Goal: Communication & Community: Answer question/provide support

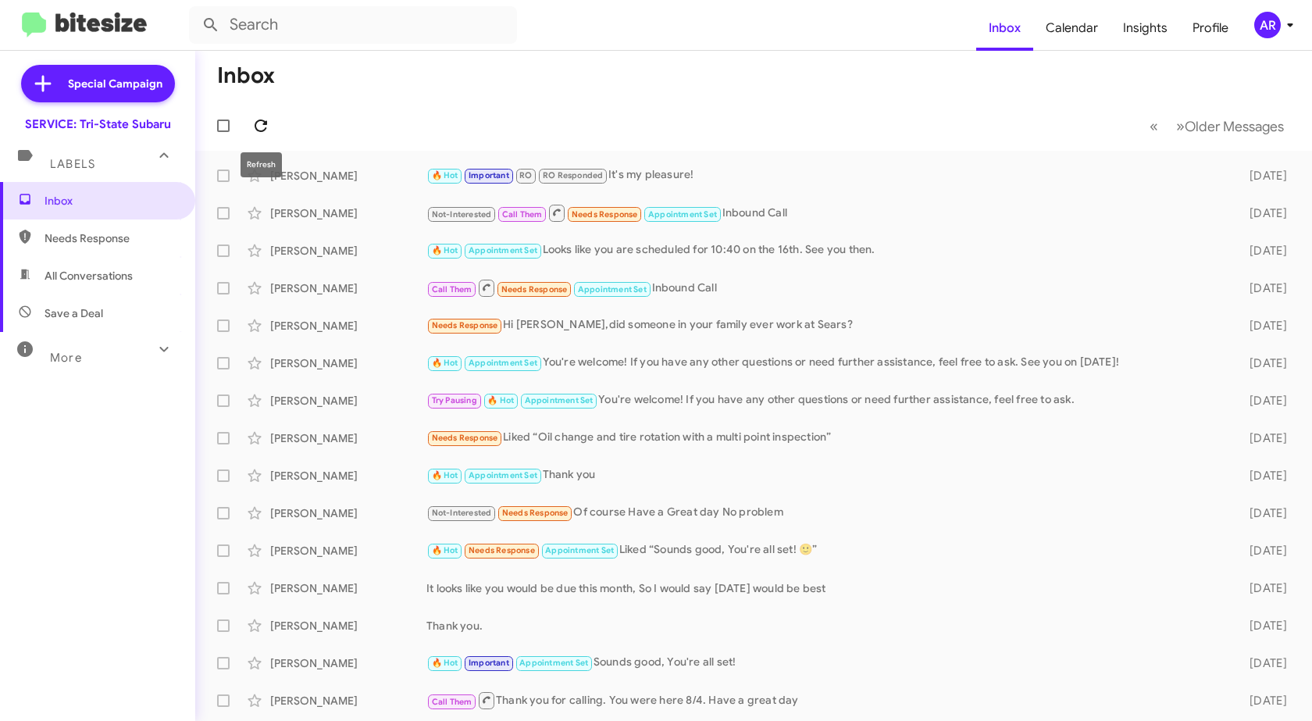
click at [268, 119] on icon at bounding box center [260, 125] width 19 height 19
click at [67, 248] on span "Needs Response" at bounding box center [97, 237] width 195 height 37
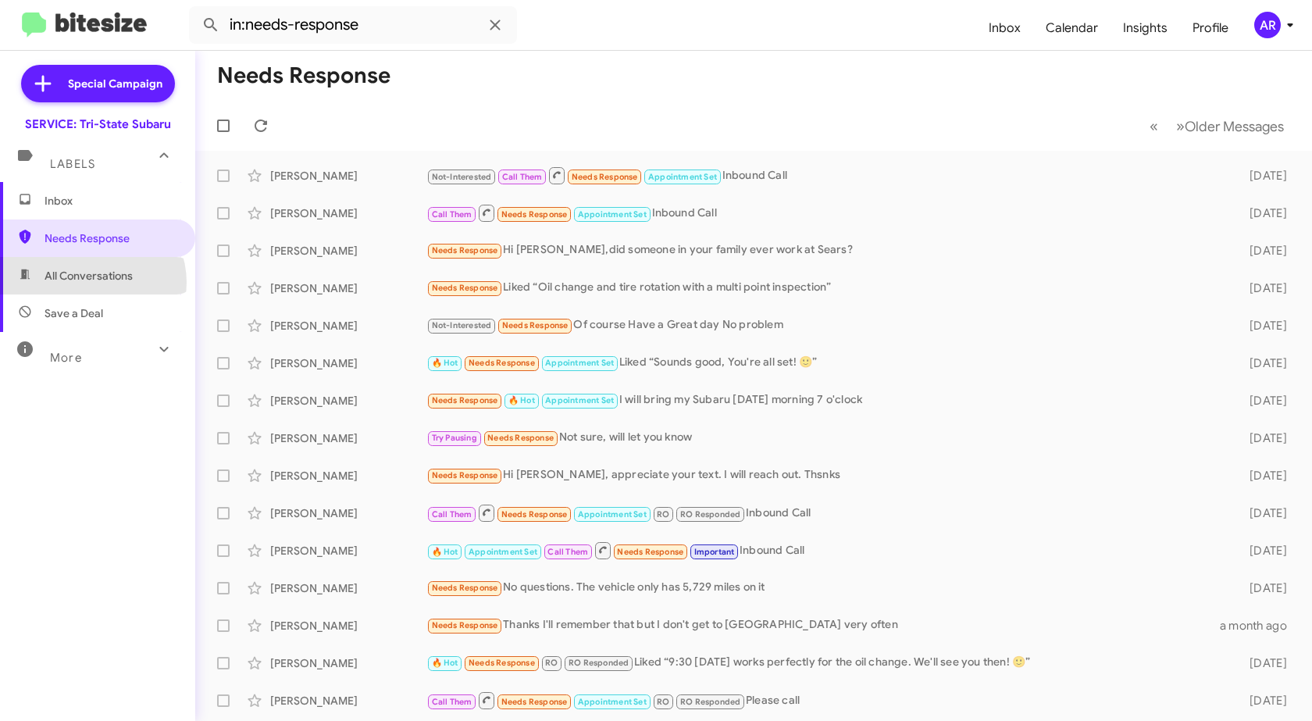
click at [89, 283] on span "All Conversations" at bounding box center [89, 276] width 88 height 16
type input "in:all-conversations"
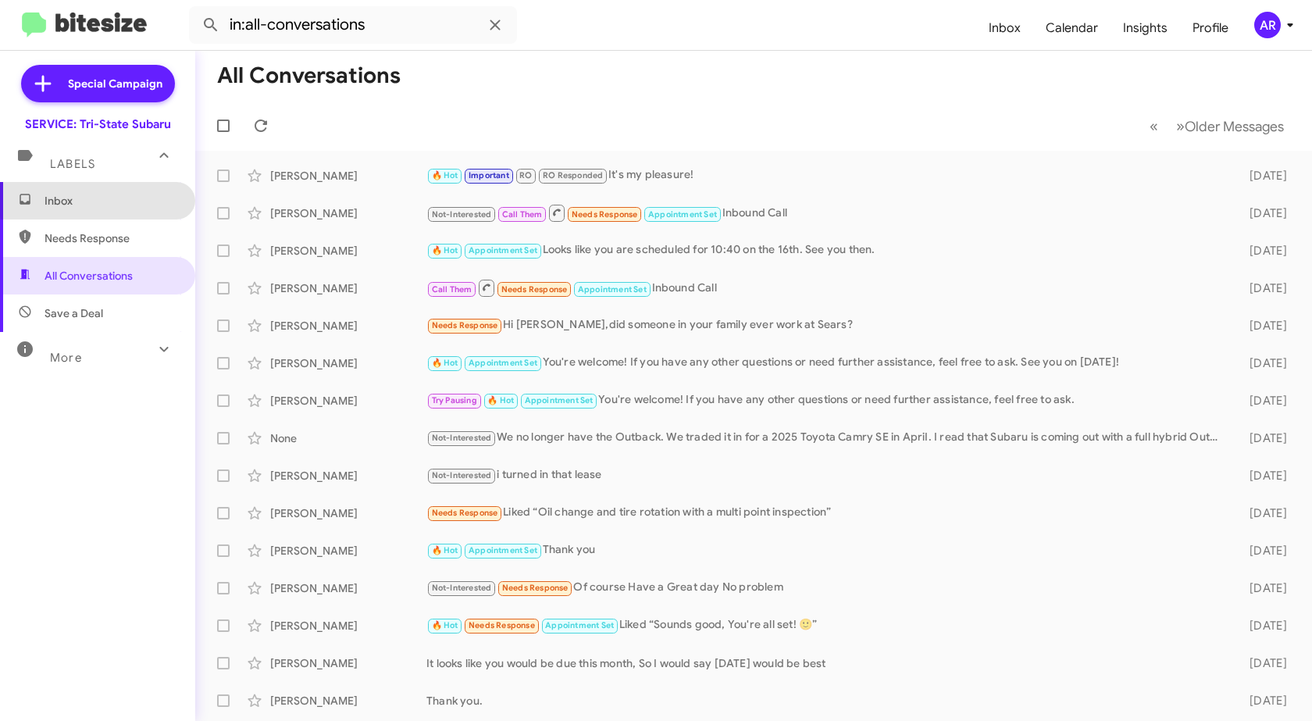
click at [129, 198] on span "Inbox" at bounding box center [111, 201] width 133 height 16
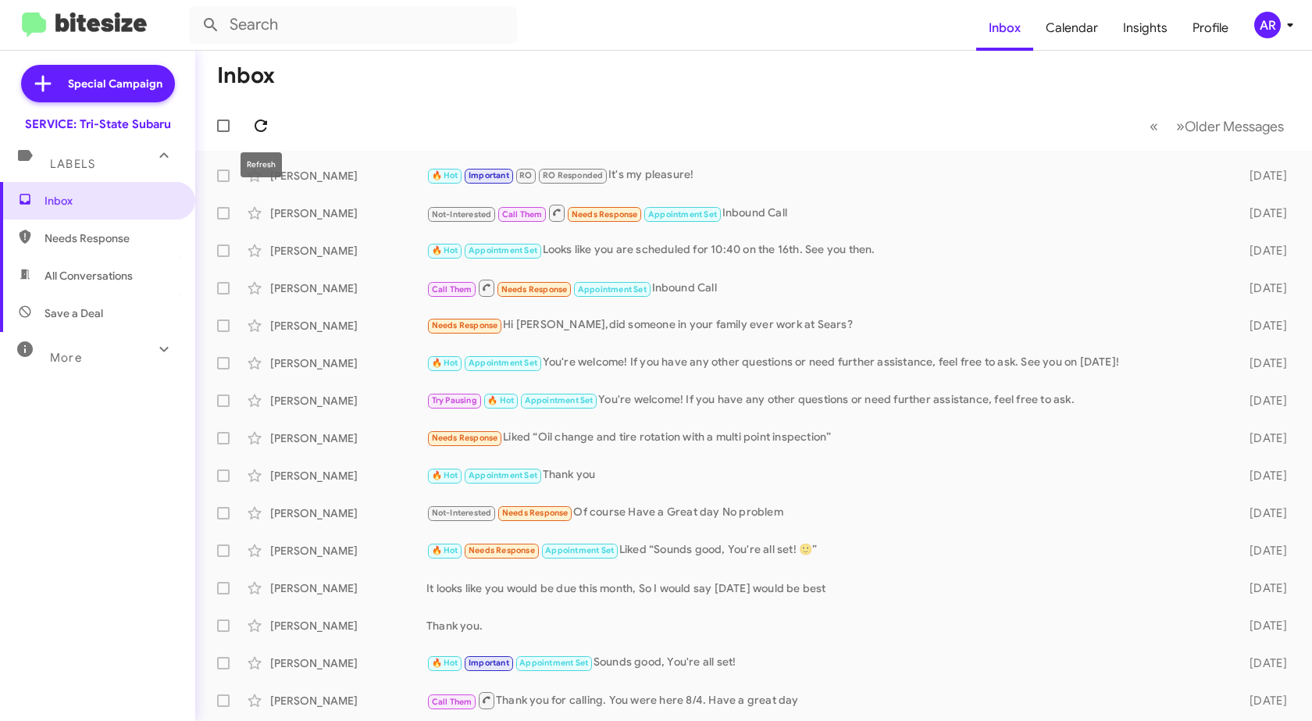
click at [258, 128] on icon at bounding box center [260, 125] width 19 height 19
click at [153, 237] on span "Needs Response" at bounding box center [111, 238] width 133 height 16
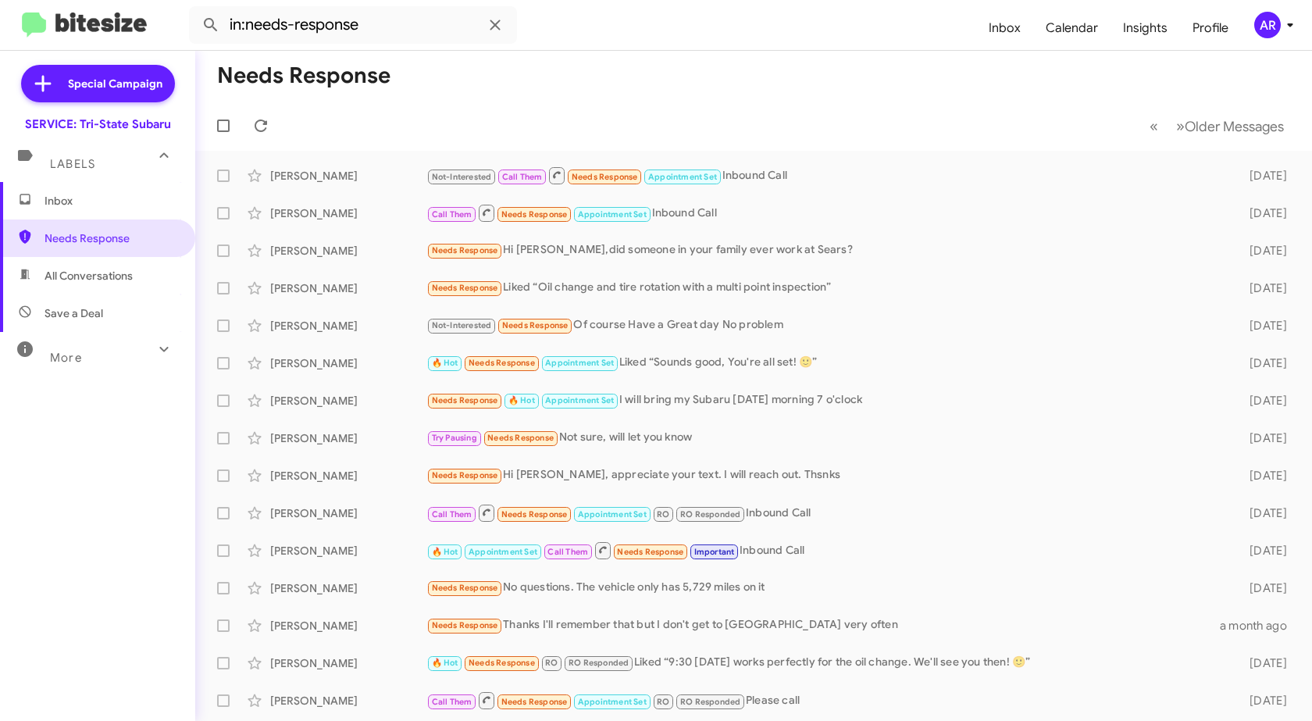
click at [97, 349] on div "More" at bounding box center [81, 351] width 139 height 29
click at [86, 560] on span "Sent" at bounding box center [97, 550] width 195 height 37
type input "in:sent"
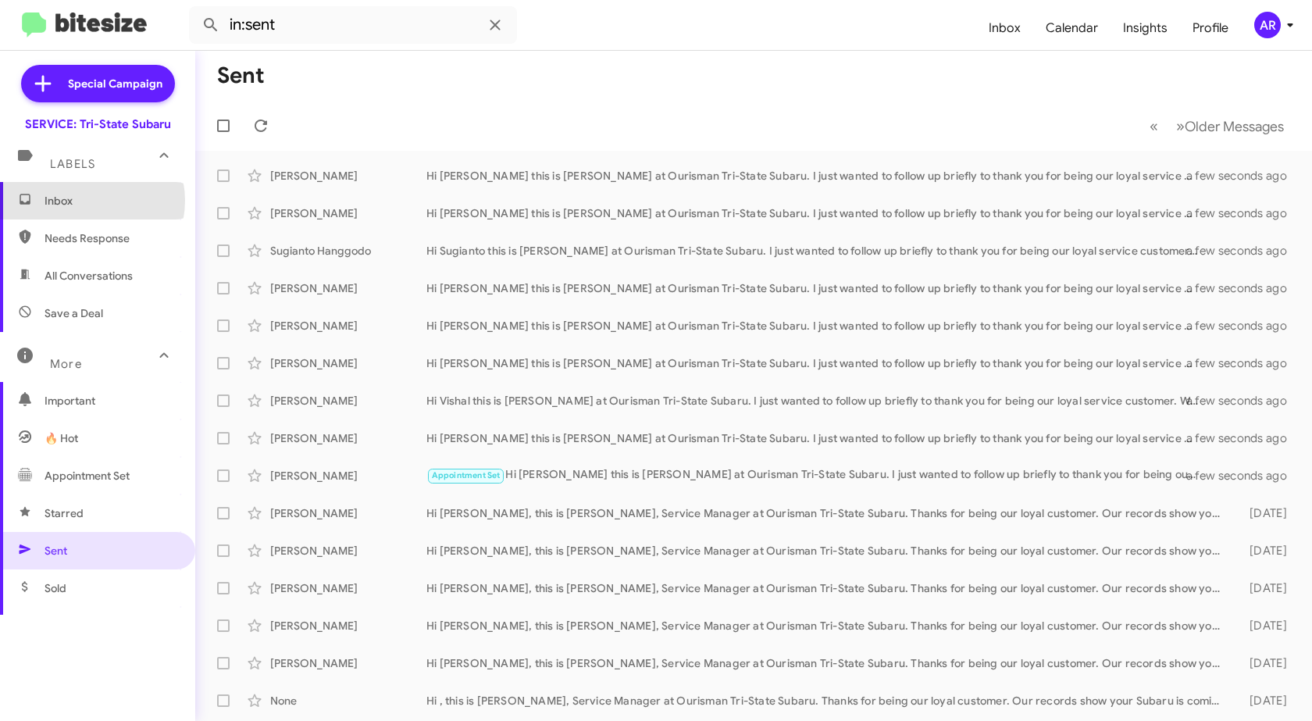
click at [87, 201] on span "Inbox" at bounding box center [111, 201] width 133 height 16
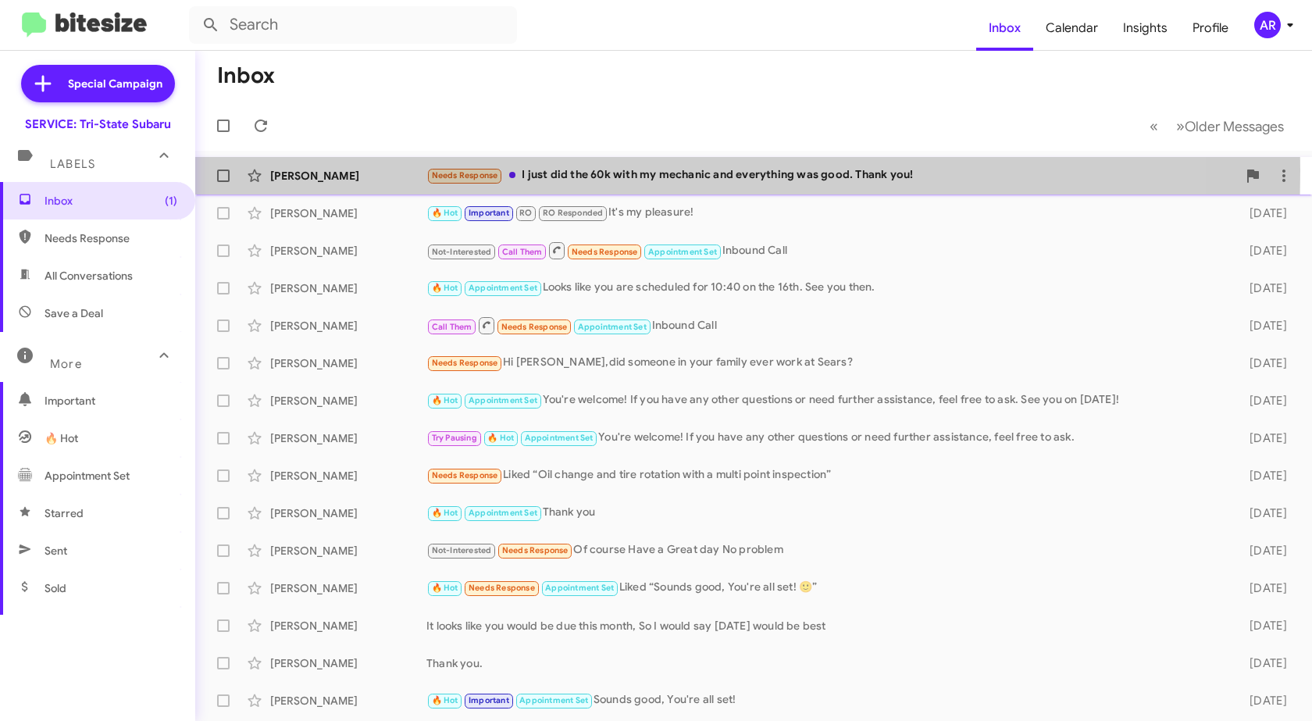
click at [360, 170] on div "[PERSON_NAME]" at bounding box center [348, 176] width 156 height 16
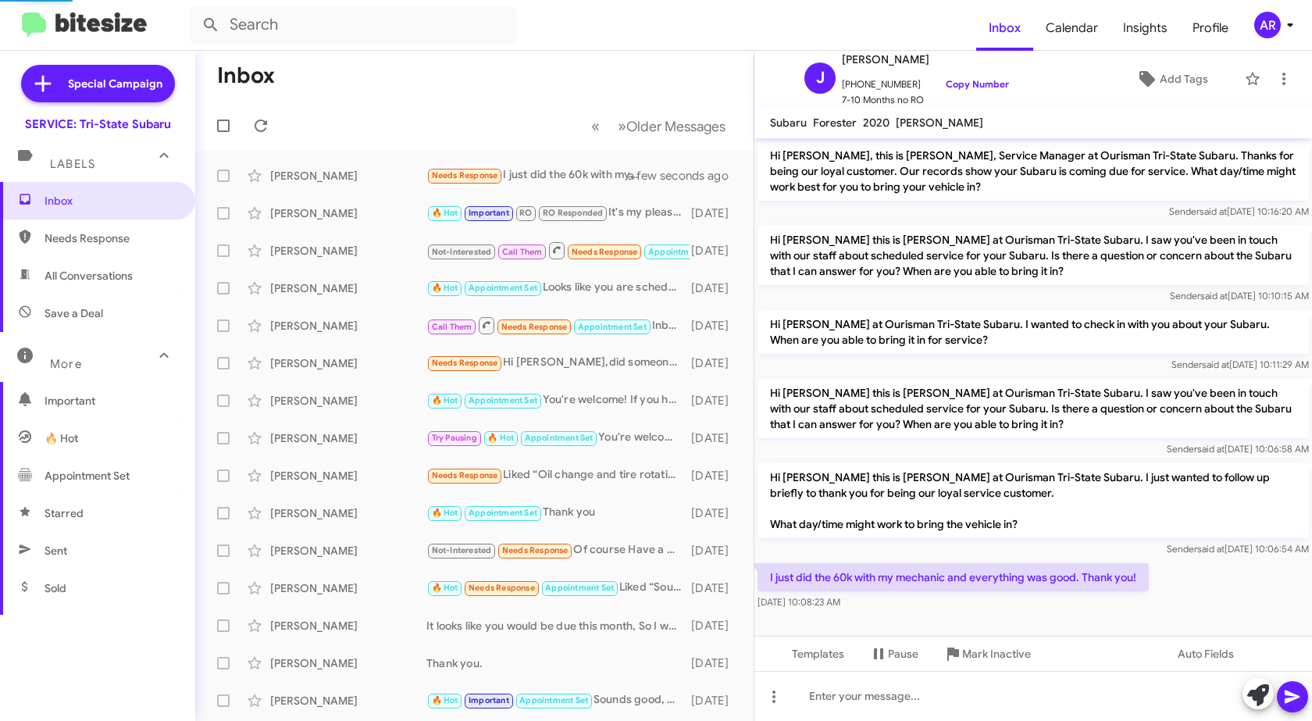
scroll to position [1, 0]
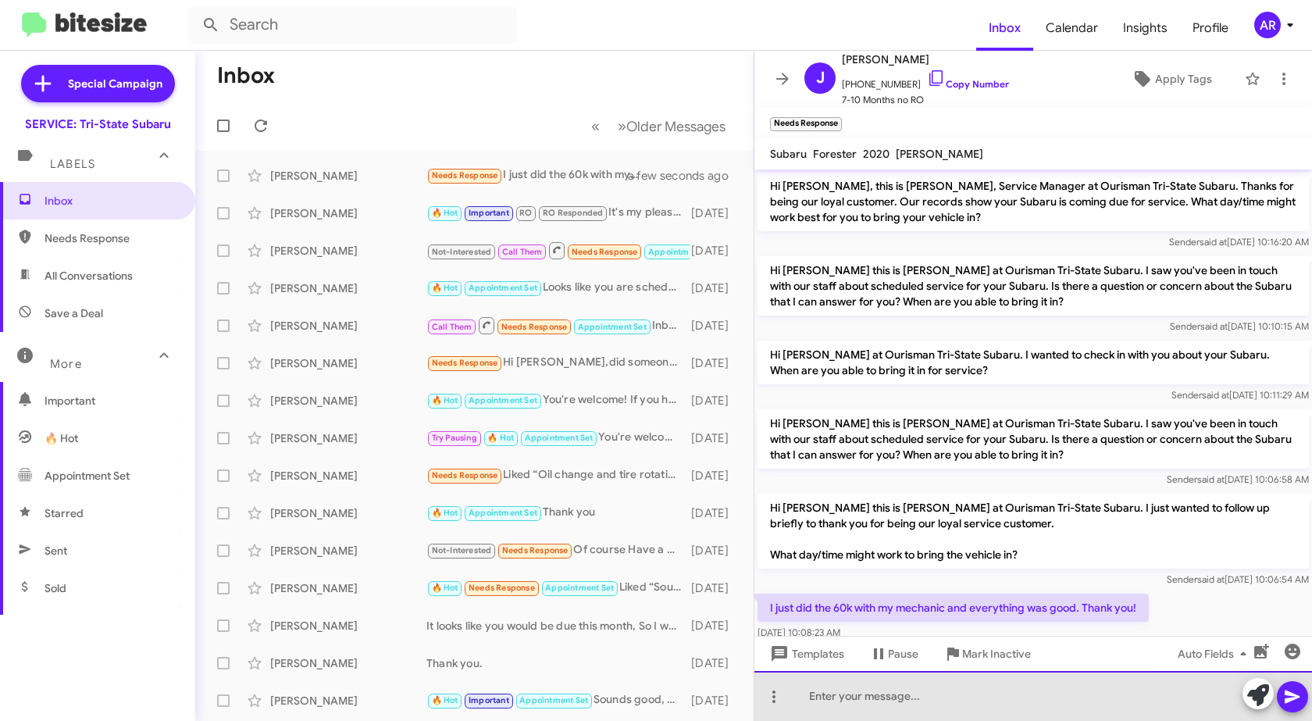
click at [1035, 686] on div at bounding box center [1032, 696] width 557 height 50
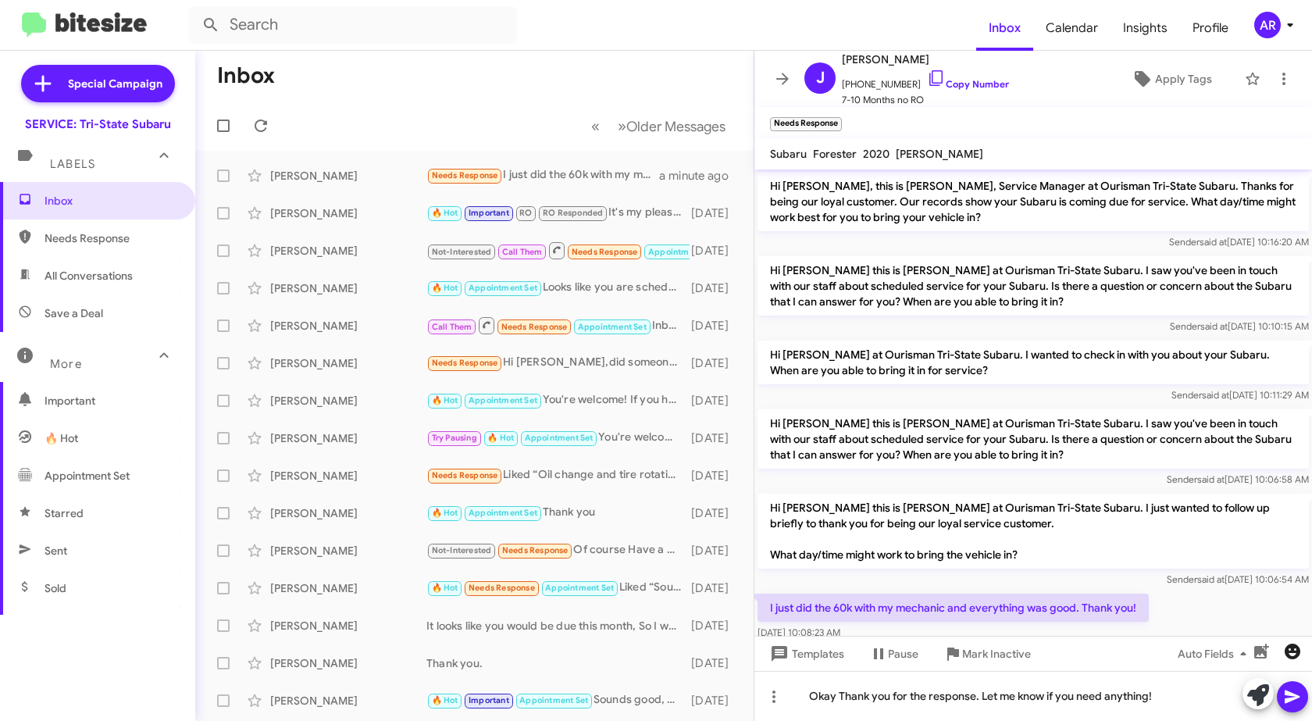
click at [1297, 655] on icon "button" at bounding box center [1292, 651] width 16 height 16
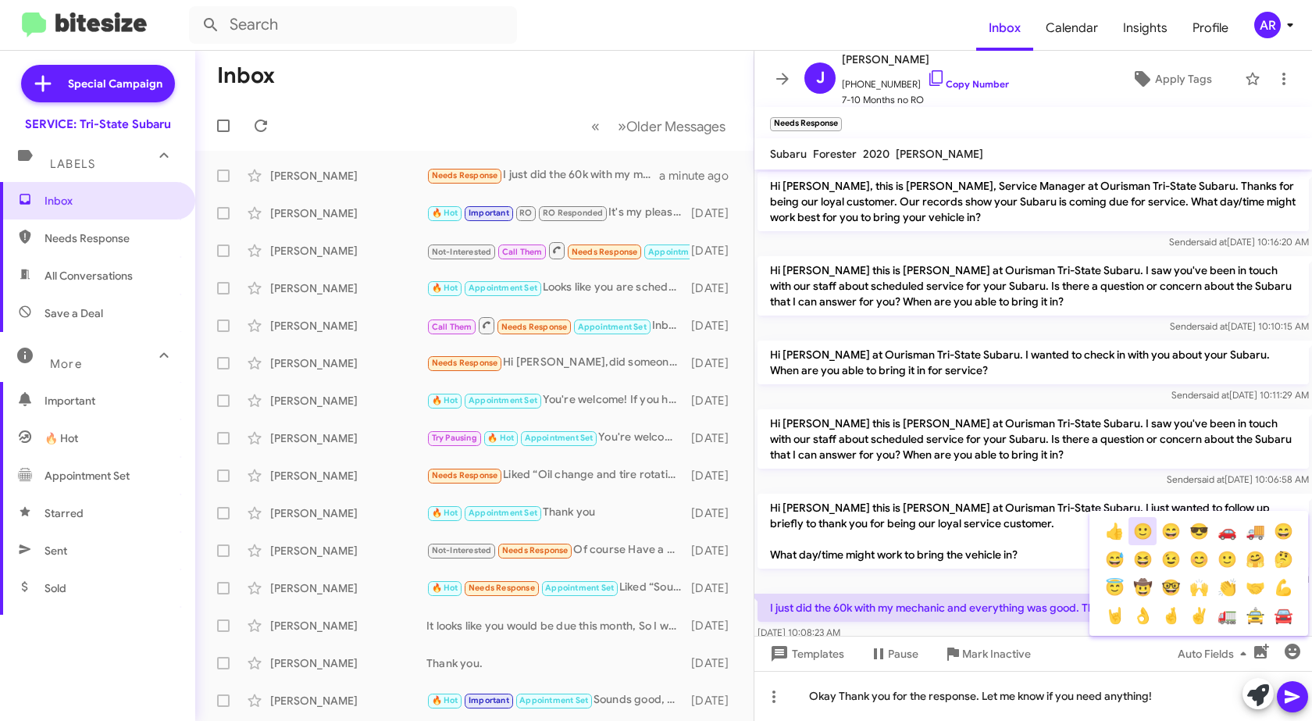
click at [1145, 529] on button "🙂" at bounding box center [1142, 531] width 28 height 28
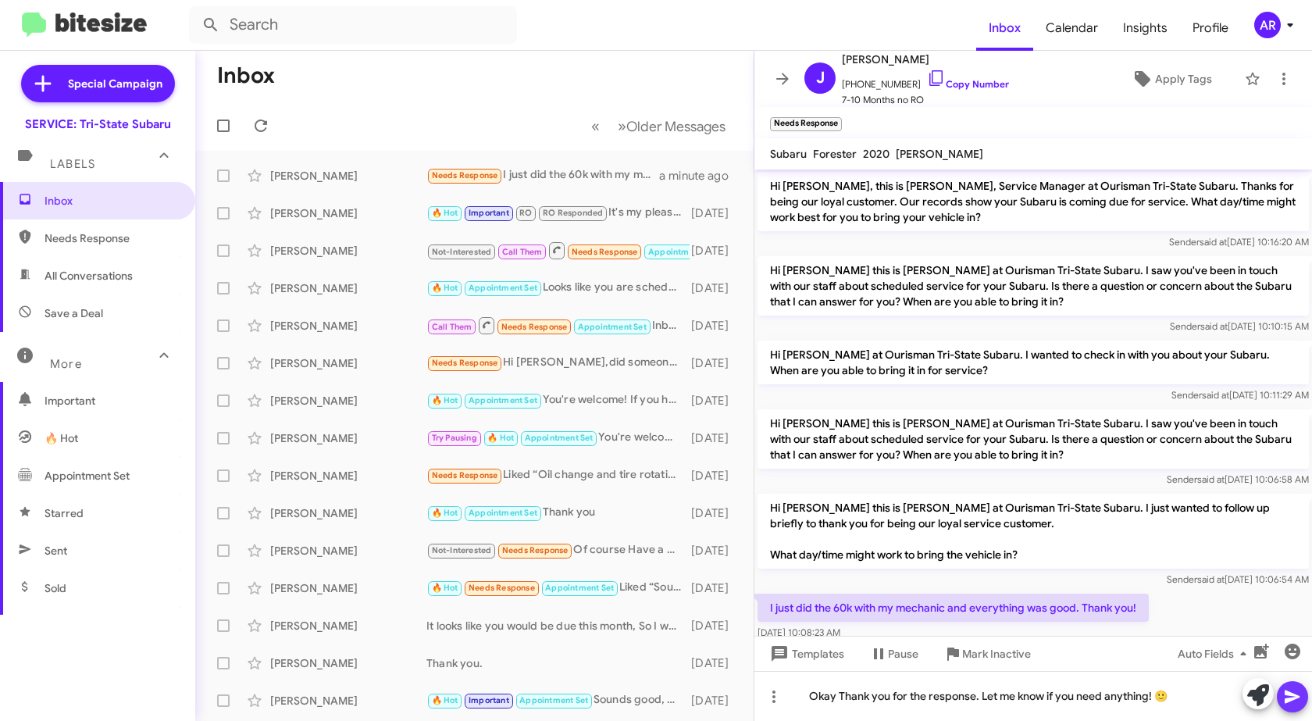
click at [1295, 696] on icon at bounding box center [1292, 696] width 19 height 19
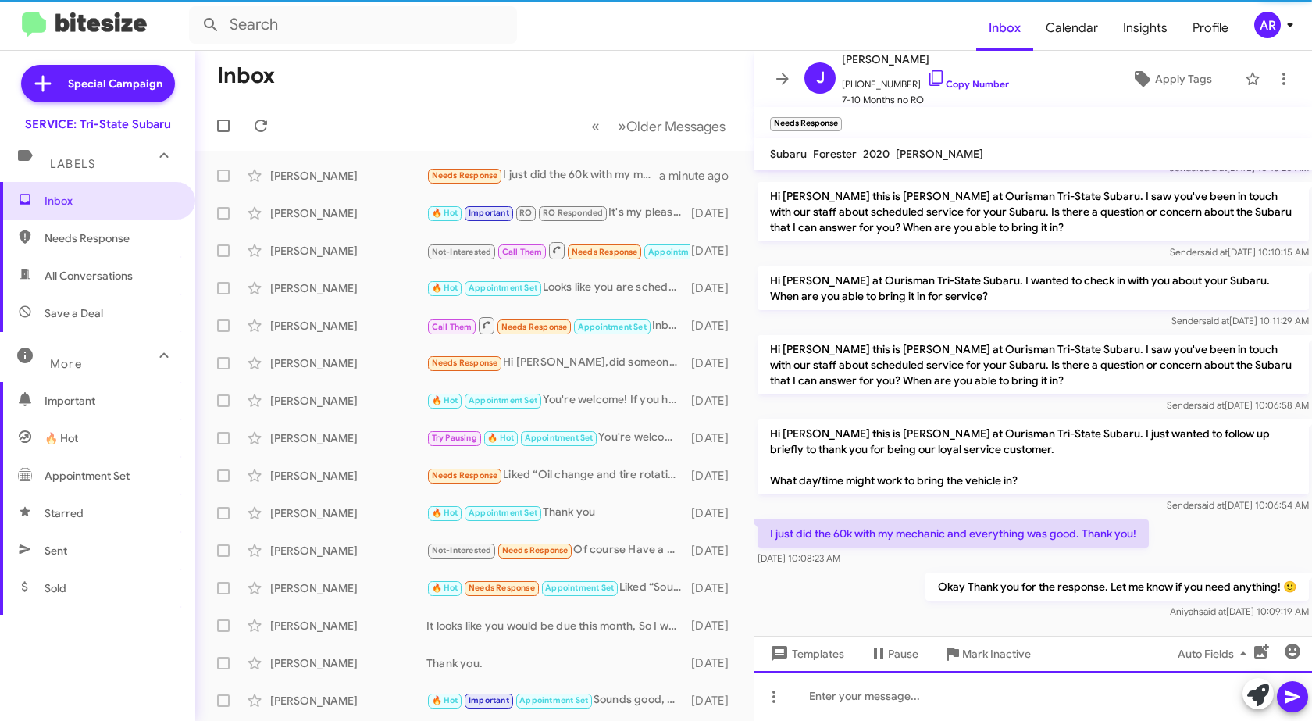
scroll to position [89, 0]
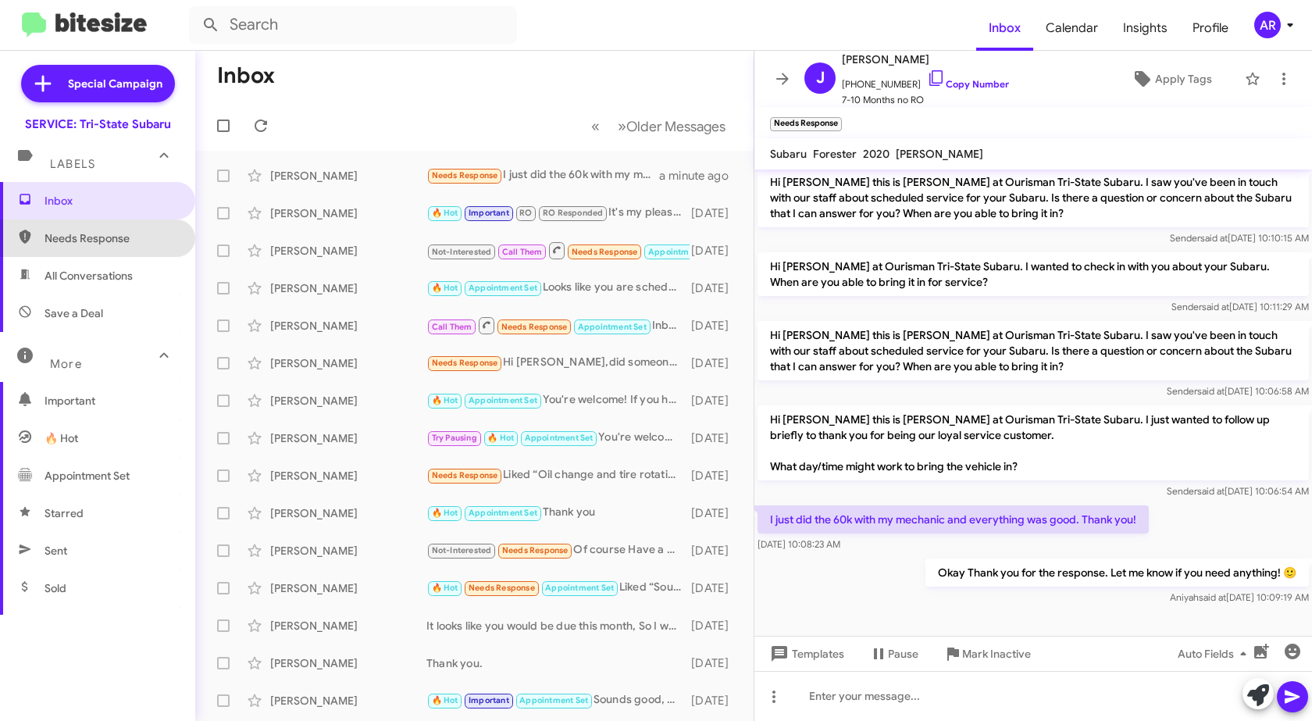
click at [108, 234] on span "Needs Response" at bounding box center [111, 238] width 133 height 16
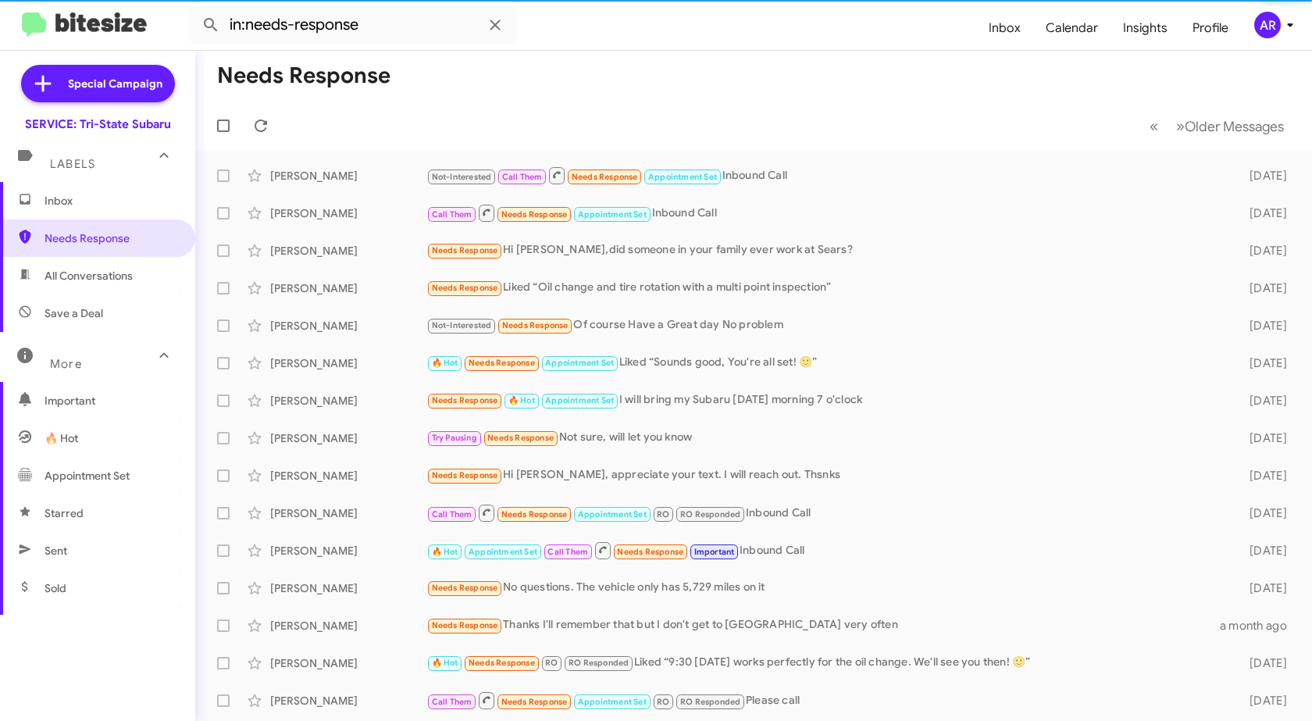
click at [91, 265] on span "All Conversations" at bounding box center [97, 275] width 195 height 37
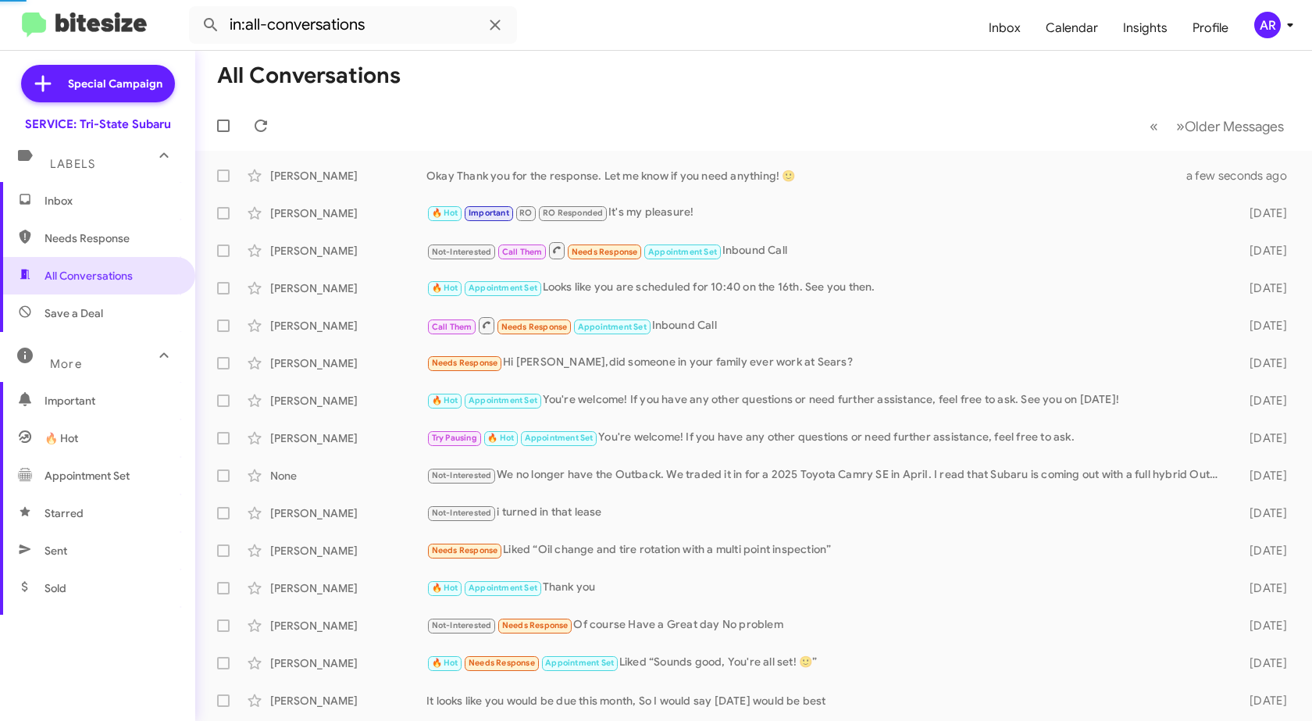
click at [104, 223] on span "Needs Response" at bounding box center [97, 237] width 195 height 37
type input "in:needs-response"
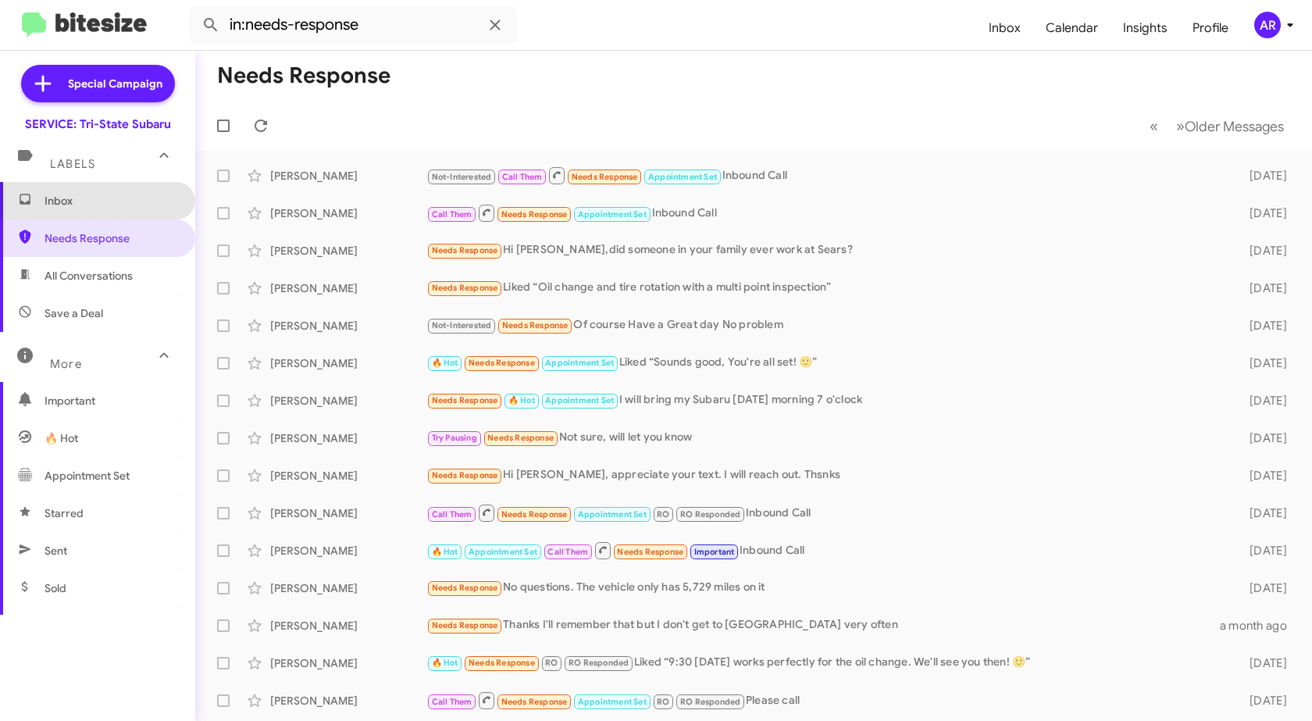
click at [111, 197] on span "Inbox" at bounding box center [111, 201] width 133 height 16
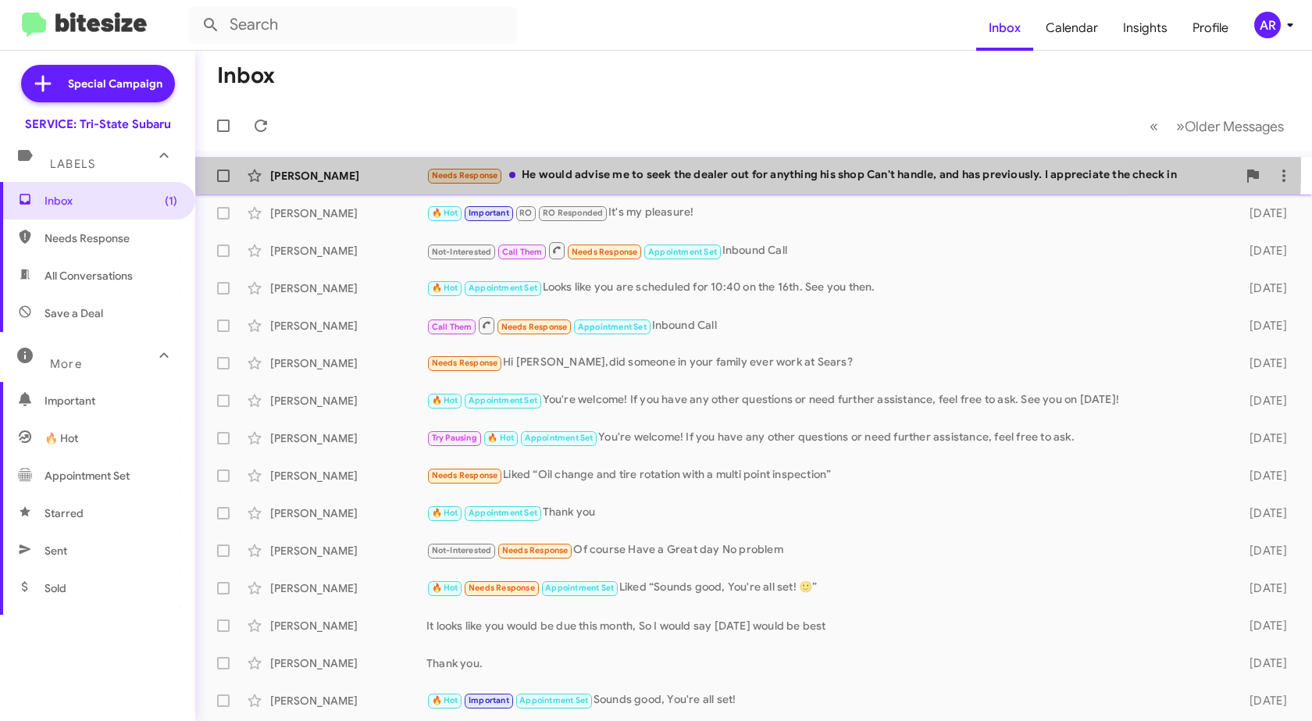
click at [322, 166] on div "[PERSON_NAME] Needs Response He would advise me to seek the dealer out for anyt…" at bounding box center [754, 175] width 1092 height 31
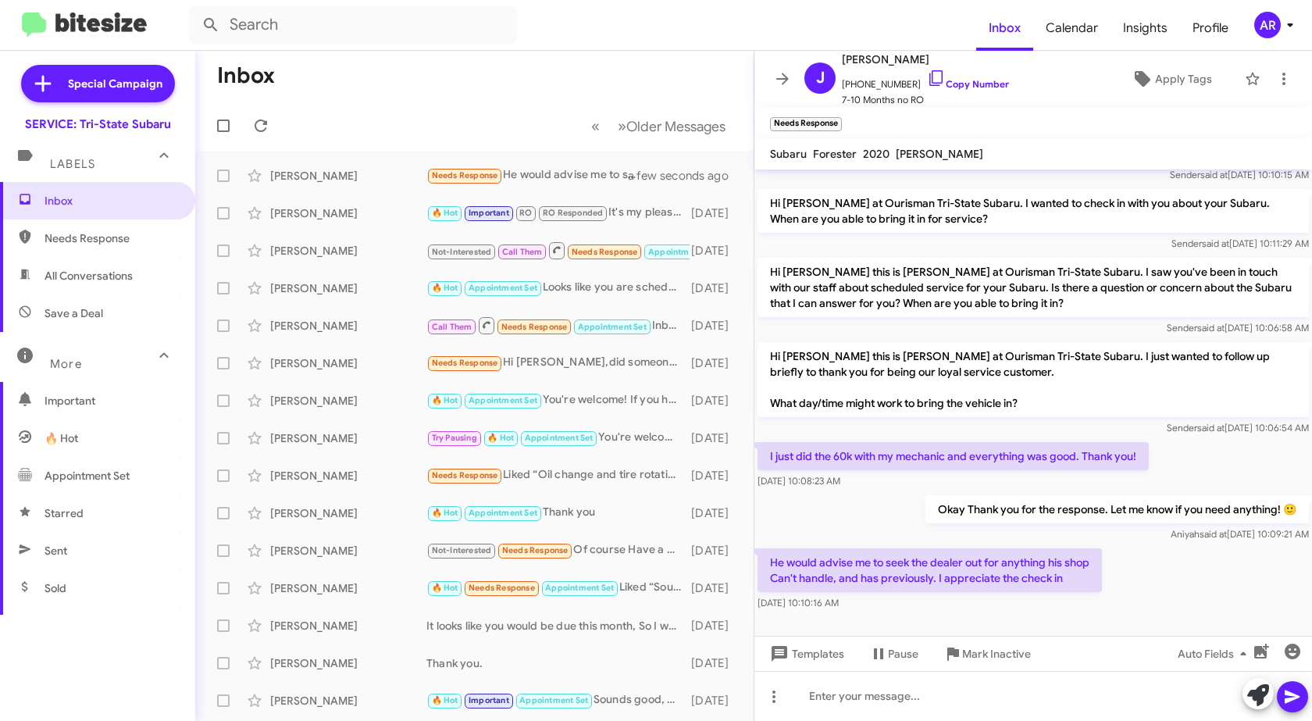
scroll to position [162, 0]
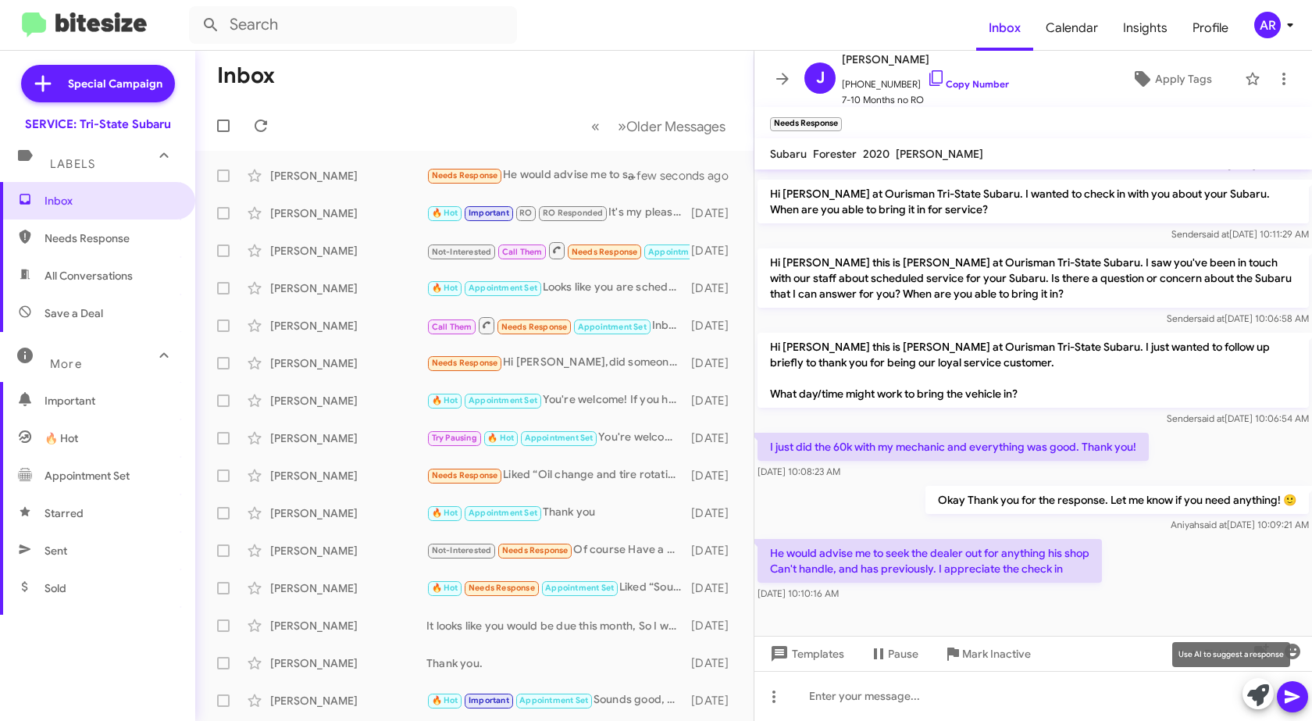
click at [1264, 700] on icon at bounding box center [1258, 695] width 22 height 22
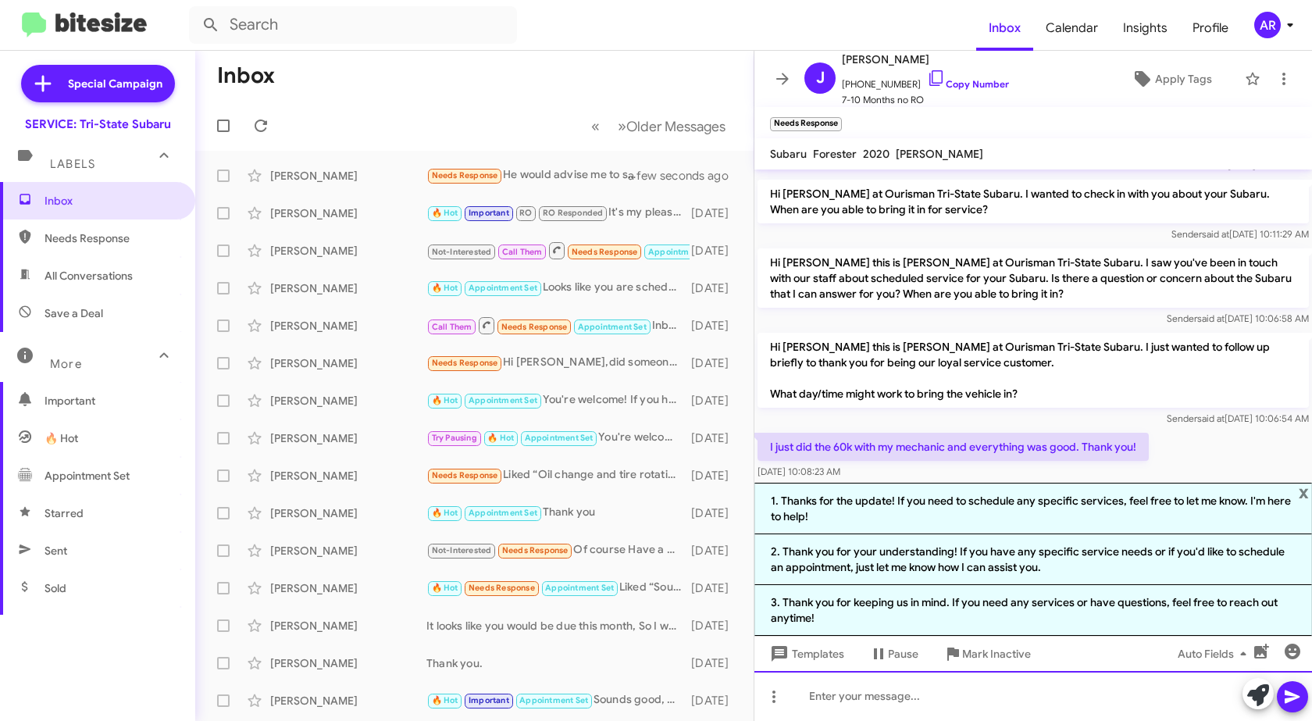
click at [1089, 716] on div at bounding box center [1032, 696] width 557 height 50
click at [1303, 651] on span "button" at bounding box center [1292, 651] width 31 height 19
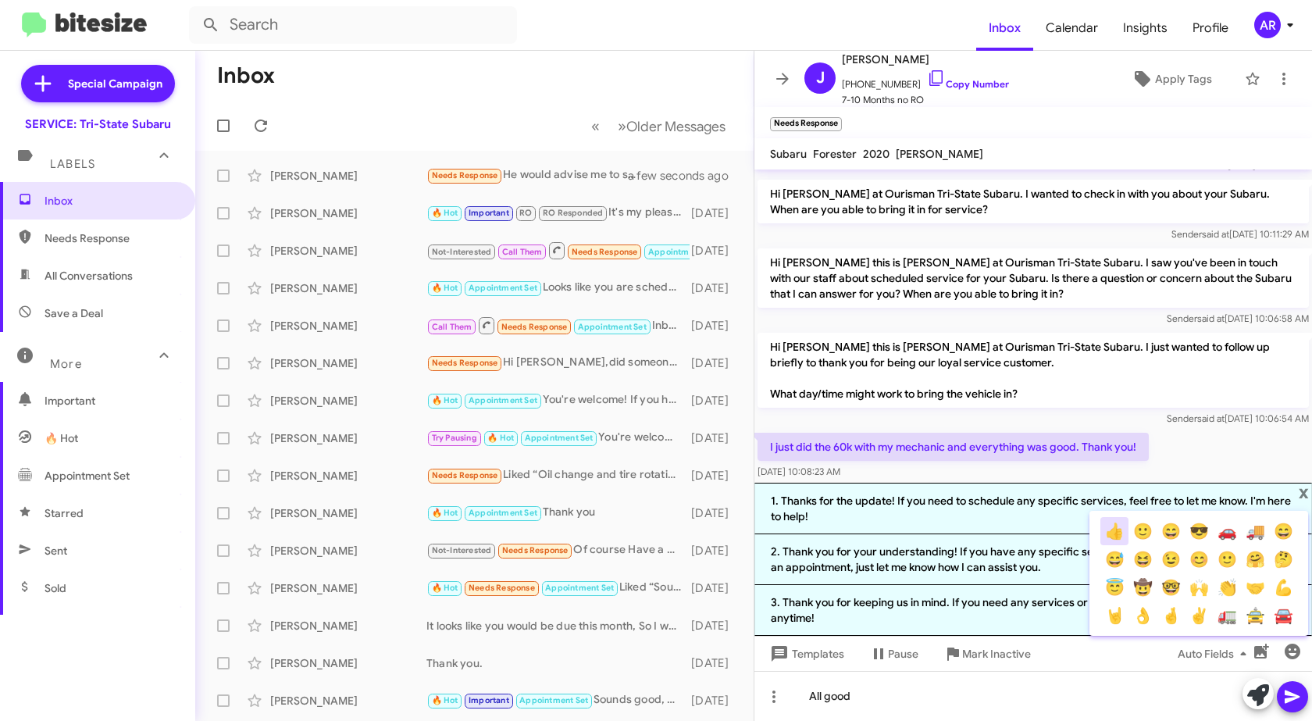
click at [1116, 530] on button "👍" at bounding box center [1114, 531] width 28 height 28
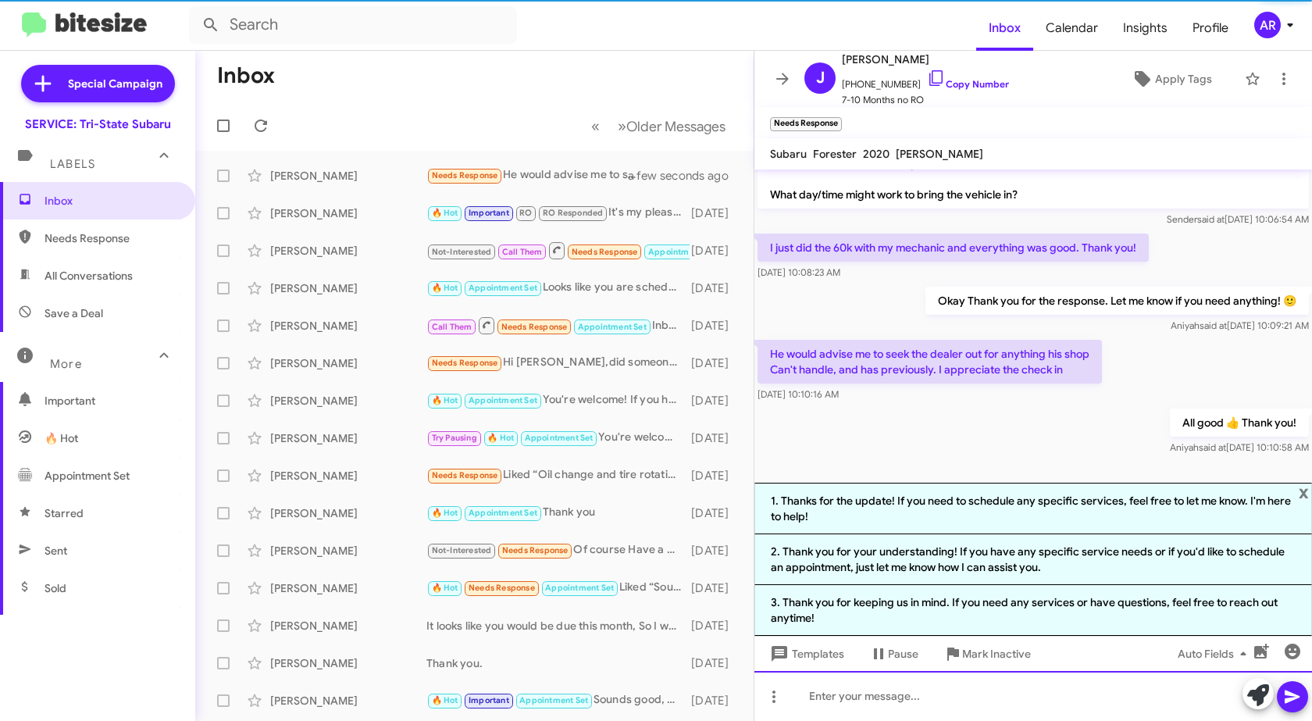
scroll to position [372, 0]
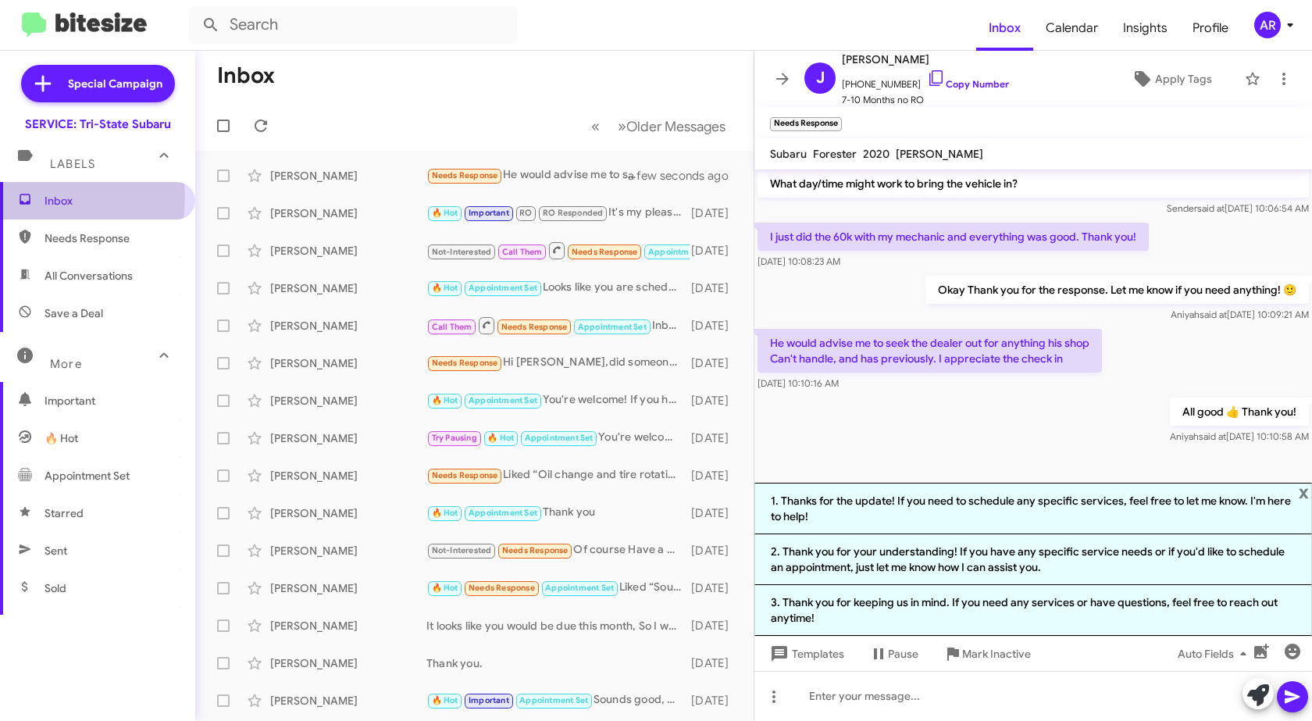
click at [43, 198] on span "Inbox" at bounding box center [97, 200] width 195 height 37
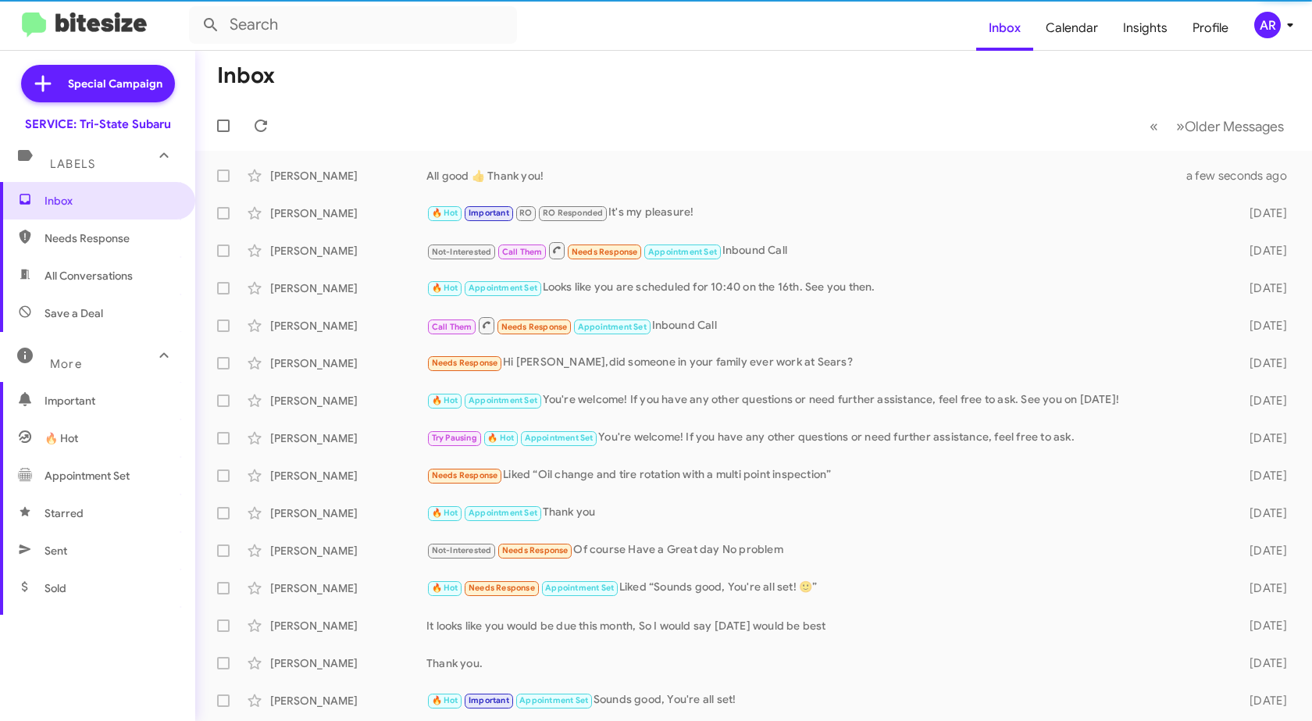
click at [102, 238] on span "Needs Response" at bounding box center [111, 238] width 133 height 16
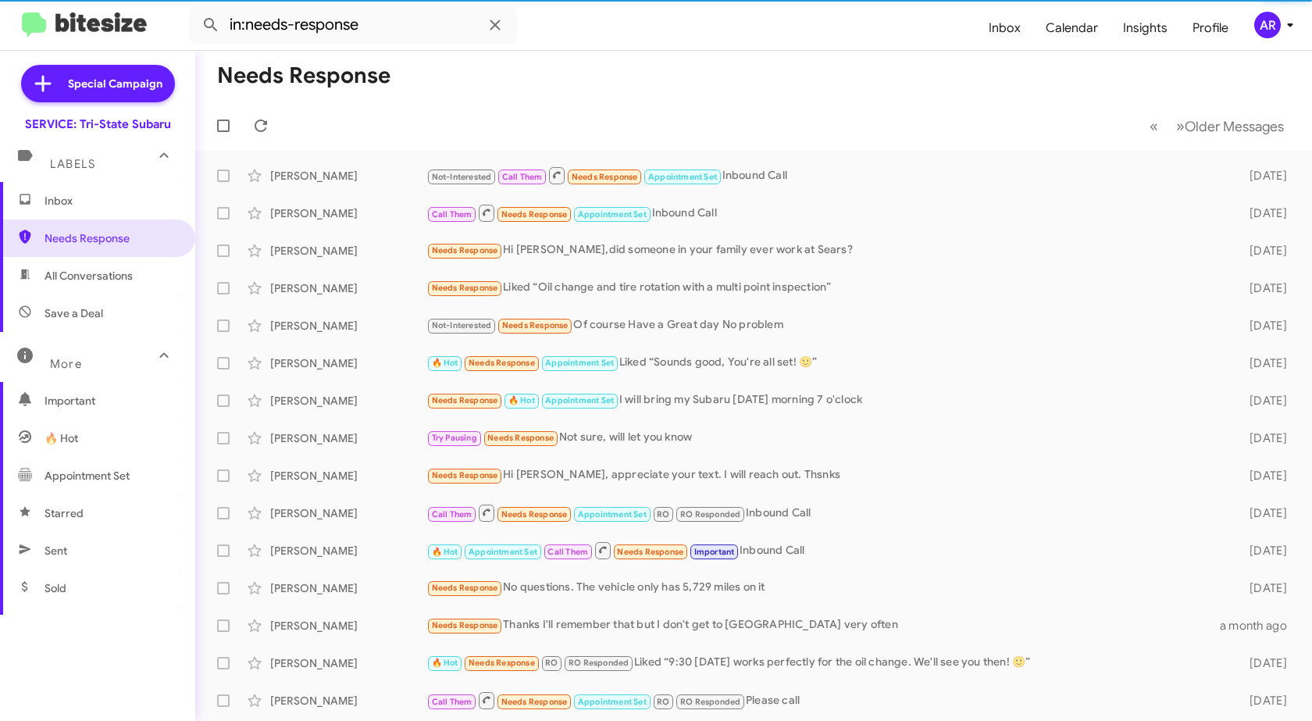
click at [86, 281] on span "All Conversations" at bounding box center [89, 276] width 88 height 16
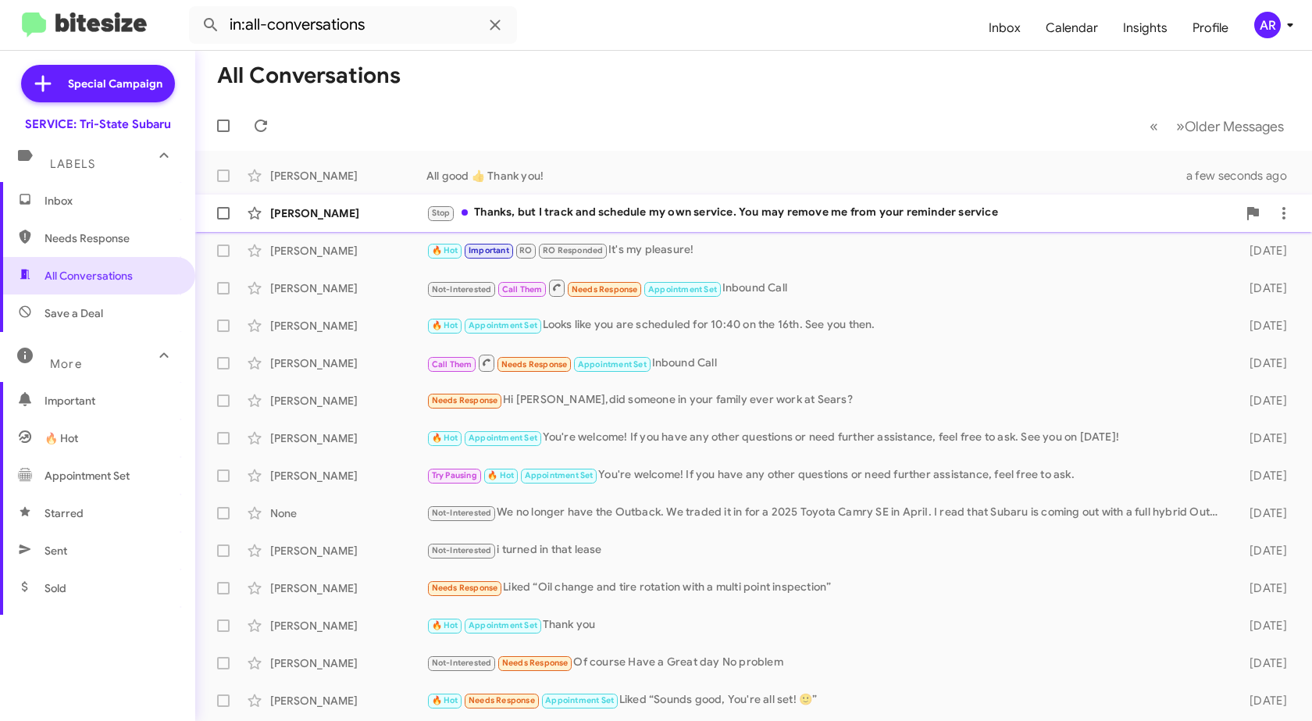
click at [390, 208] on div "[PERSON_NAME]" at bounding box center [348, 213] width 156 height 16
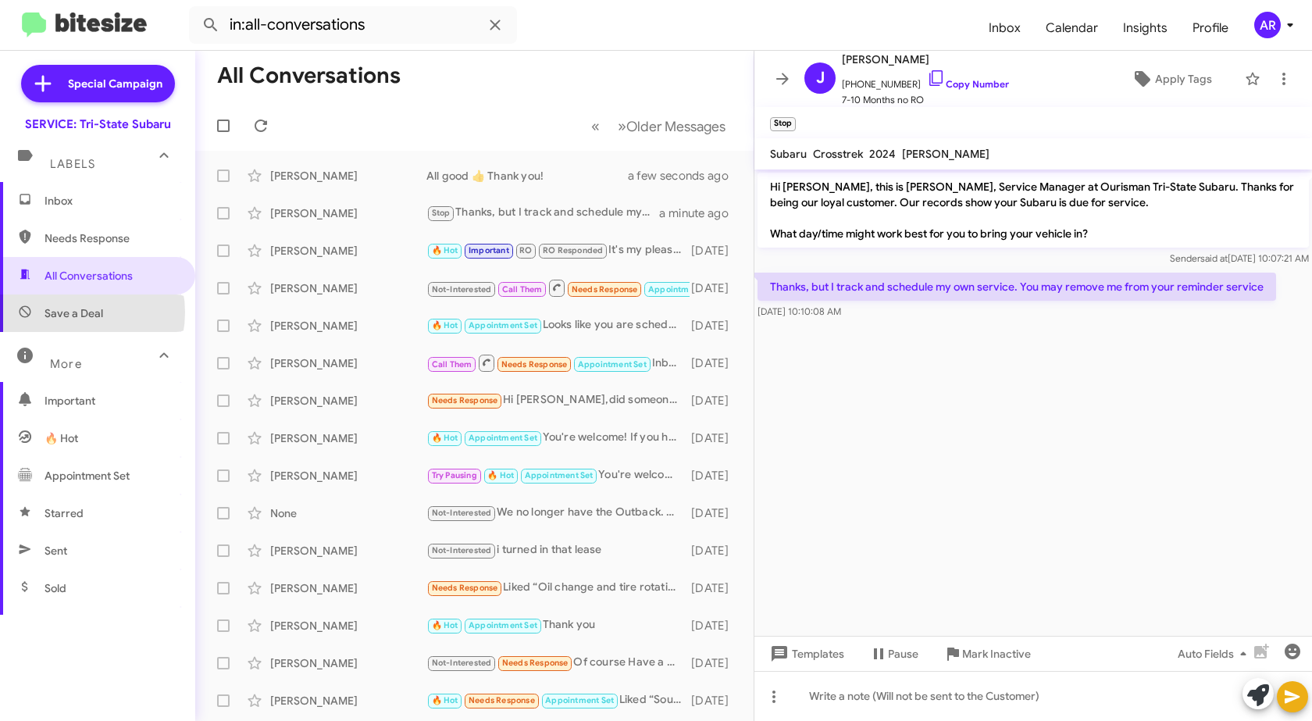
click at [70, 312] on span "Save a Deal" at bounding box center [74, 313] width 59 height 16
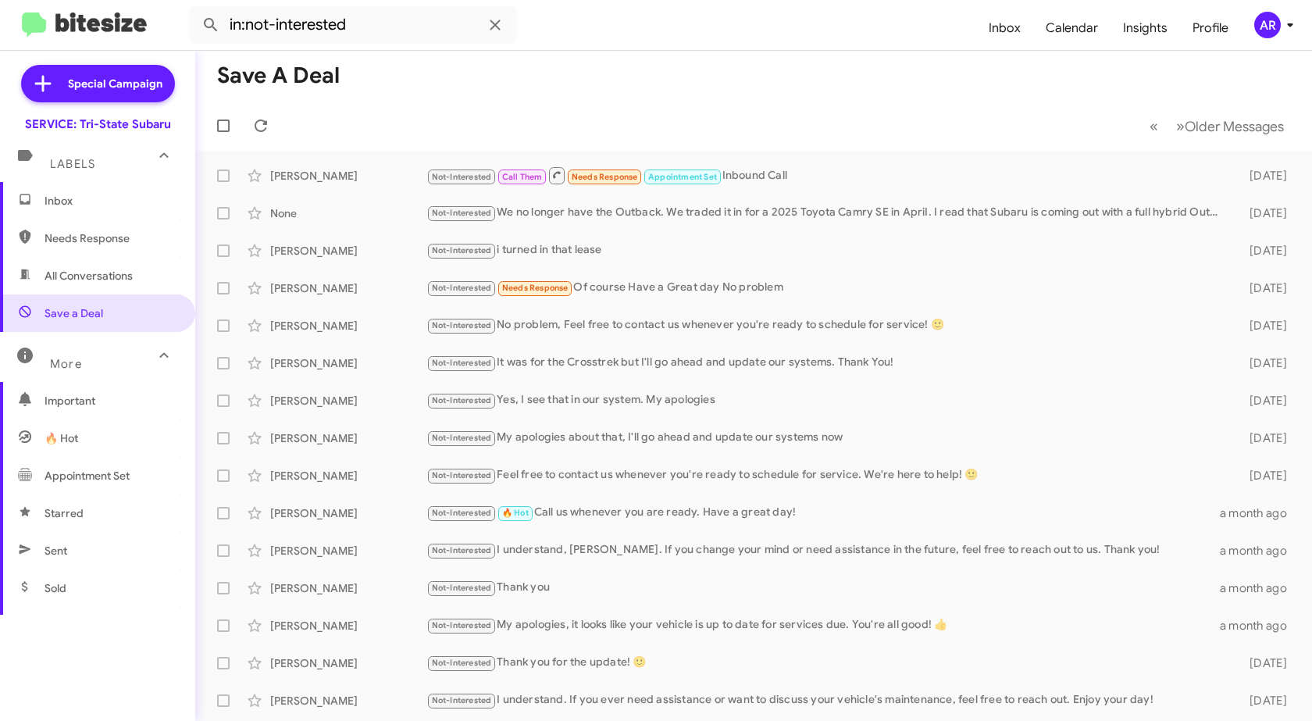
click at [101, 236] on span "Needs Response" at bounding box center [111, 238] width 133 height 16
type input "in:needs-response"
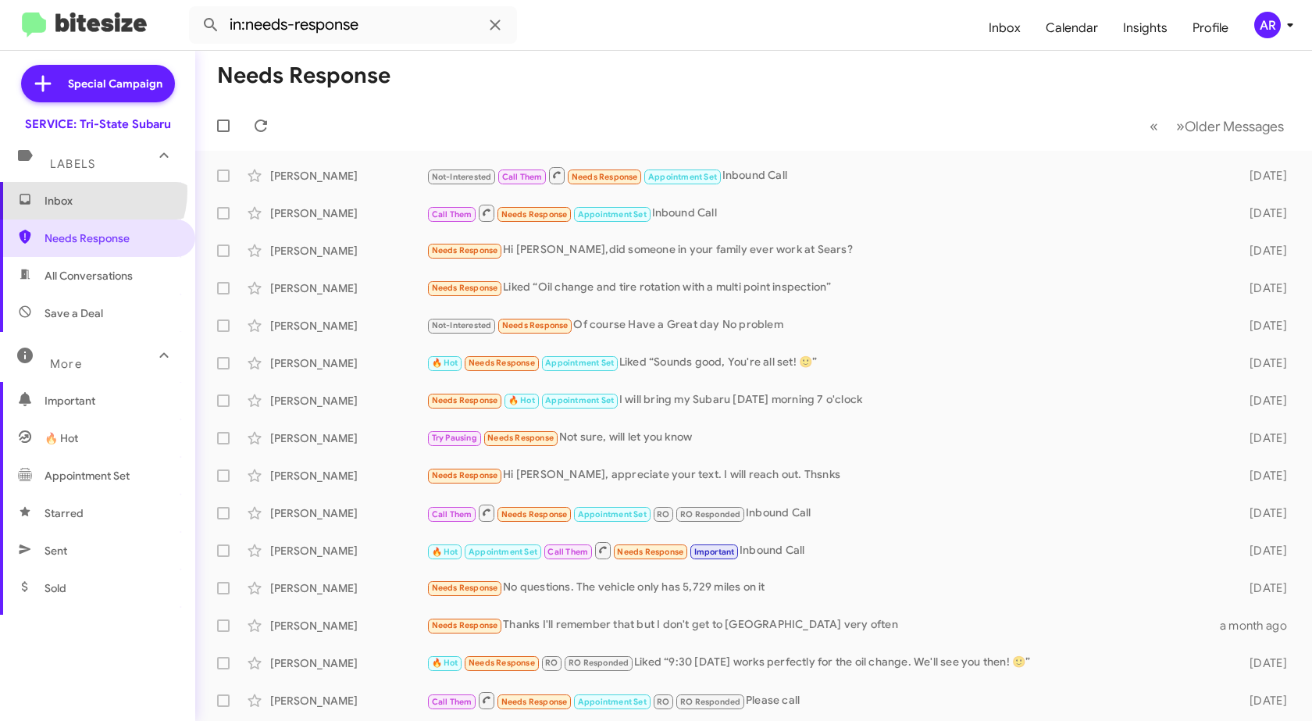
click at [88, 191] on span "Inbox" at bounding box center [97, 200] width 195 height 37
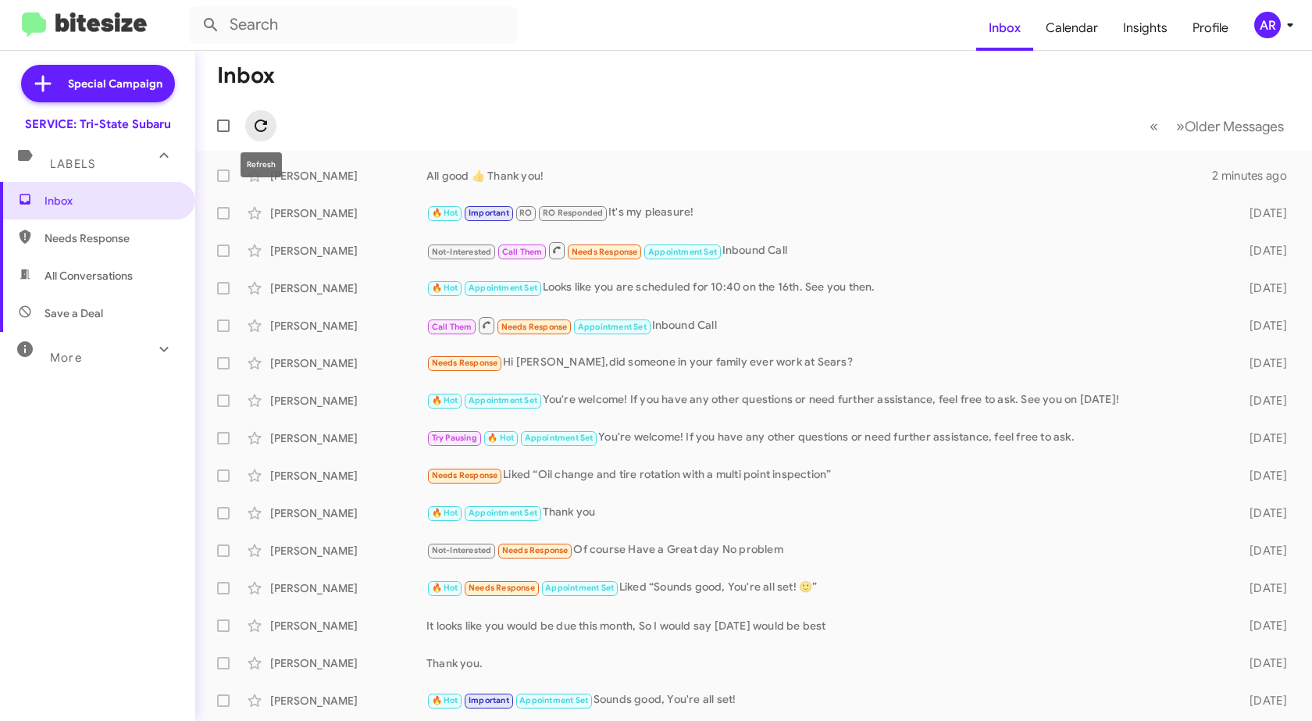
click at [269, 120] on icon at bounding box center [260, 125] width 19 height 19
click at [105, 228] on span "Needs Response" at bounding box center [97, 237] width 195 height 37
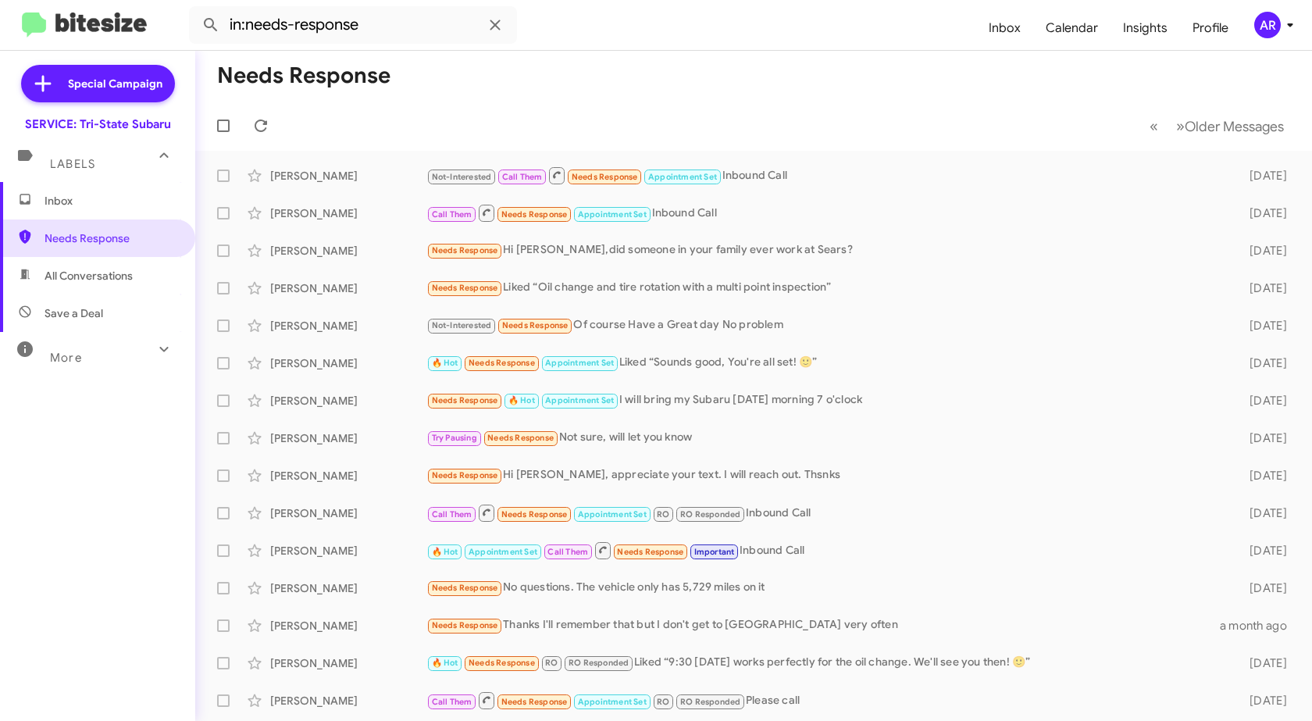
click at [124, 269] on span "All Conversations" at bounding box center [89, 276] width 88 height 16
type input "in:all-conversations"
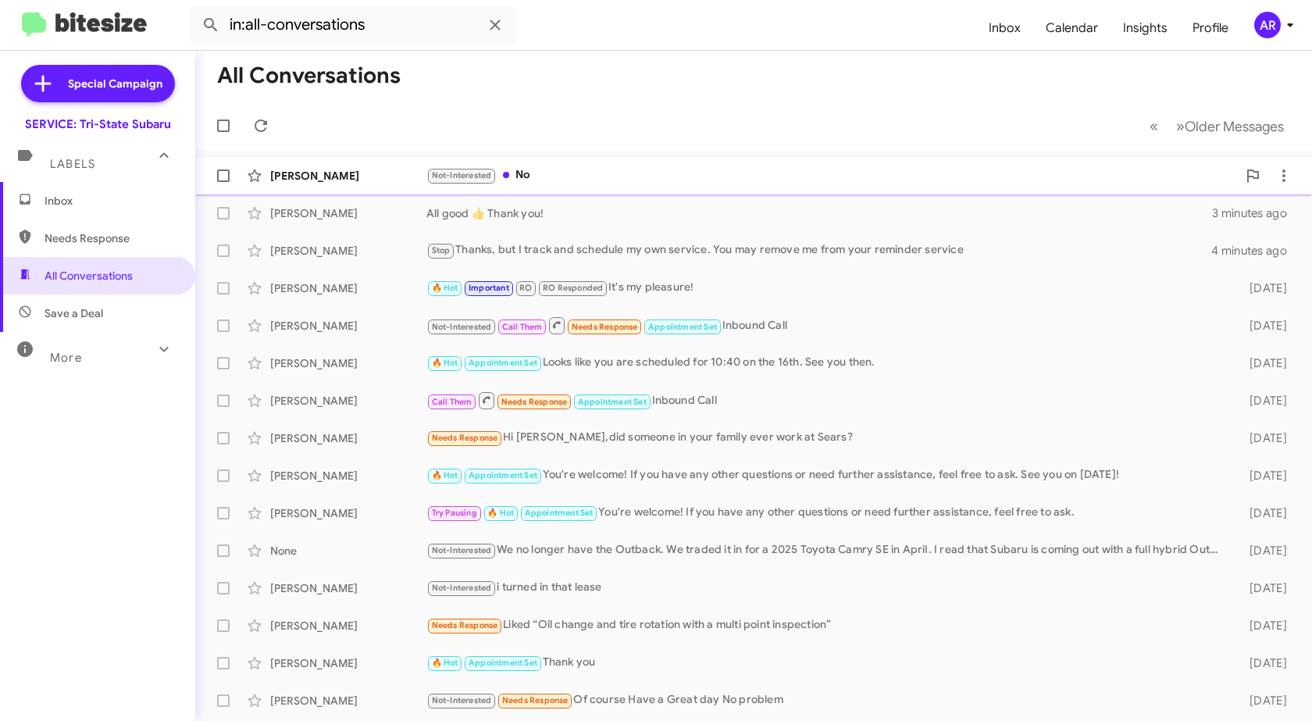
click at [281, 173] on div "Bernice Steitz" at bounding box center [348, 176] width 156 height 16
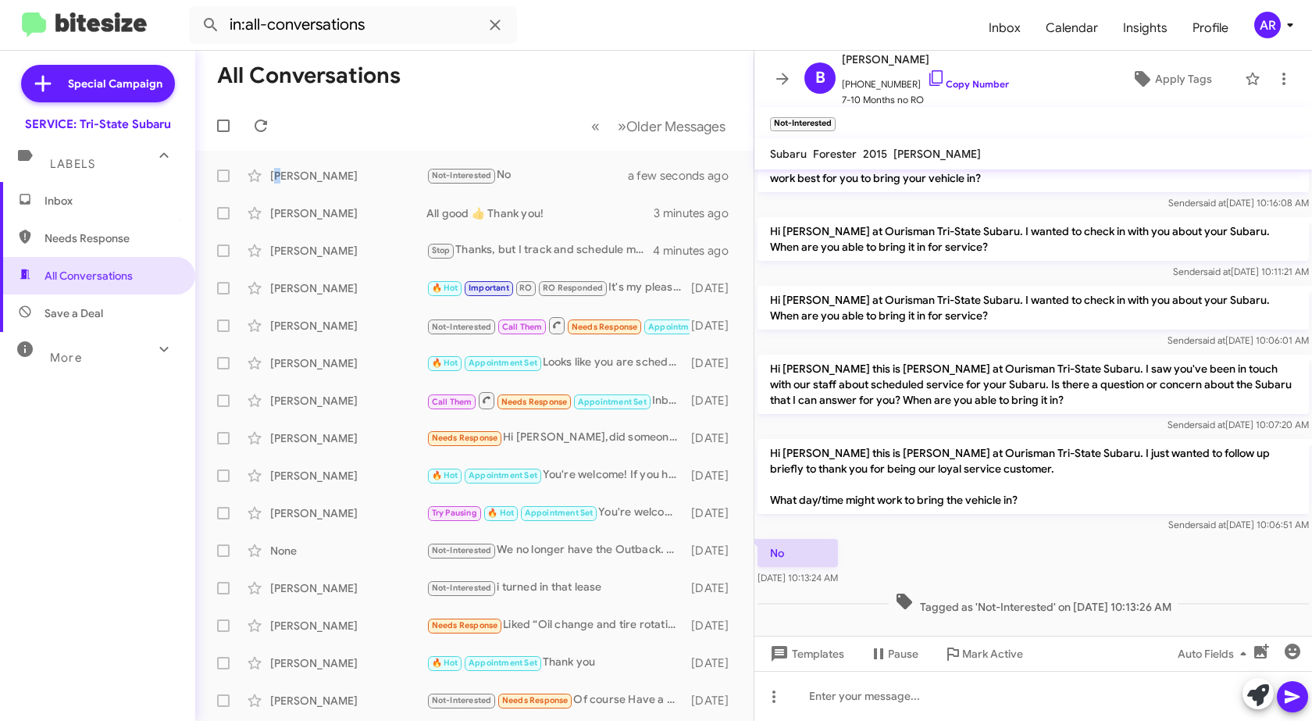
scroll to position [49, 0]
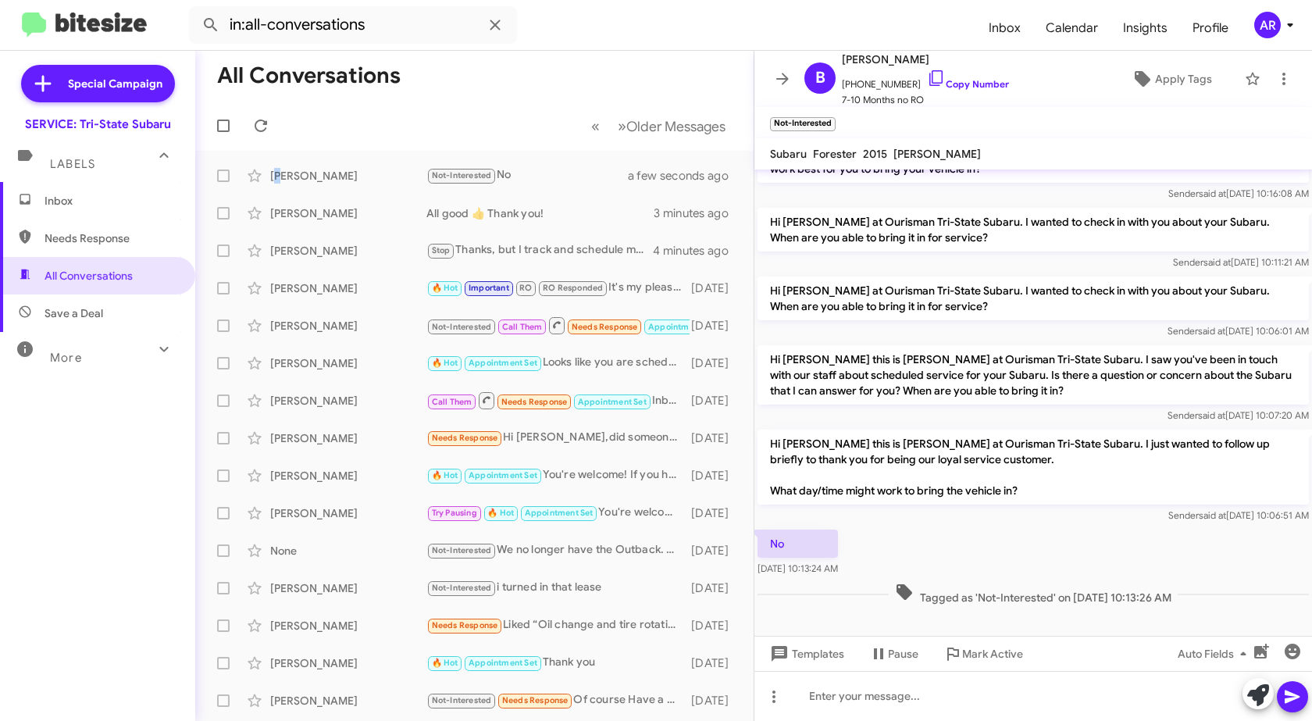
click at [74, 201] on span "Inbox" at bounding box center [111, 201] width 133 height 16
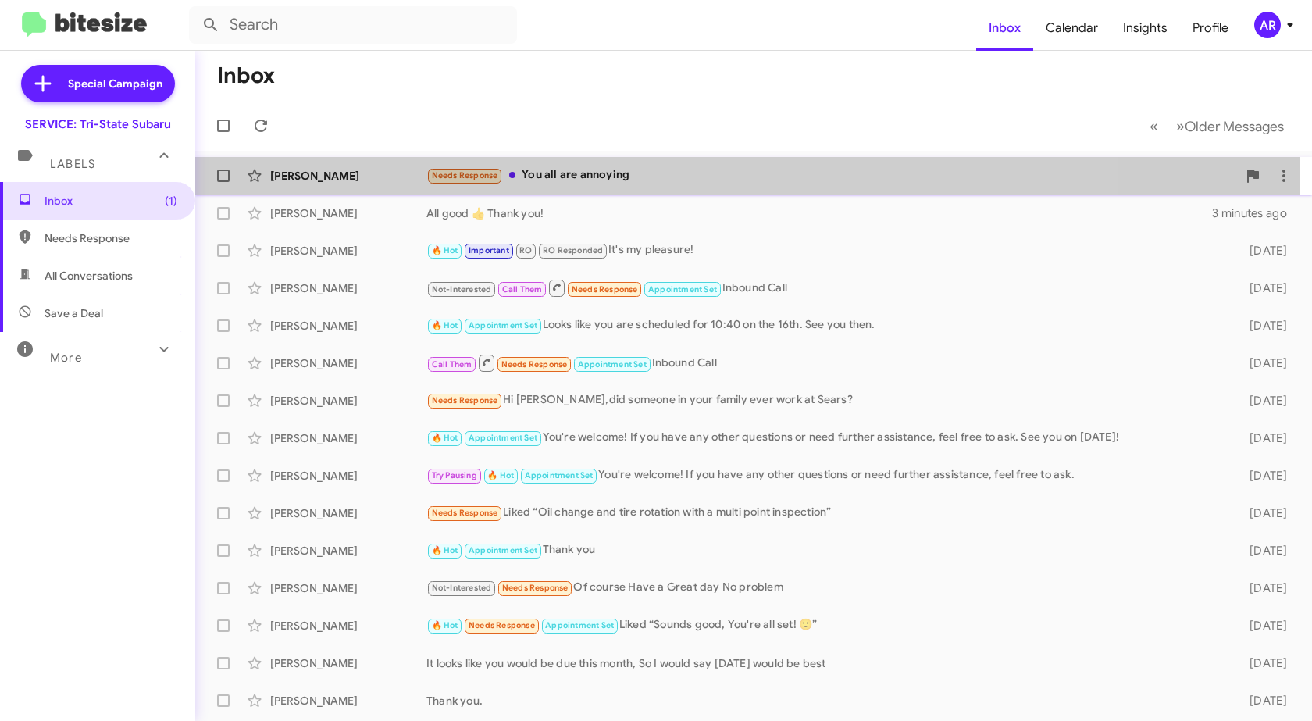
click at [316, 170] on div "Mark Shuman" at bounding box center [348, 176] width 156 height 16
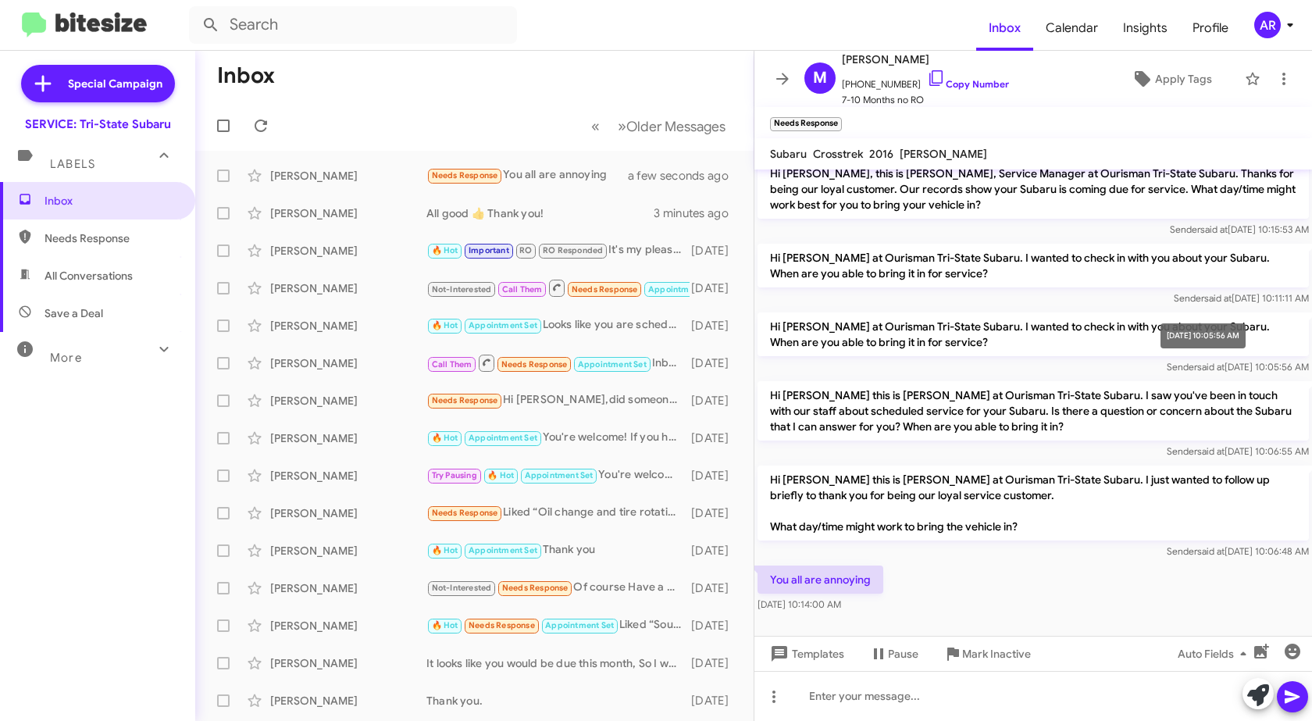
scroll to position [16, 0]
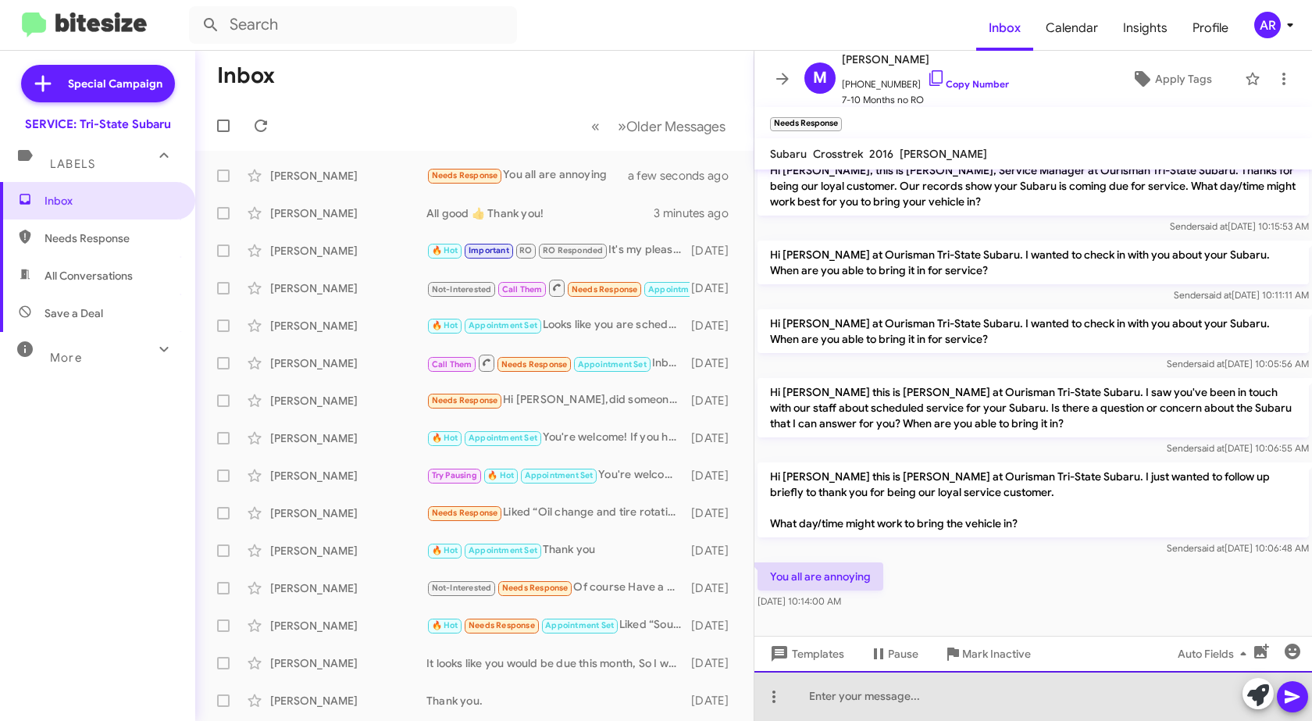
click at [1016, 706] on div at bounding box center [1032, 696] width 557 height 50
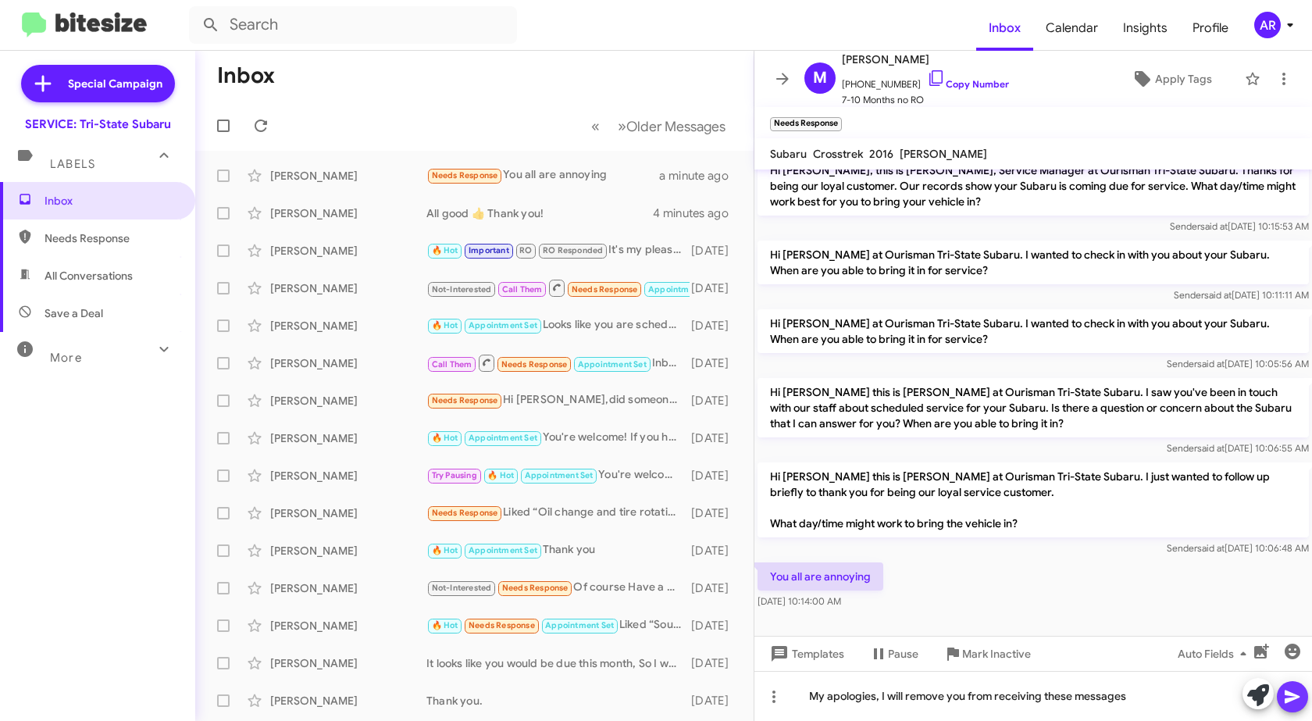
click at [1284, 692] on icon at bounding box center [1292, 696] width 19 height 19
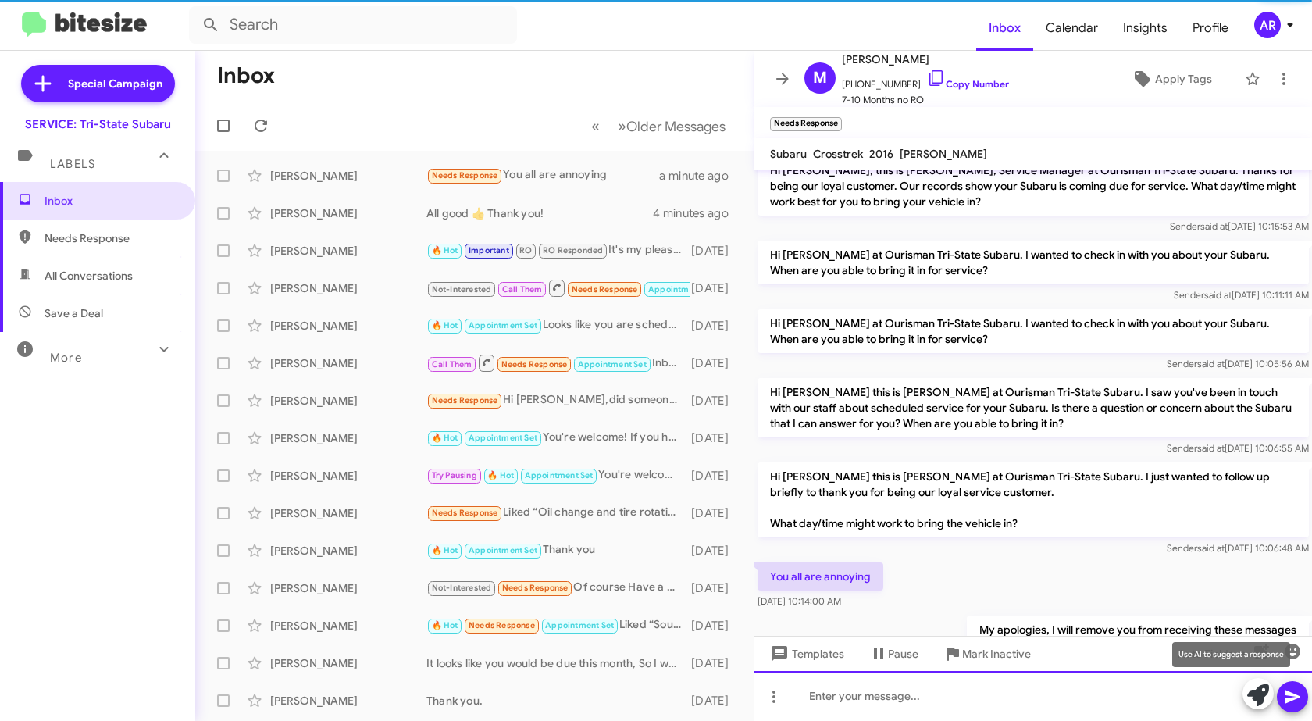
scroll to position [73, 0]
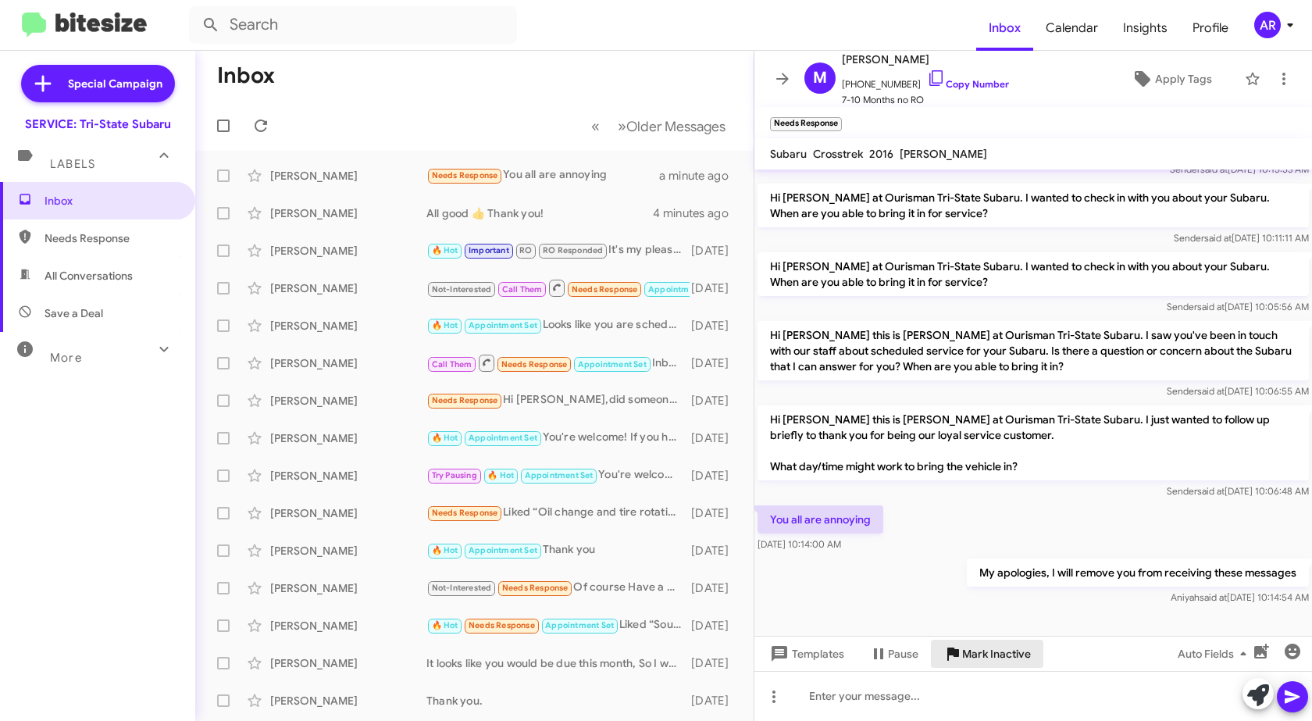
click at [1006, 653] on span "Mark Inactive" at bounding box center [996, 653] width 69 height 28
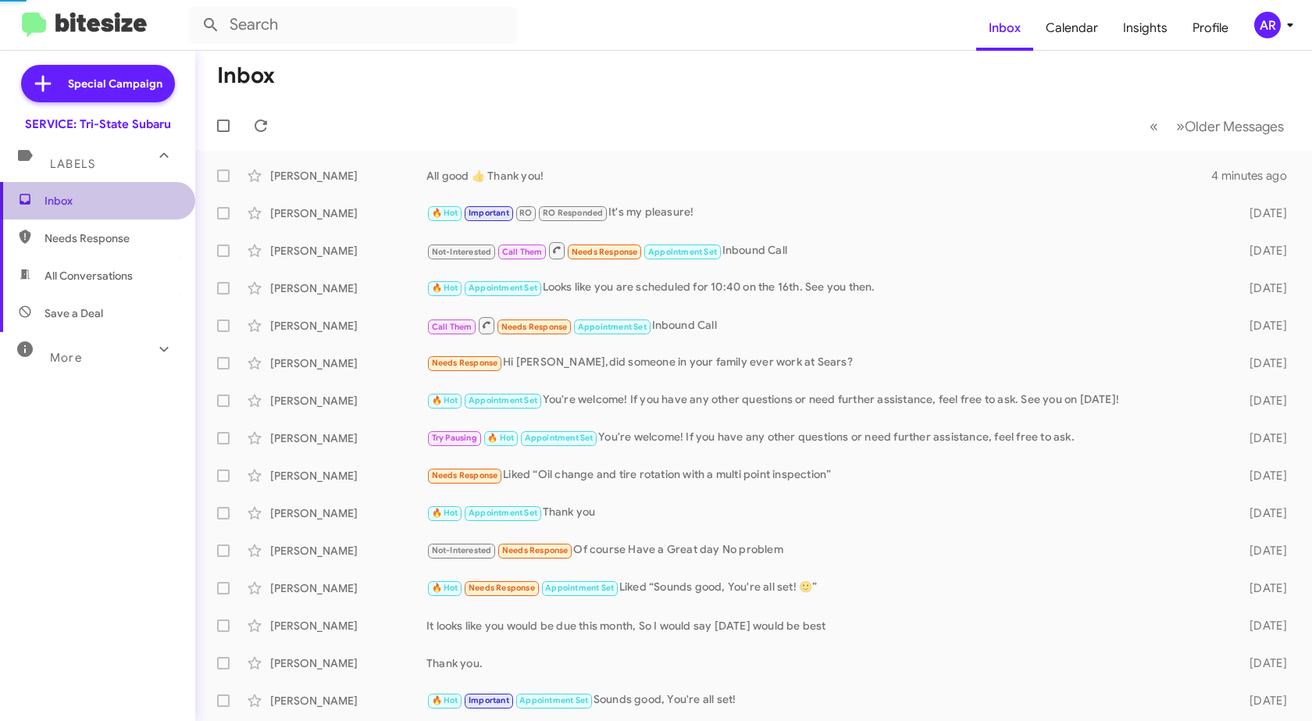
click at [121, 194] on span "Inbox" at bounding box center [111, 201] width 133 height 16
click at [248, 130] on span at bounding box center [260, 125] width 31 height 19
click at [96, 244] on span "Needs Response" at bounding box center [111, 238] width 133 height 16
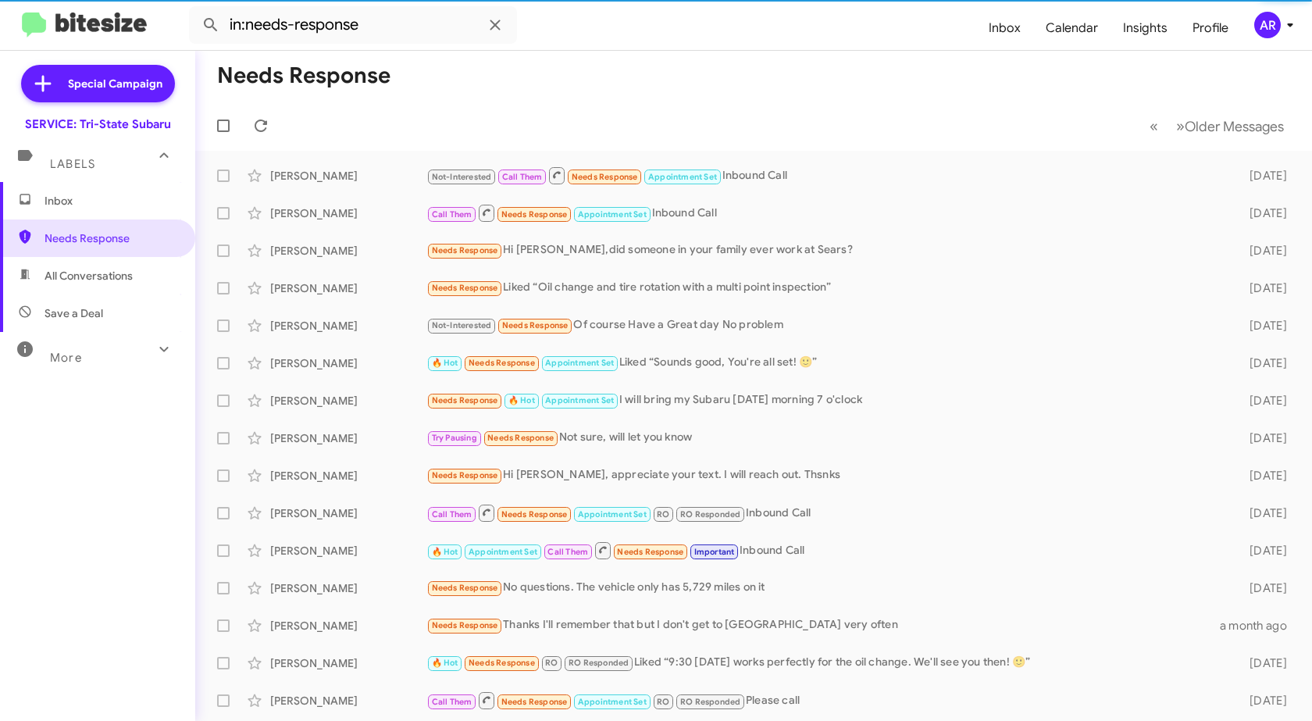
click at [86, 276] on span "All Conversations" at bounding box center [89, 276] width 88 height 16
type input "in:all-conversations"
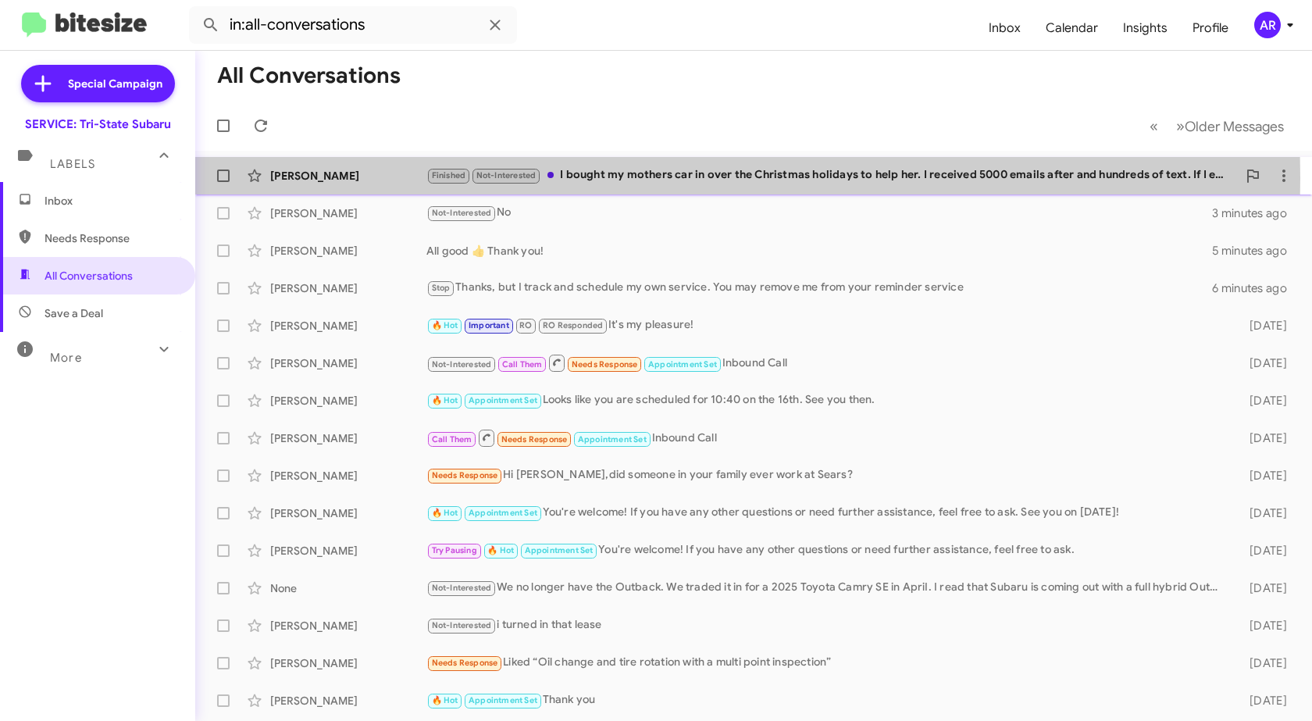
click at [362, 178] on div "Mark Shuman" at bounding box center [348, 176] width 156 height 16
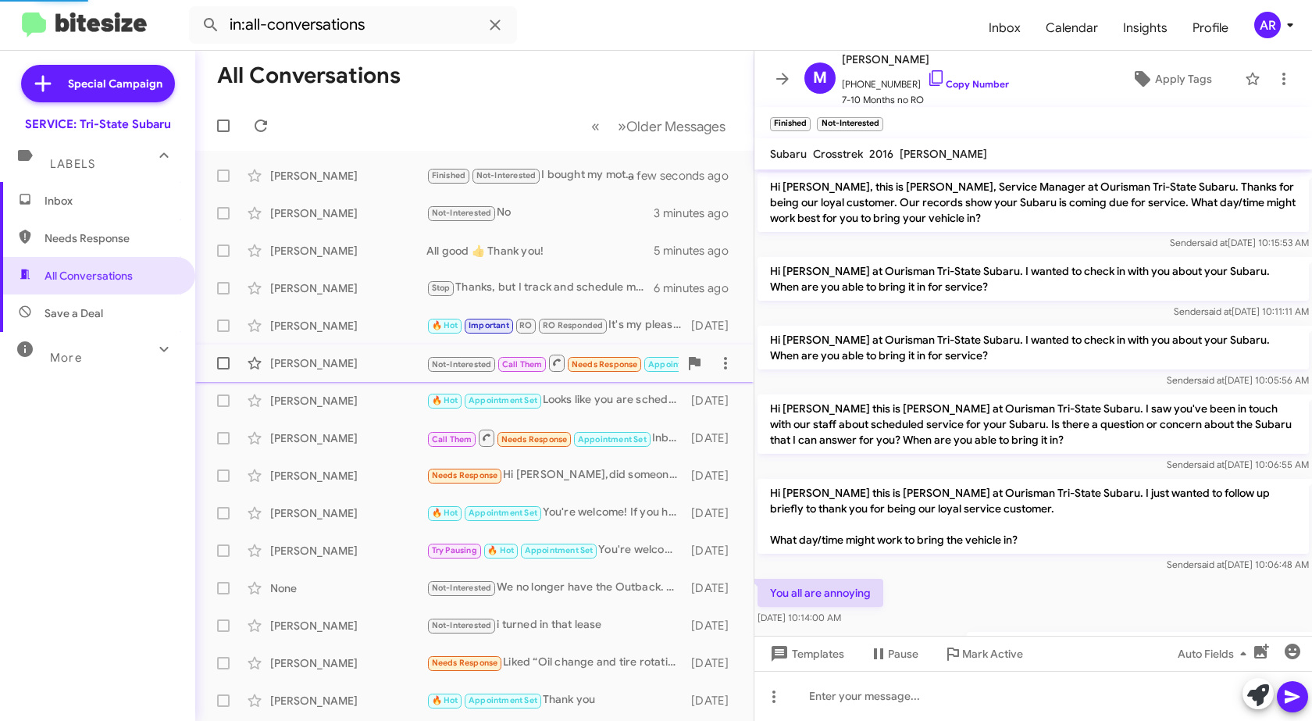
scroll to position [244, 0]
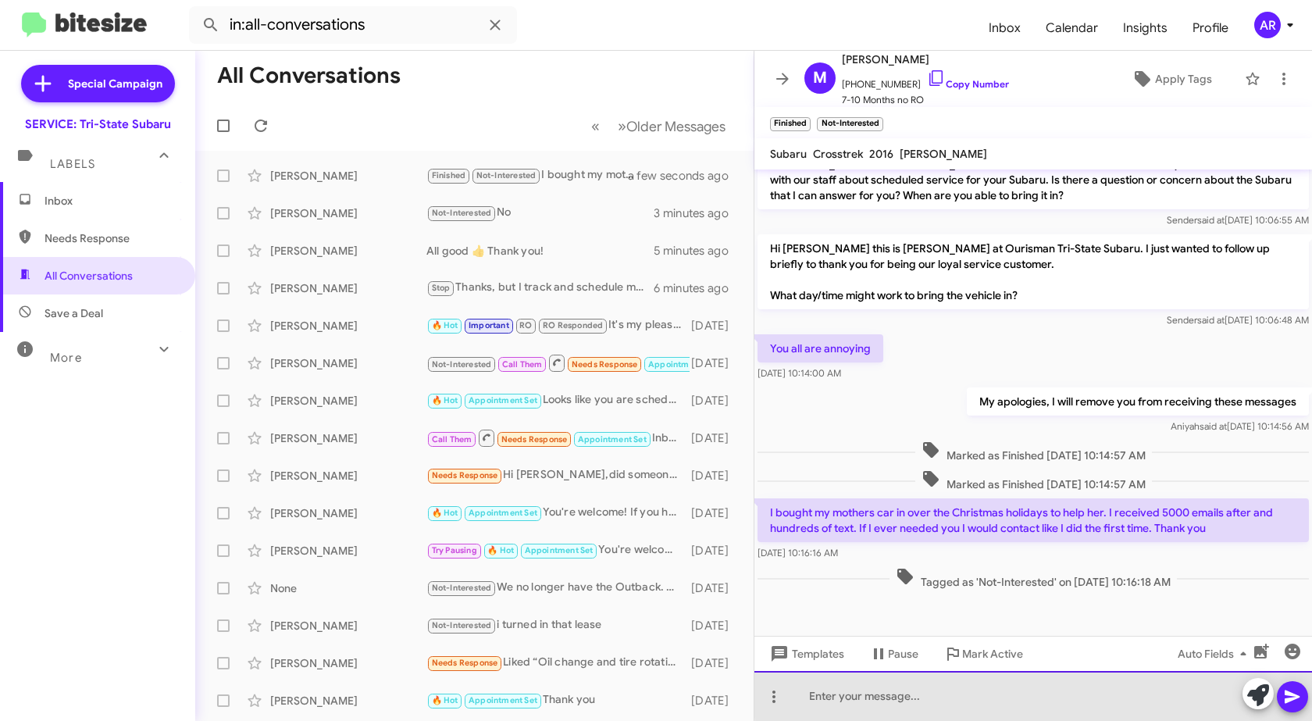
click at [1195, 692] on div at bounding box center [1032, 696] width 557 height 50
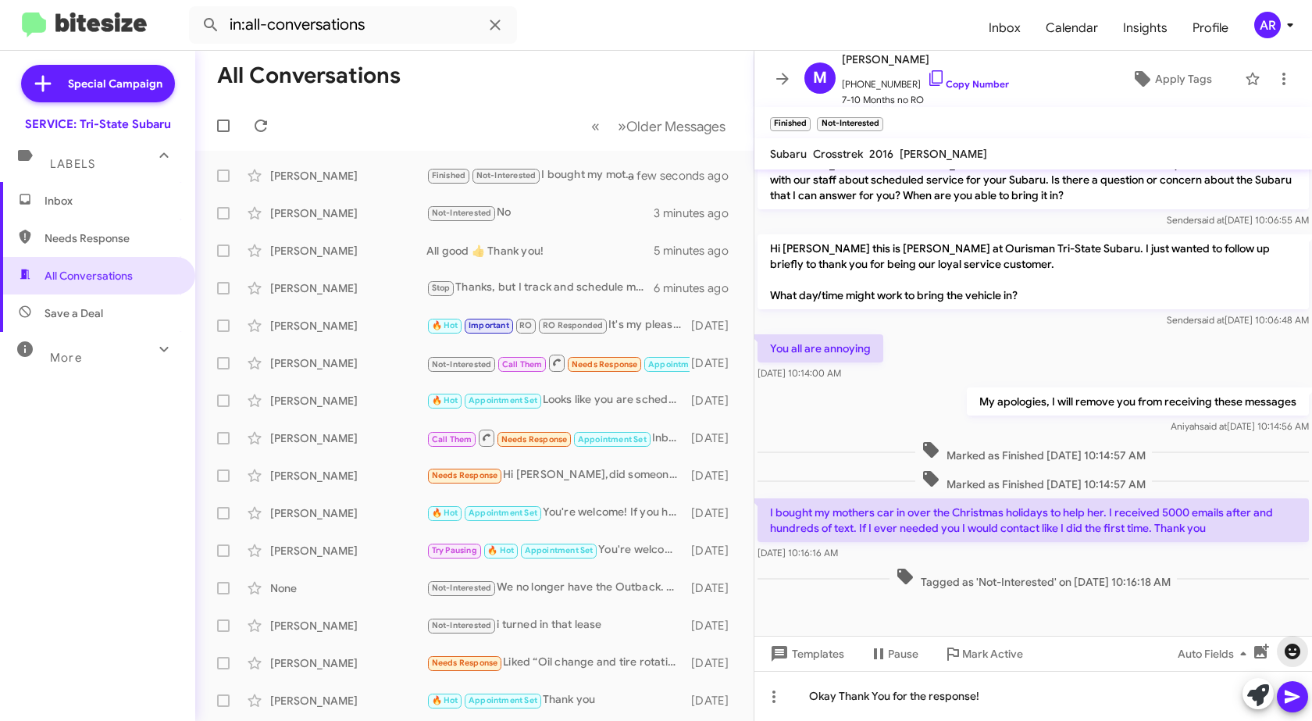
click at [1291, 646] on icon "button" at bounding box center [1292, 651] width 16 height 16
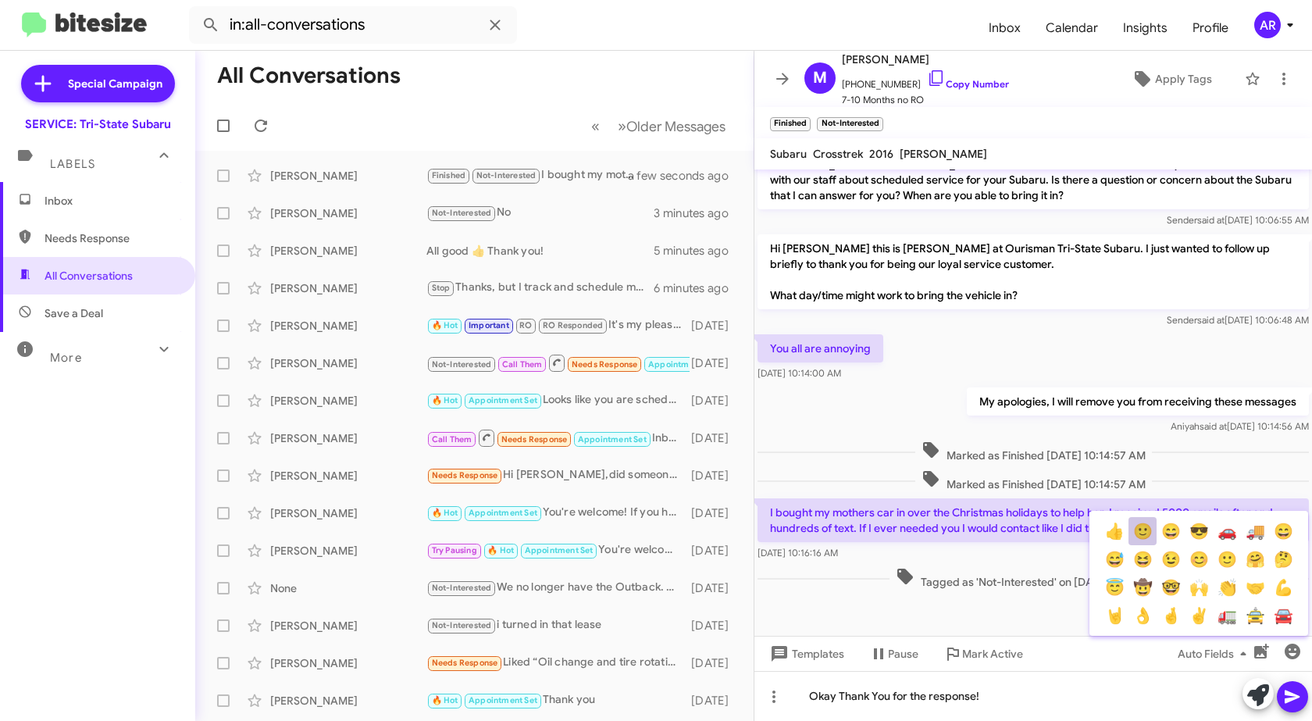
click at [1149, 539] on button "🙂" at bounding box center [1142, 531] width 28 height 28
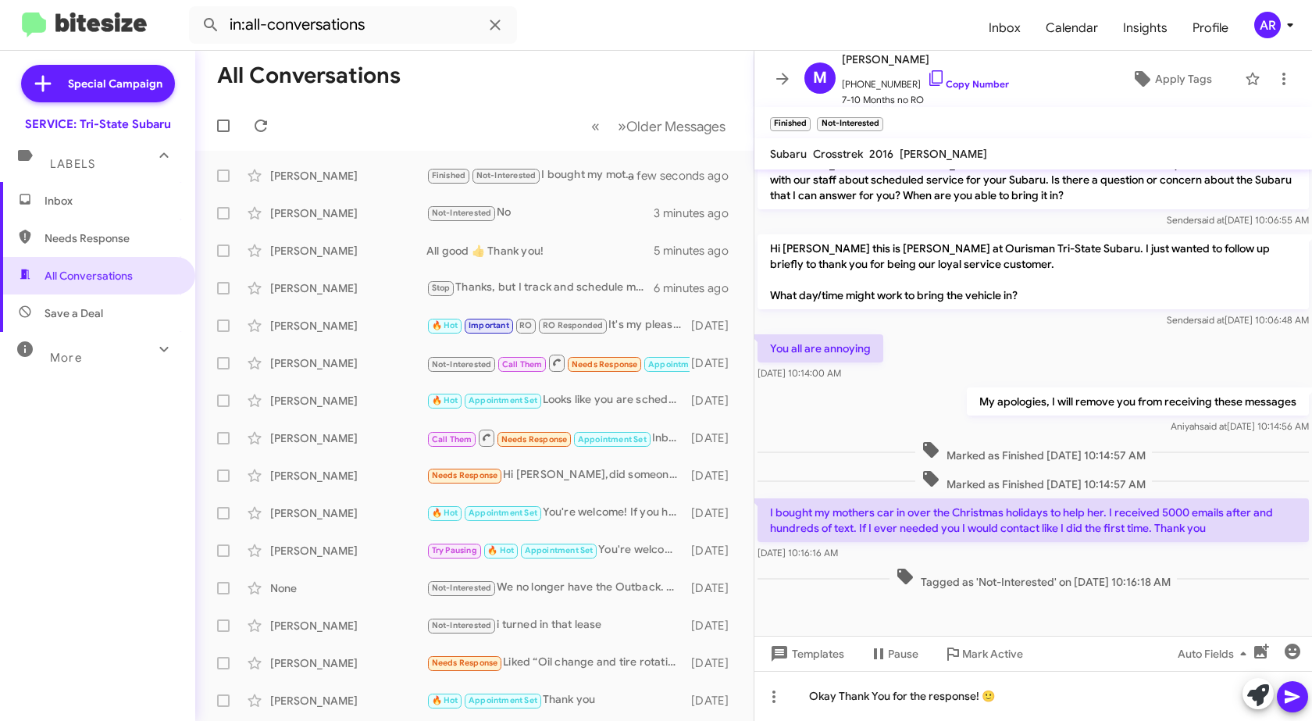
click at [1292, 695] on icon at bounding box center [1291, 696] width 15 height 13
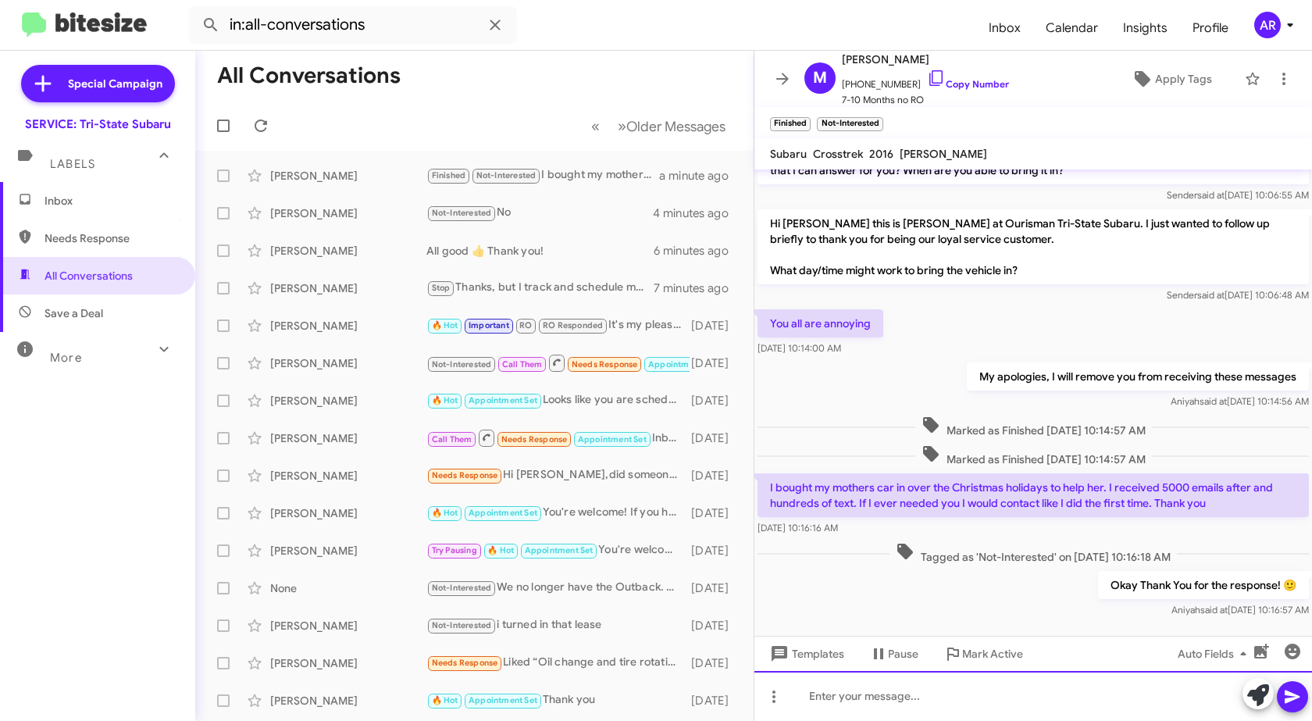
scroll to position [301, 0]
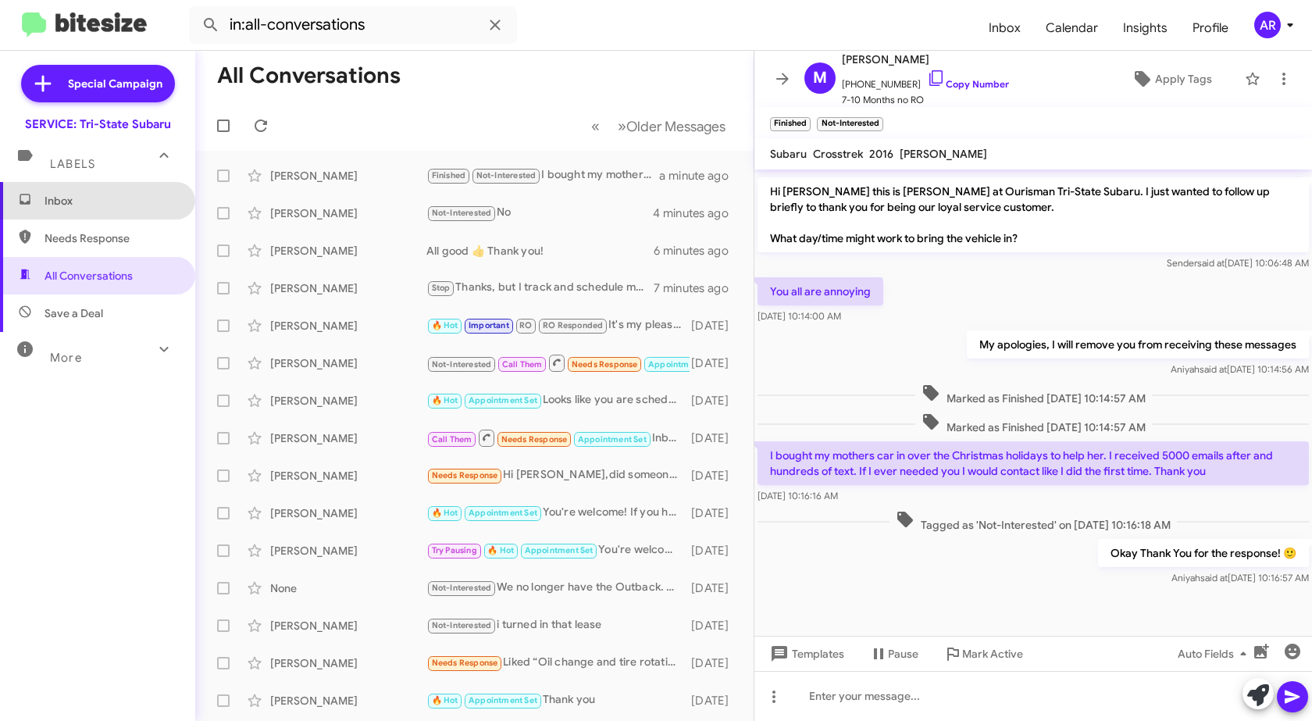
click at [115, 193] on span "Inbox" at bounding box center [111, 201] width 133 height 16
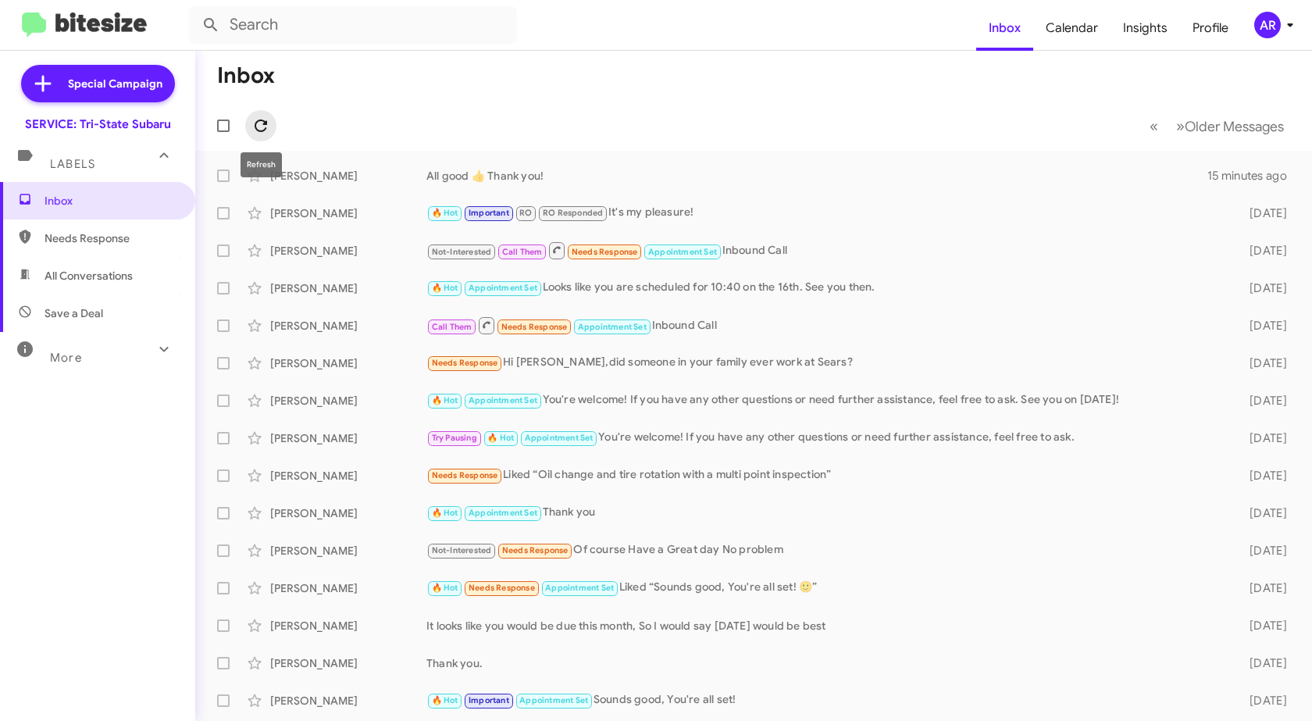
click at [254, 127] on icon at bounding box center [260, 125] width 19 height 19
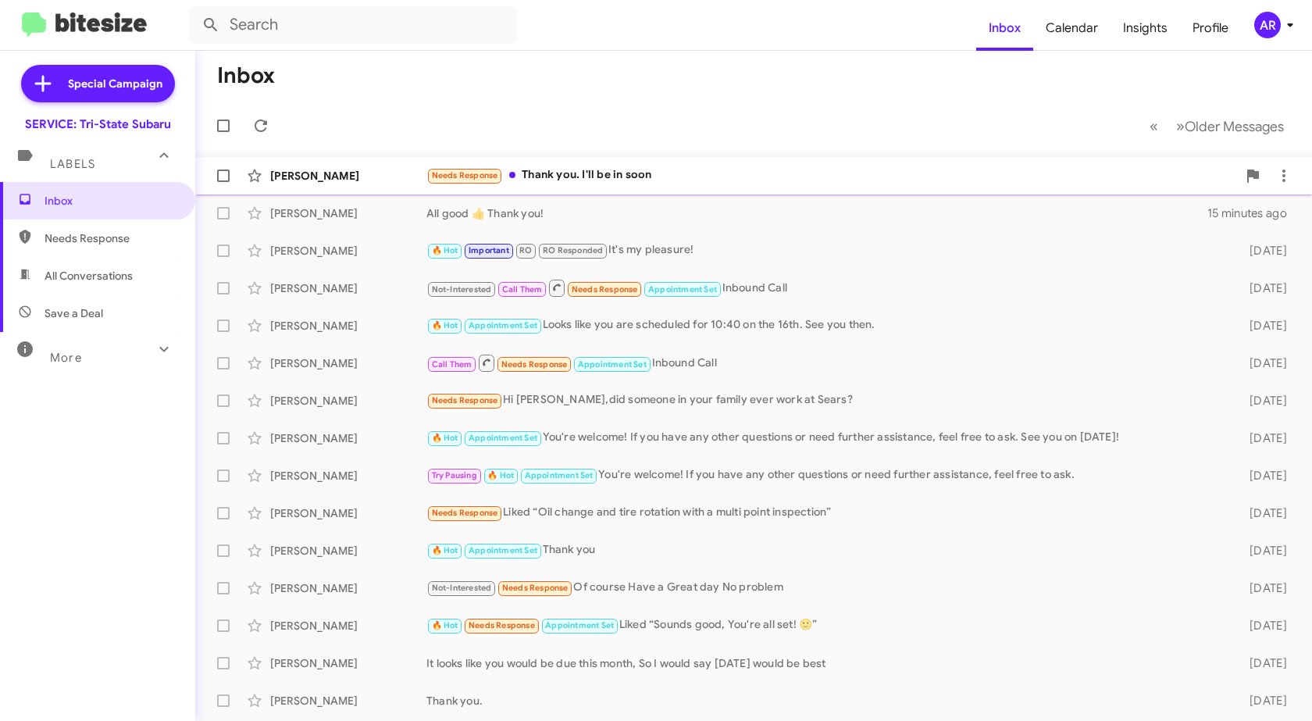
click at [292, 162] on div "Anthony Johnson Needs Response Thank you. I'll be in soon 3 minutes ago" at bounding box center [754, 175] width 1092 height 31
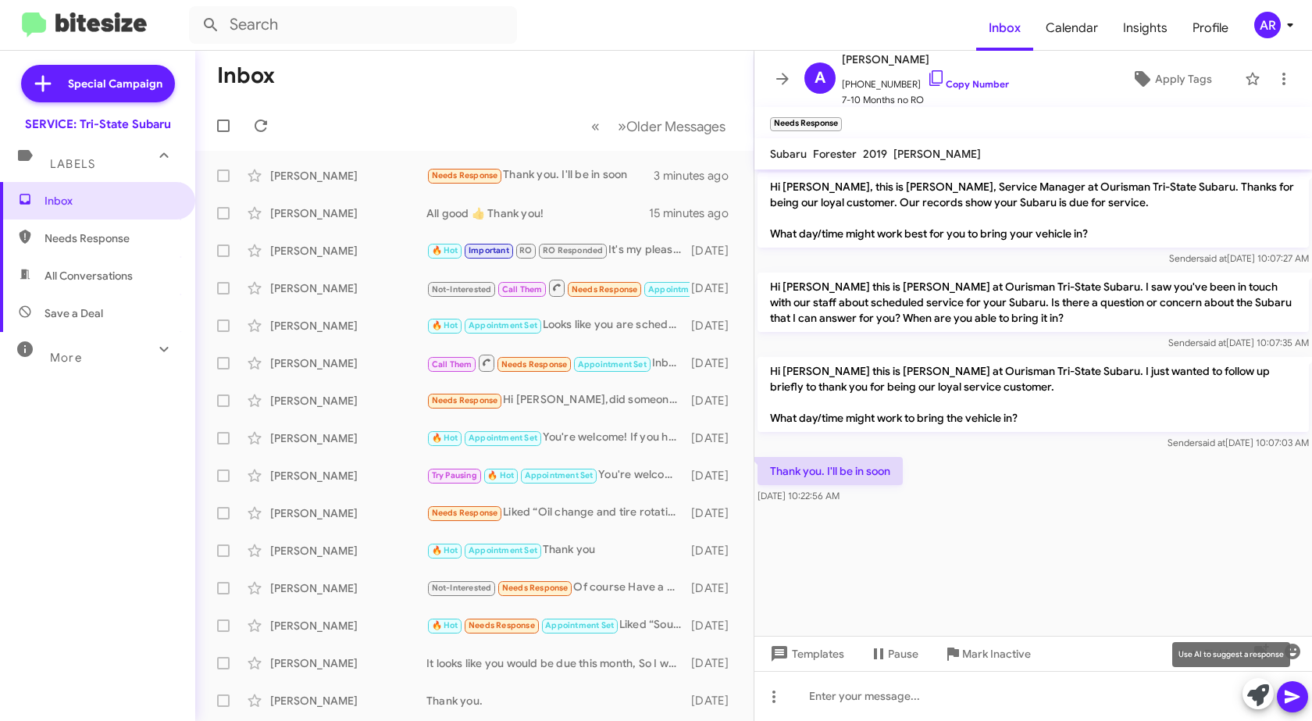
click at [1254, 691] on icon at bounding box center [1258, 695] width 22 height 22
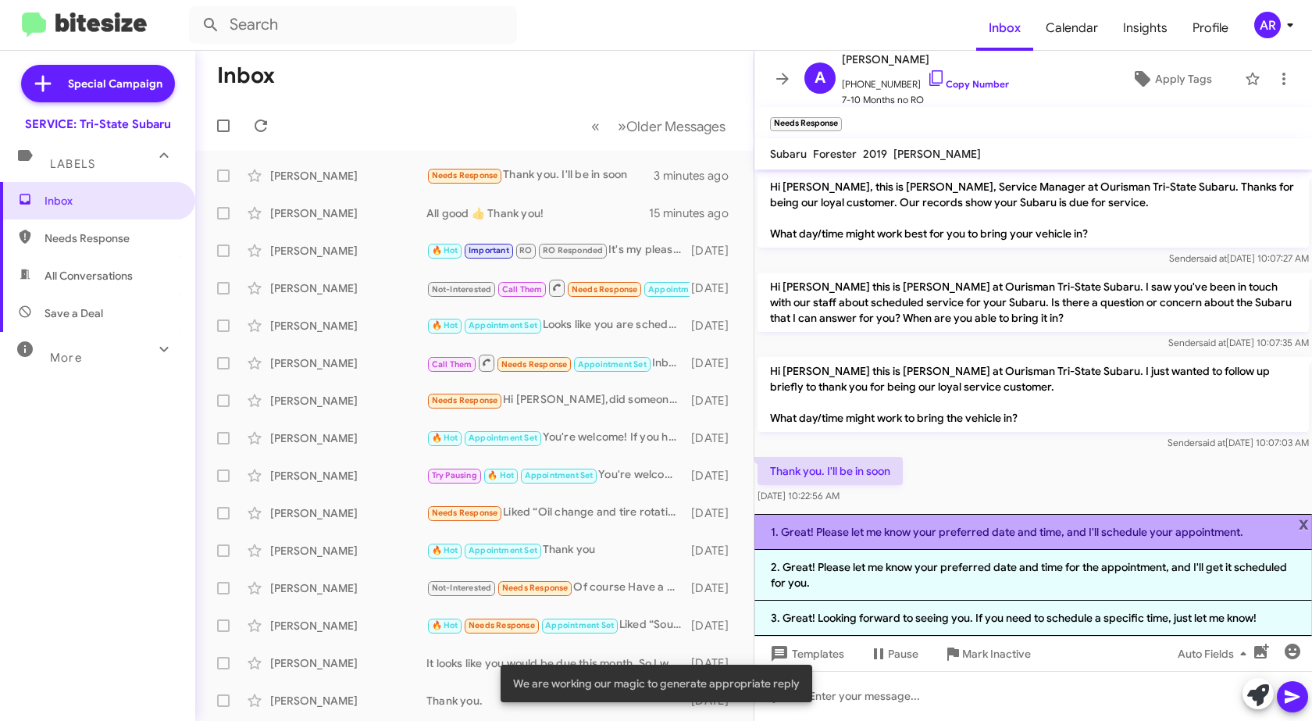
click at [1155, 535] on li "1. Great! Please let me know your preferred date and time, and I'll schedule yo…" at bounding box center [1032, 532] width 557 height 36
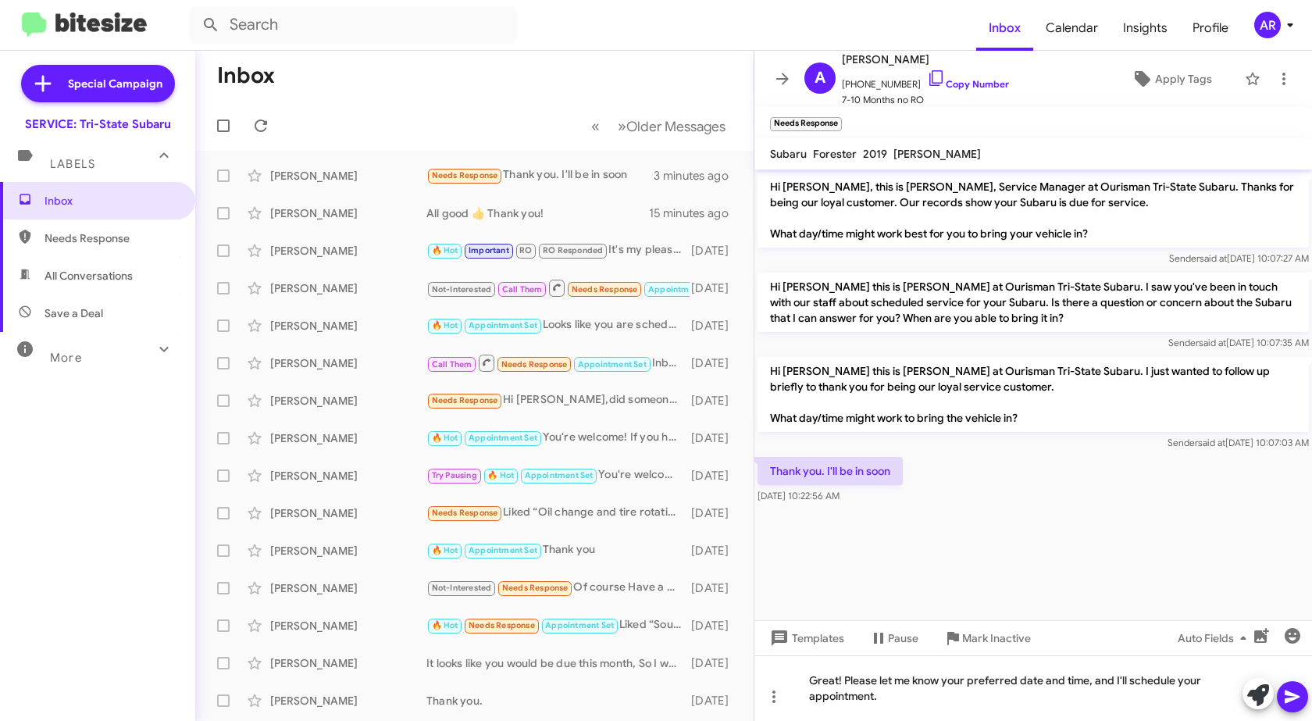
click at [1303, 692] on button at bounding box center [1292, 696] width 31 height 31
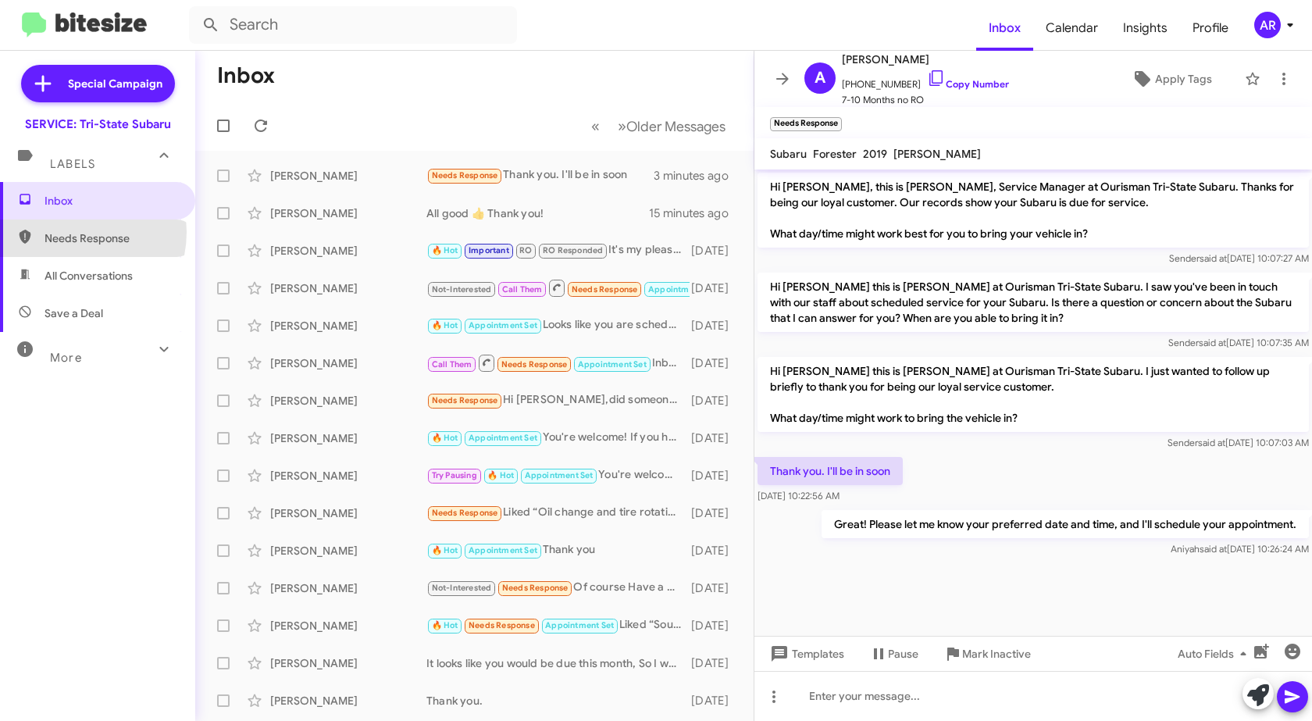
click at [72, 232] on span "Needs Response" at bounding box center [111, 238] width 133 height 16
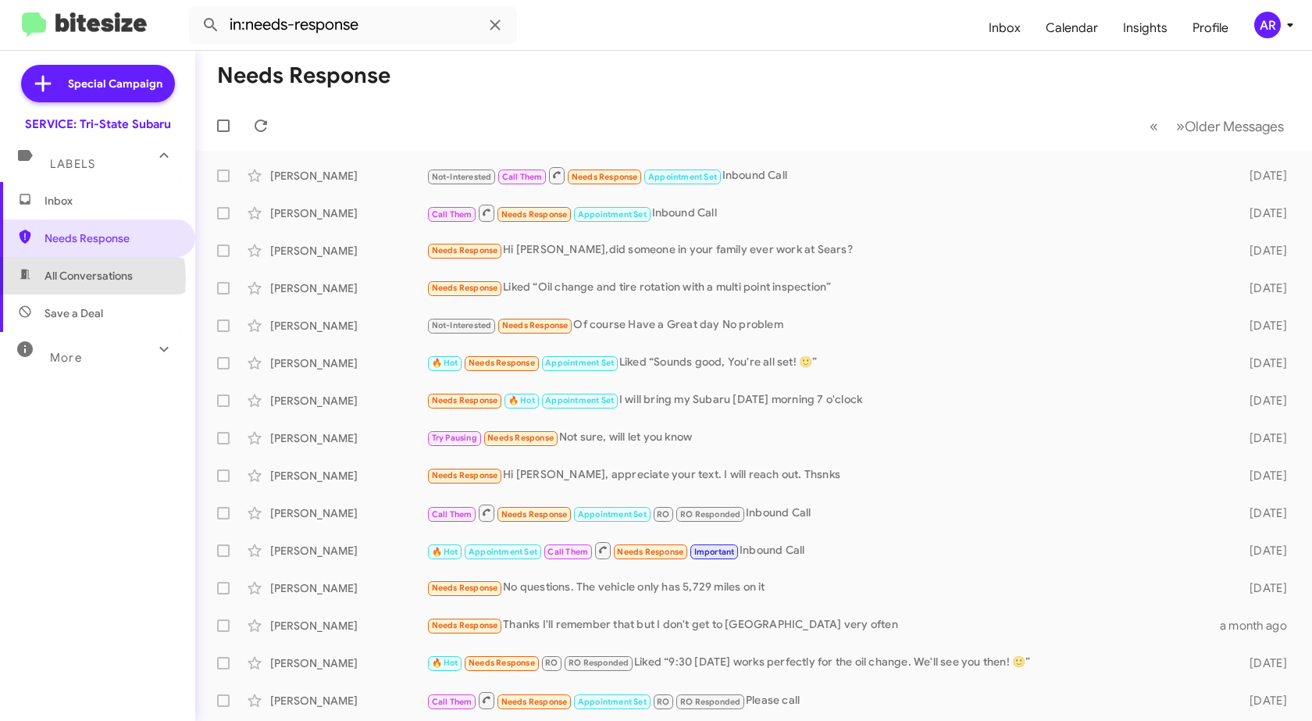
click at [63, 279] on span "All Conversations" at bounding box center [89, 276] width 88 height 16
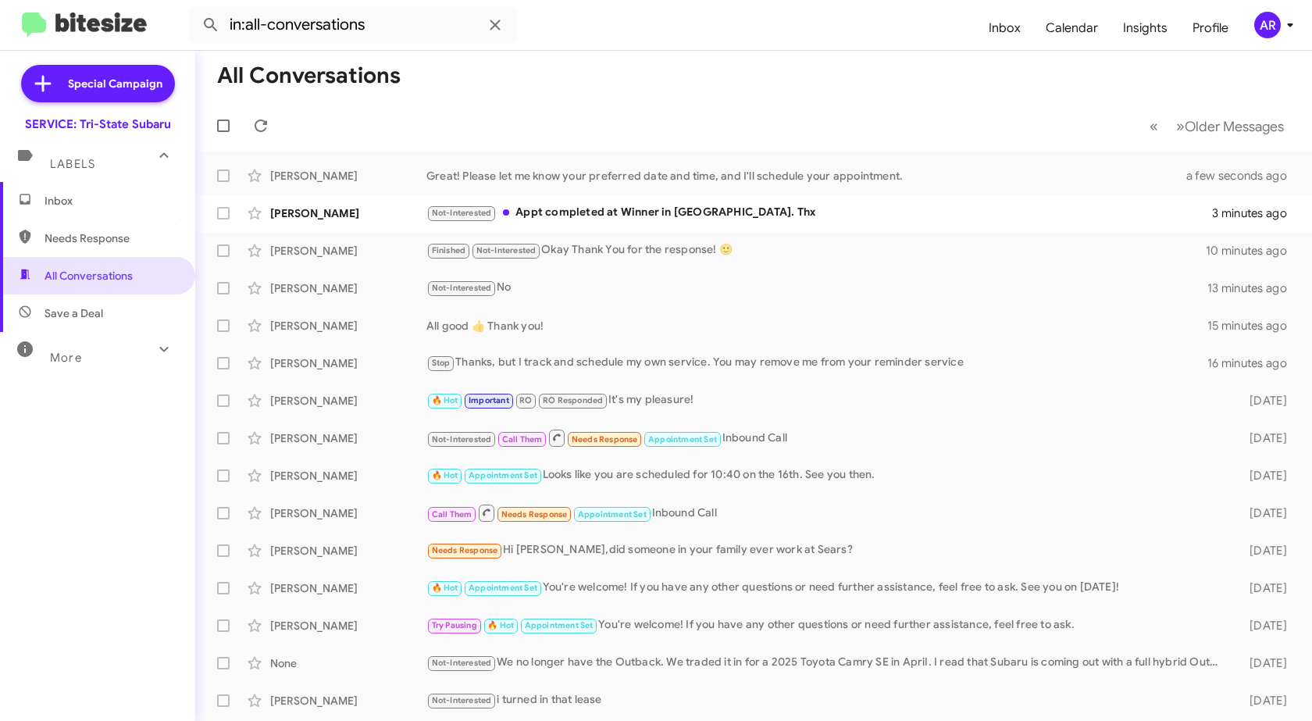
click at [81, 324] on span "Save a Deal" at bounding box center [97, 312] width 195 height 37
type input "in:not-interested"
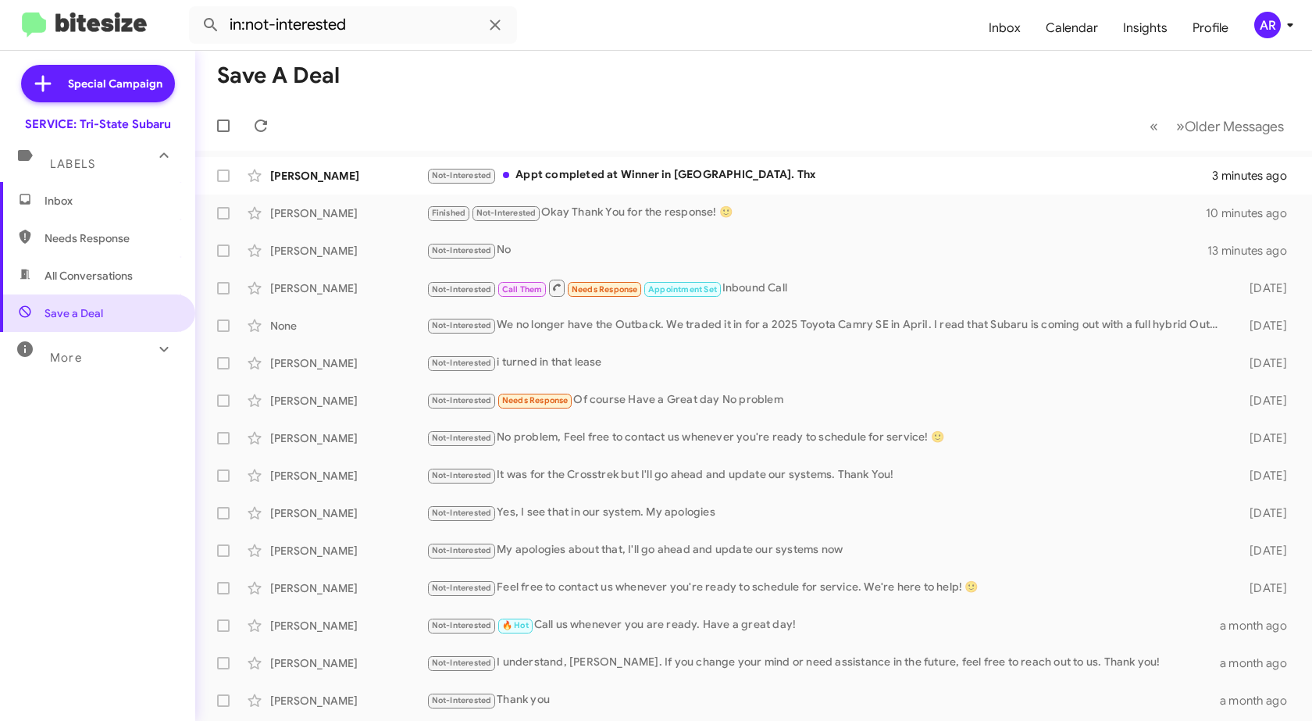
click at [100, 203] on span "Inbox" at bounding box center [111, 201] width 133 height 16
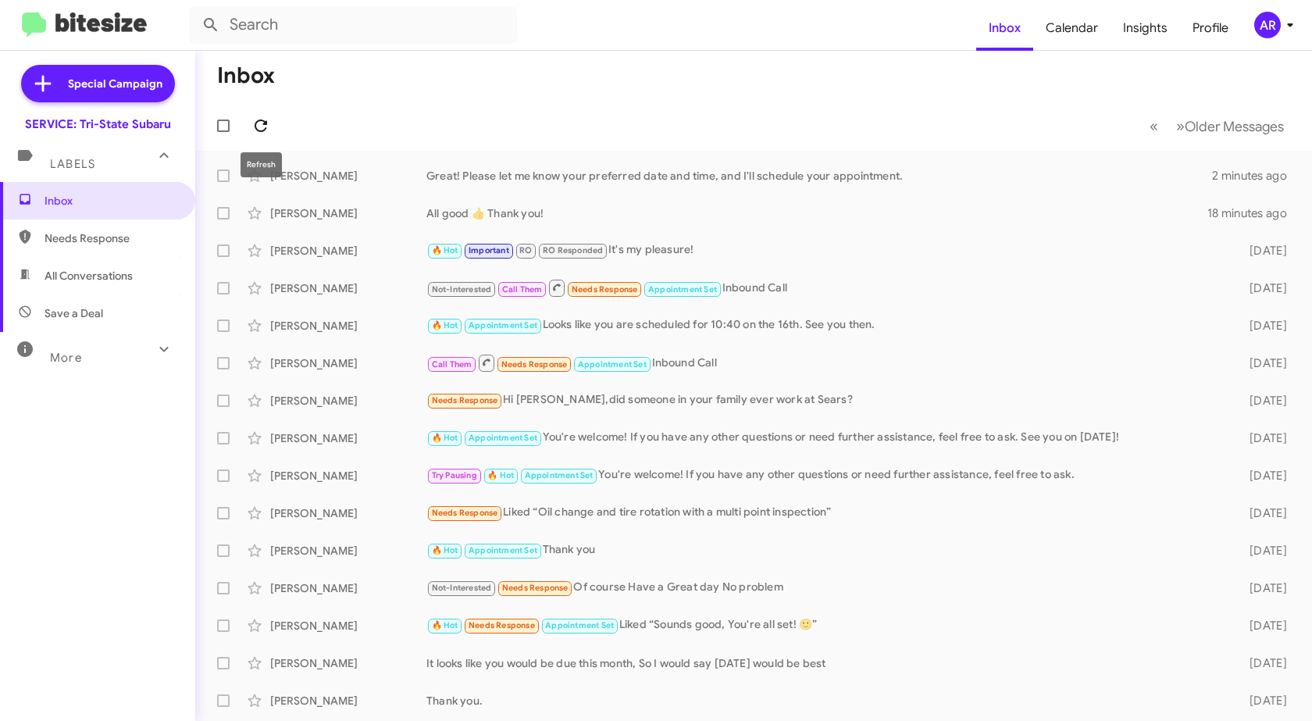
click at [261, 124] on icon at bounding box center [260, 125] width 19 height 19
click at [60, 234] on span "Needs Response" at bounding box center [111, 238] width 133 height 16
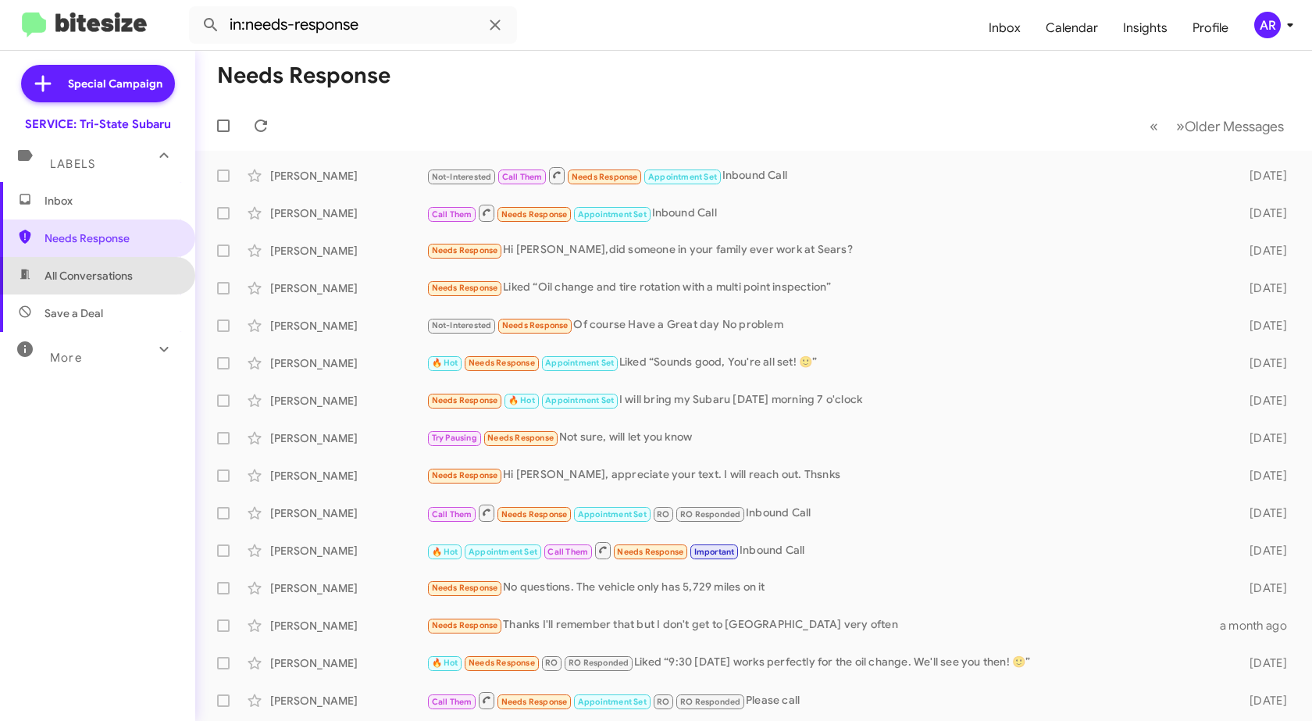
click at [108, 269] on span "All Conversations" at bounding box center [89, 276] width 88 height 16
type input "in:all-conversations"
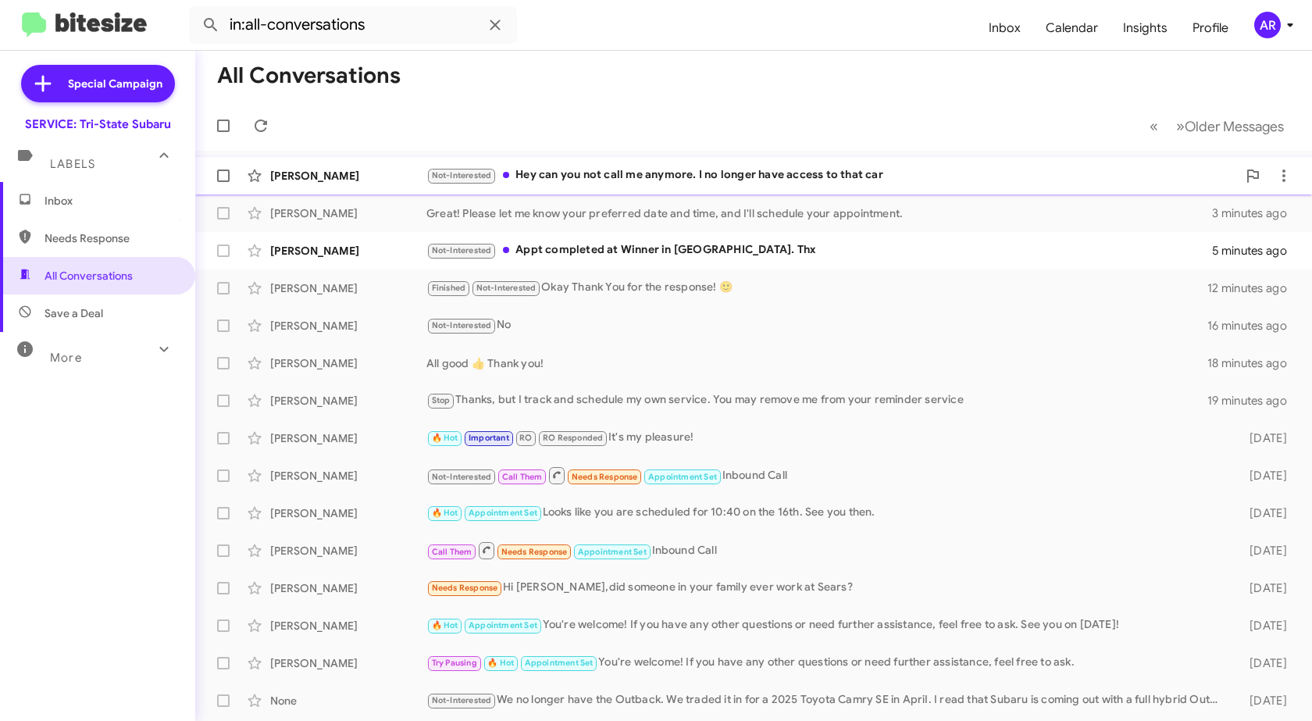
click at [344, 184] on div "Jennifer Graham Not-Interested Hey can you not call me anymore. I no longer hav…" at bounding box center [754, 175] width 1092 height 31
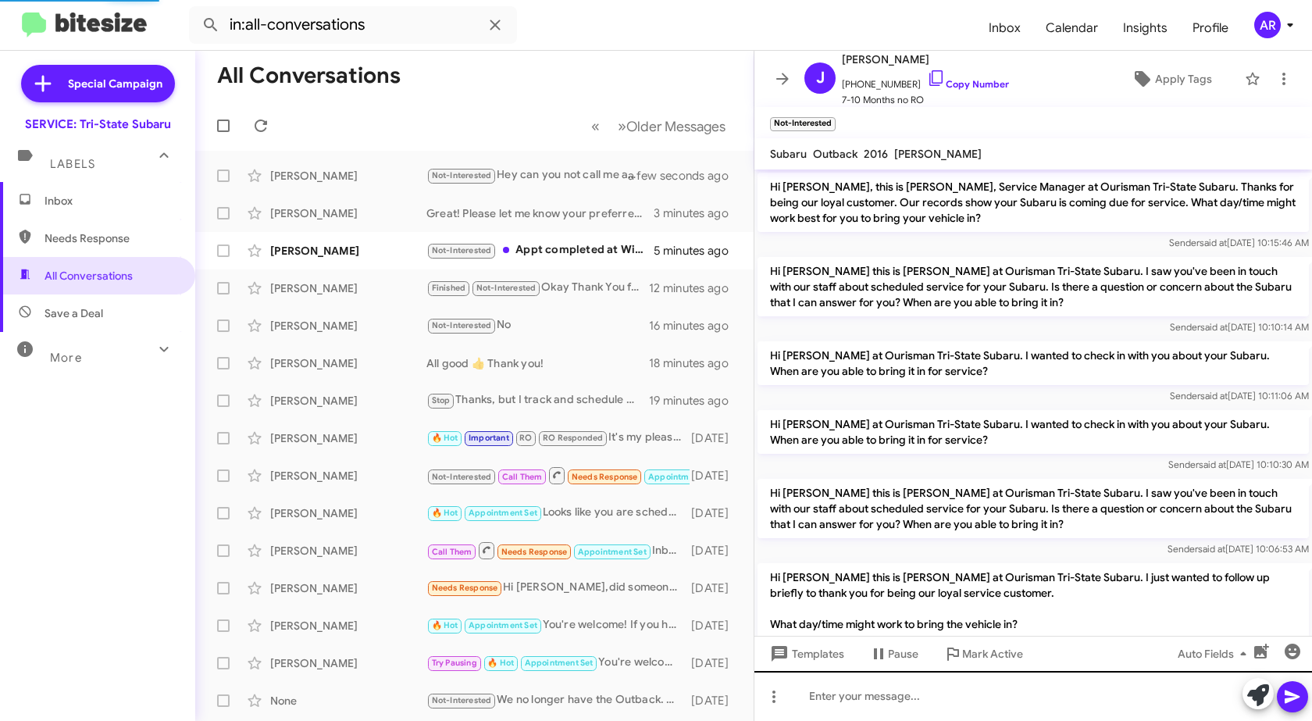
scroll to position [137, 0]
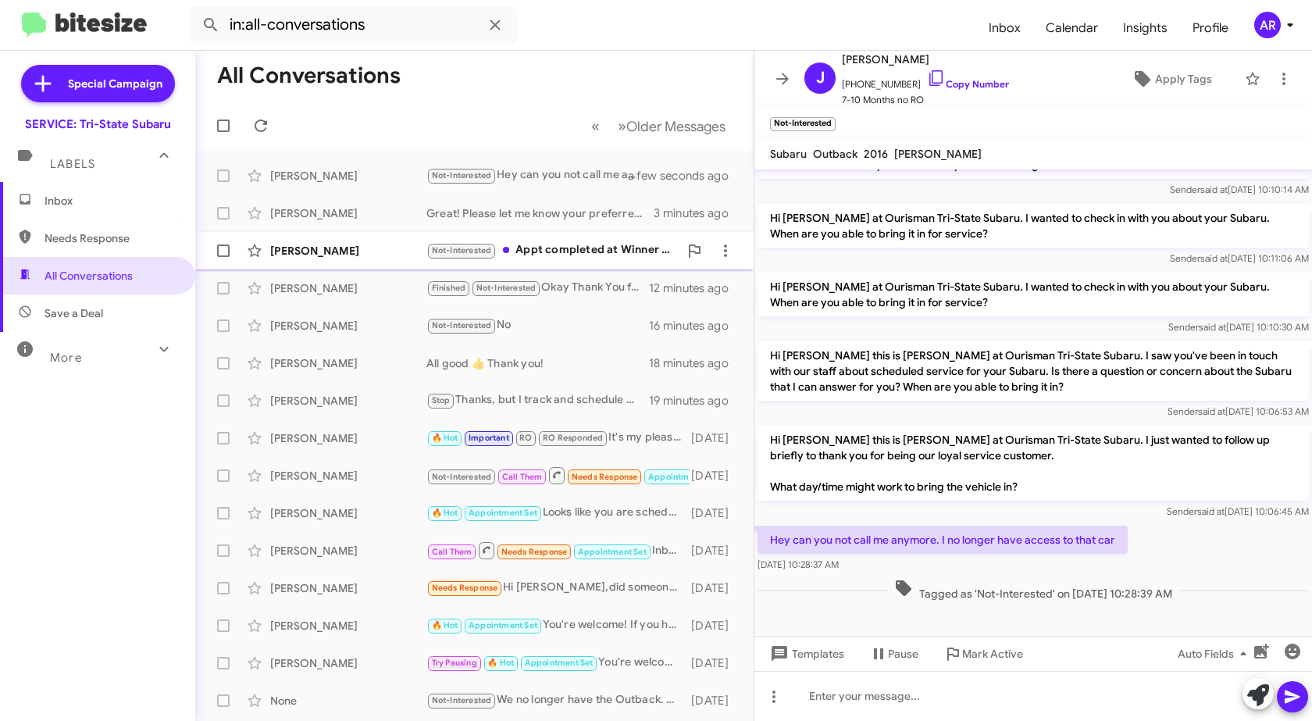
click at [325, 245] on div "Kurt Hendrix" at bounding box center [348, 251] width 156 height 16
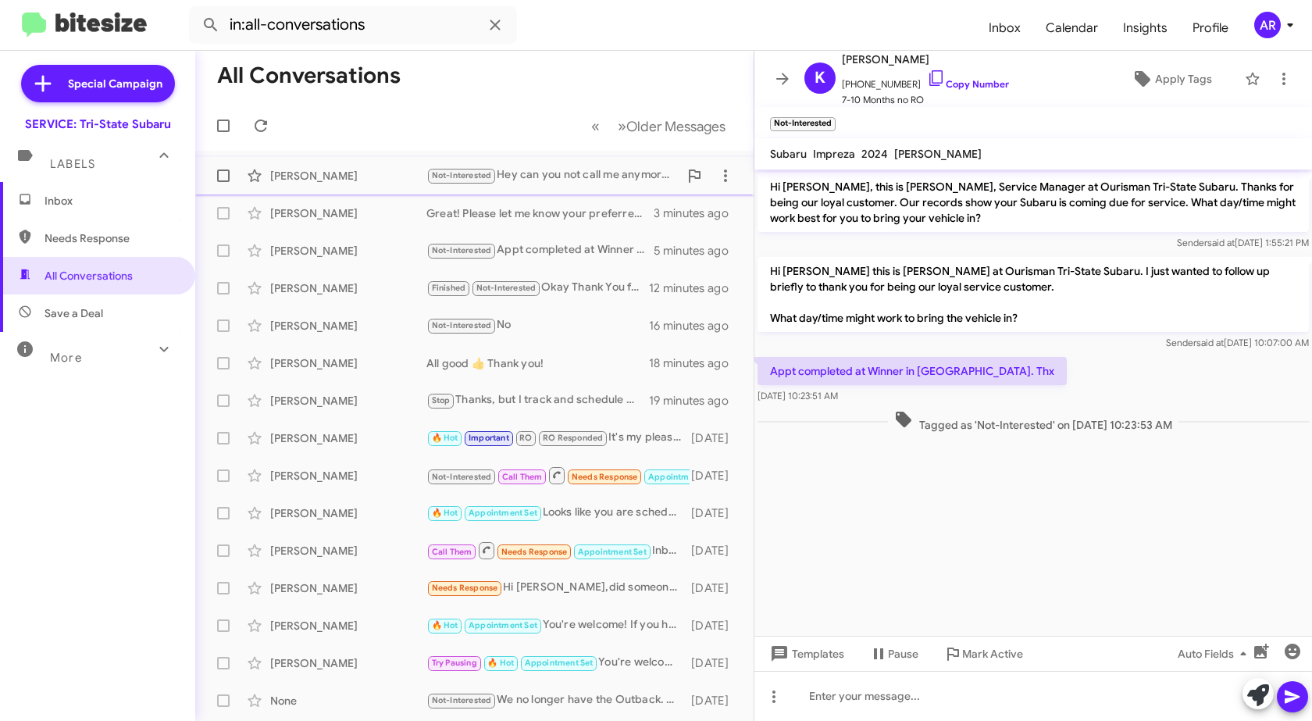
click at [320, 176] on div "Jennifer Graham" at bounding box center [348, 176] width 156 height 16
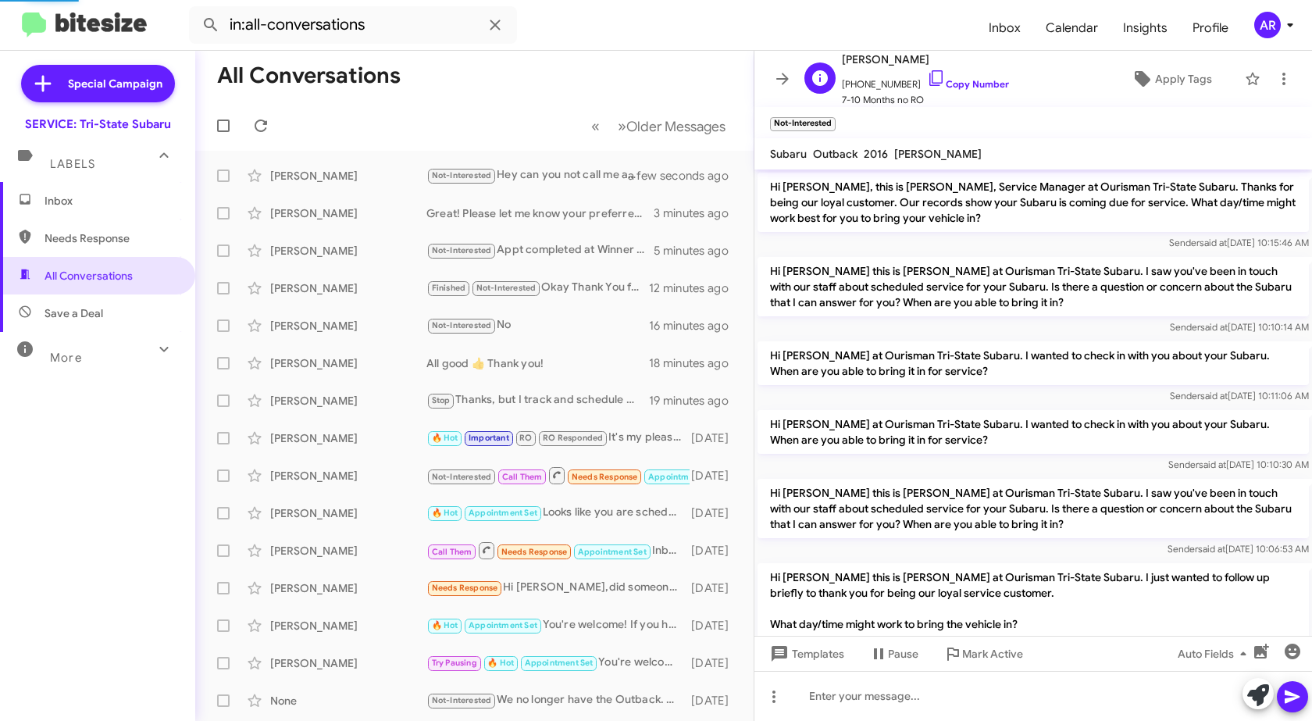
scroll to position [137, 0]
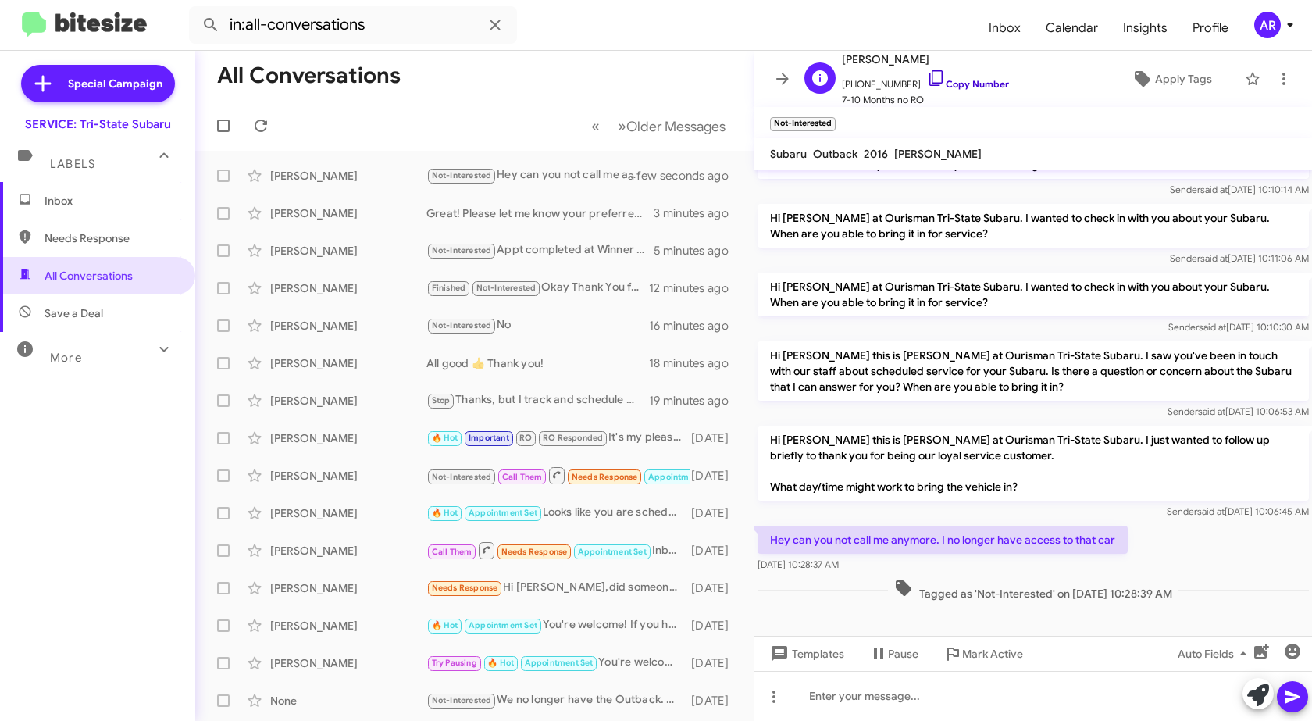
click at [927, 78] on icon at bounding box center [936, 78] width 19 height 19
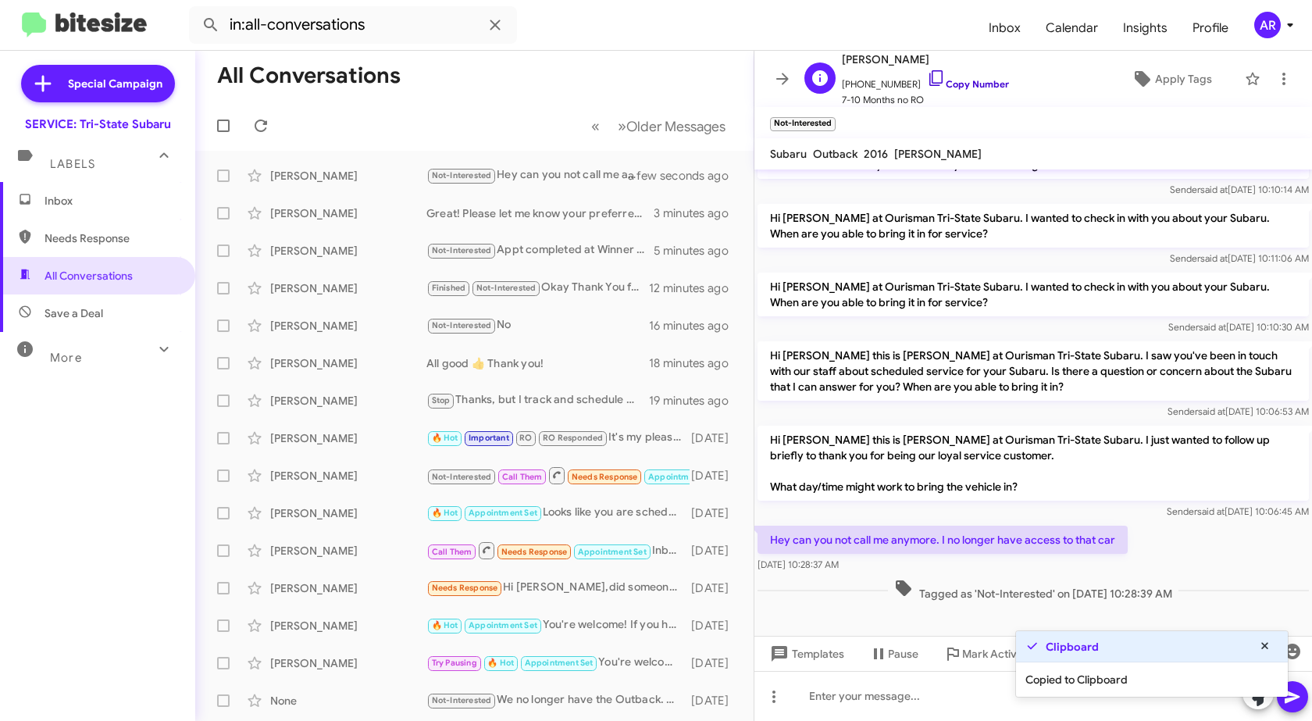
click at [927, 78] on icon at bounding box center [936, 78] width 19 height 19
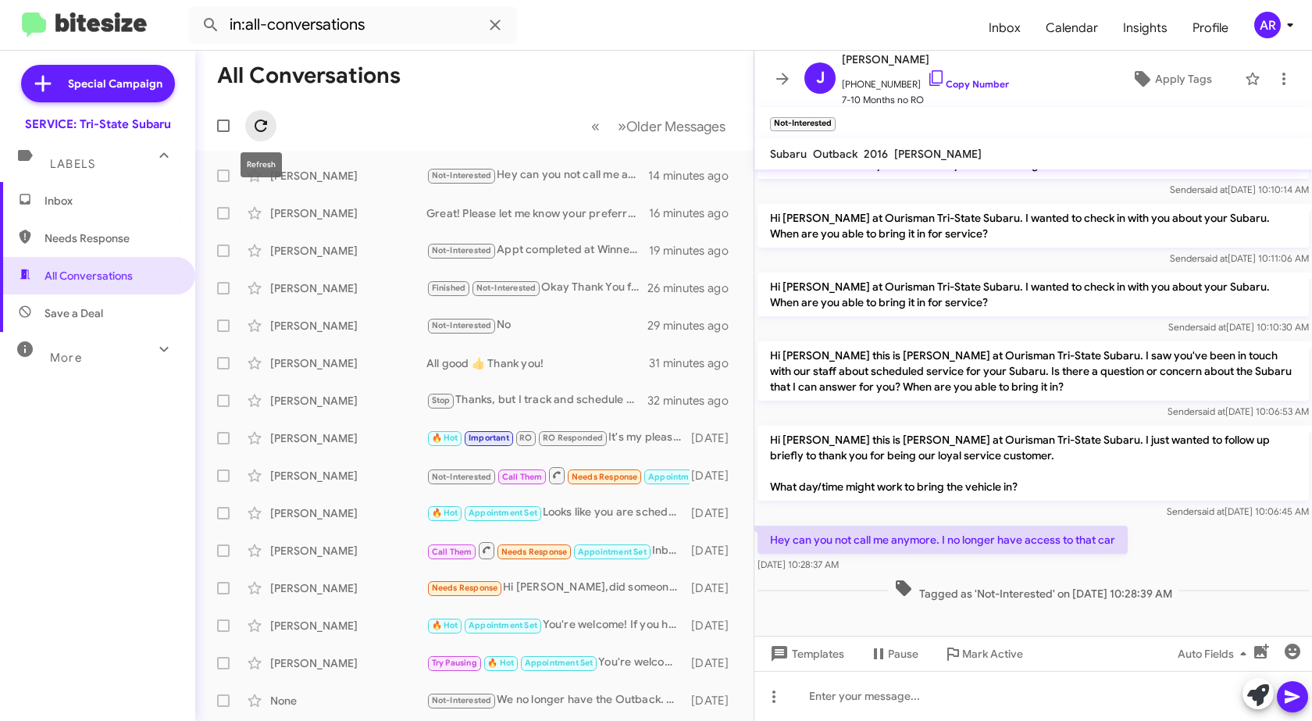
click at [271, 113] on button at bounding box center [260, 125] width 31 height 31
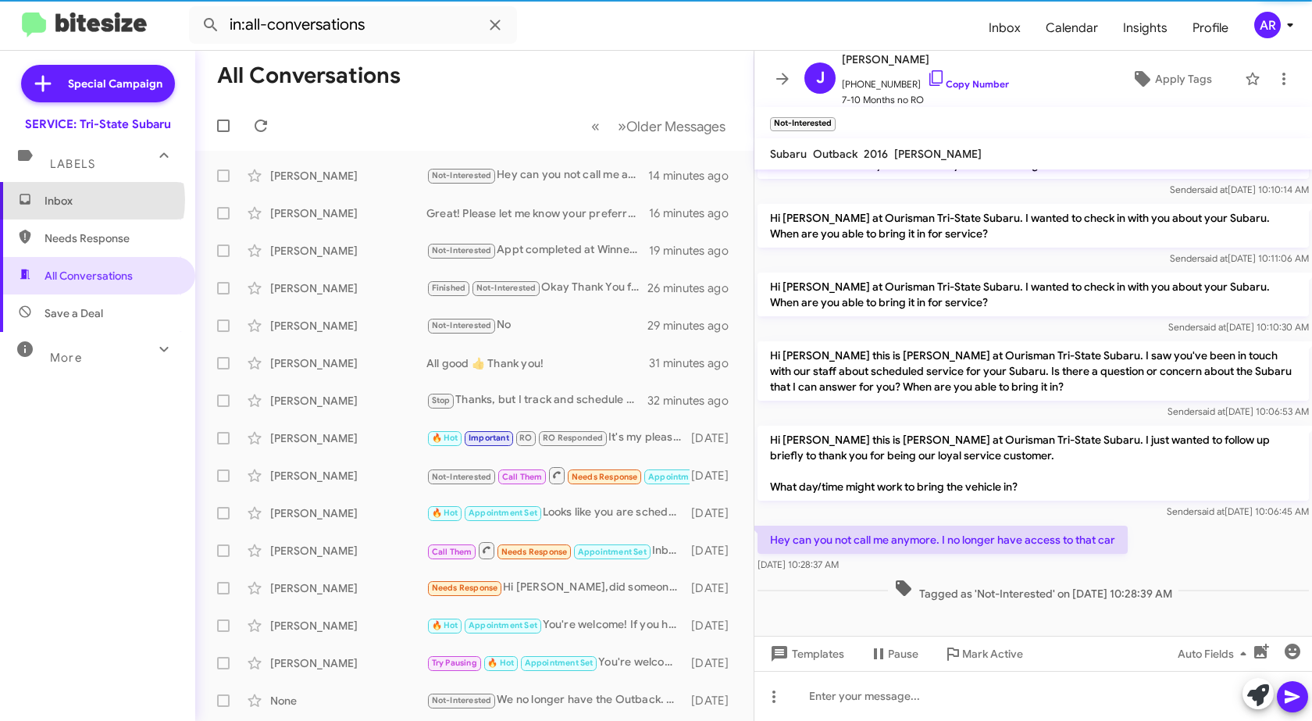
click at [84, 200] on span "Inbox" at bounding box center [111, 201] width 133 height 16
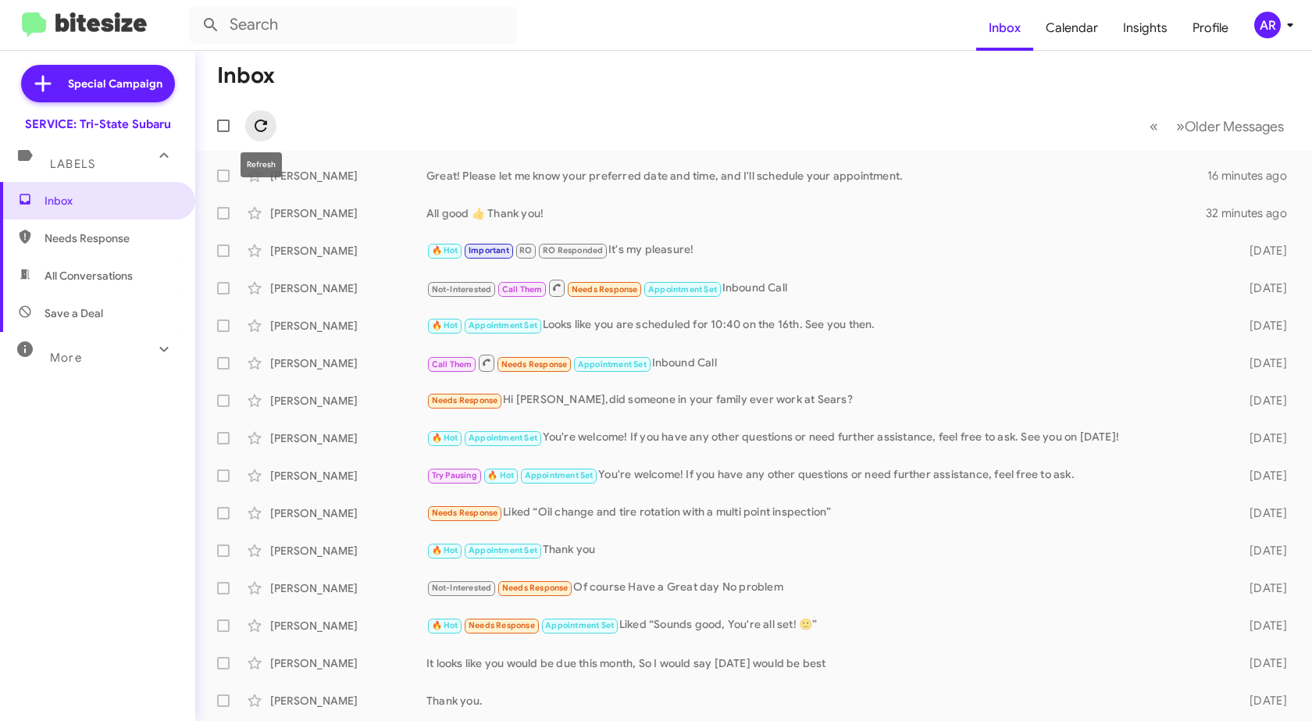
click at [250, 126] on span at bounding box center [260, 125] width 31 height 19
click at [262, 134] on icon at bounding box center [260, 125] width 19 height 19
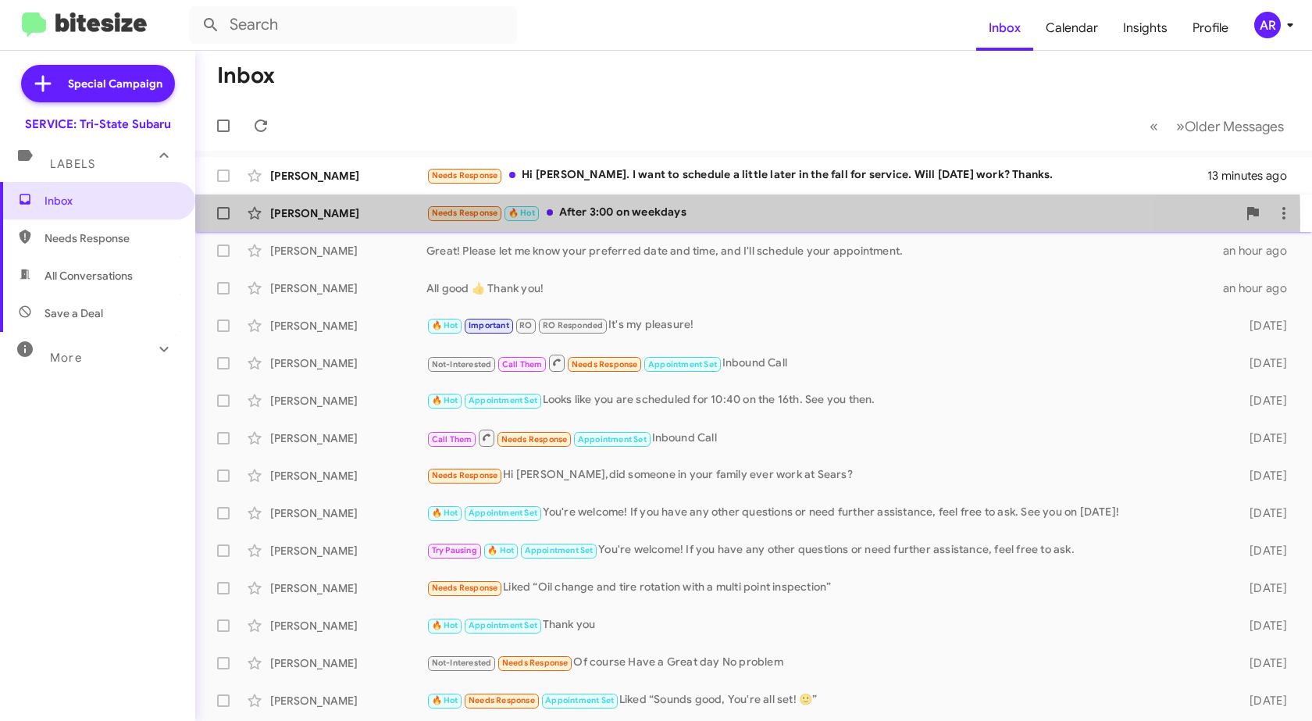
click at [334, 221] on div "Gerri Miranda Needs Response 🔥 Hot After 3:00 on weekdays 14 minutes ago" at bounding box center [754, 213] width 1092 height 31
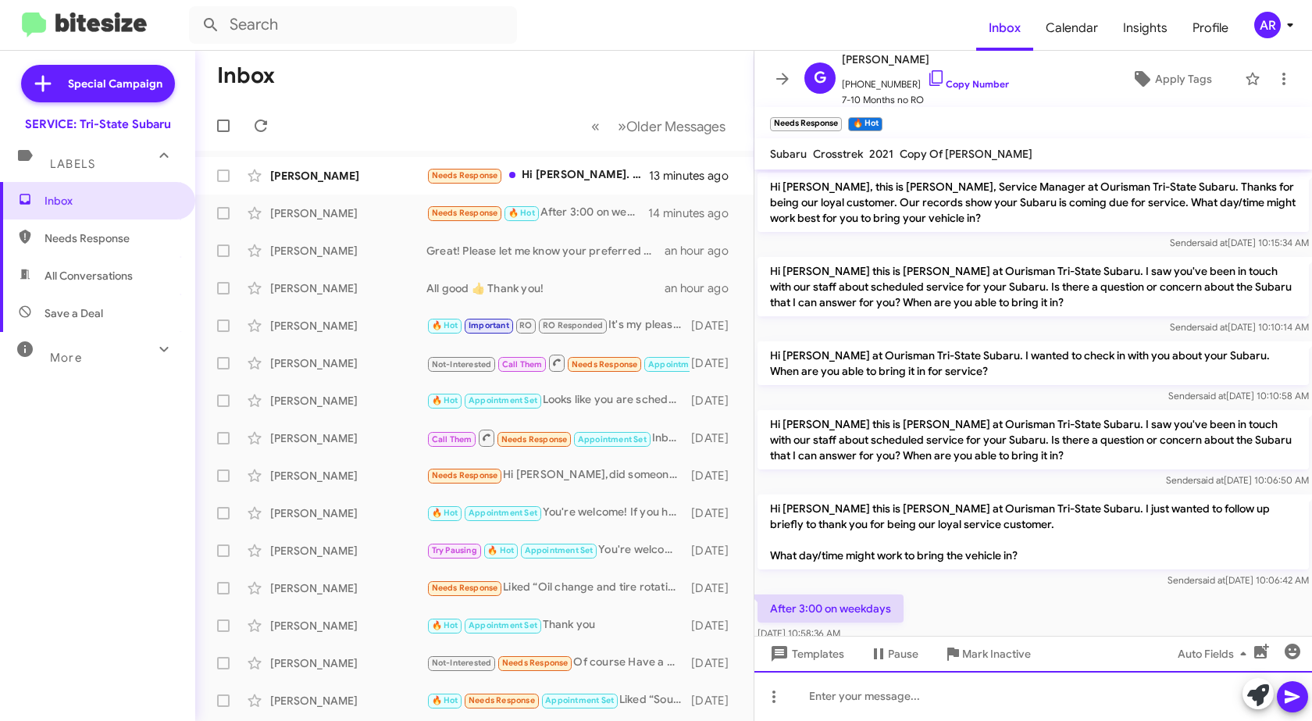
click at [1015, 707] on div at bounding box center [1032, 696] width 557 height 50
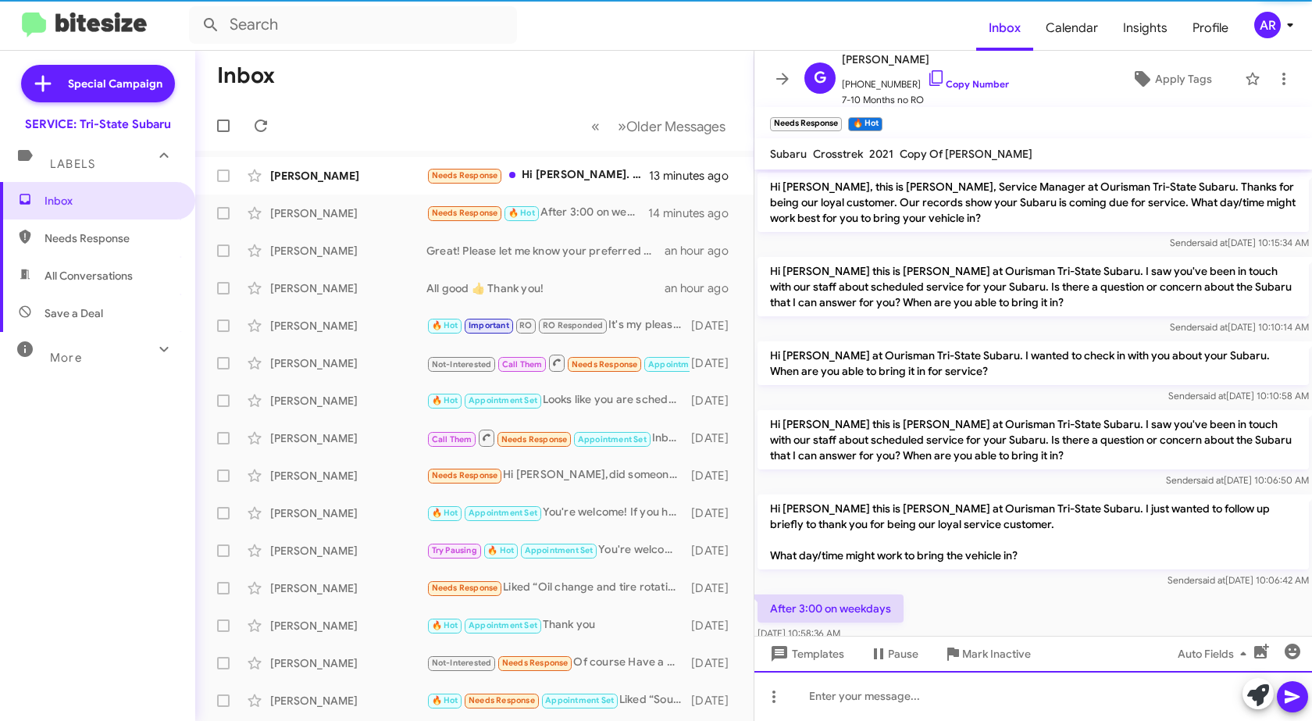
scroll to position [89, 0]
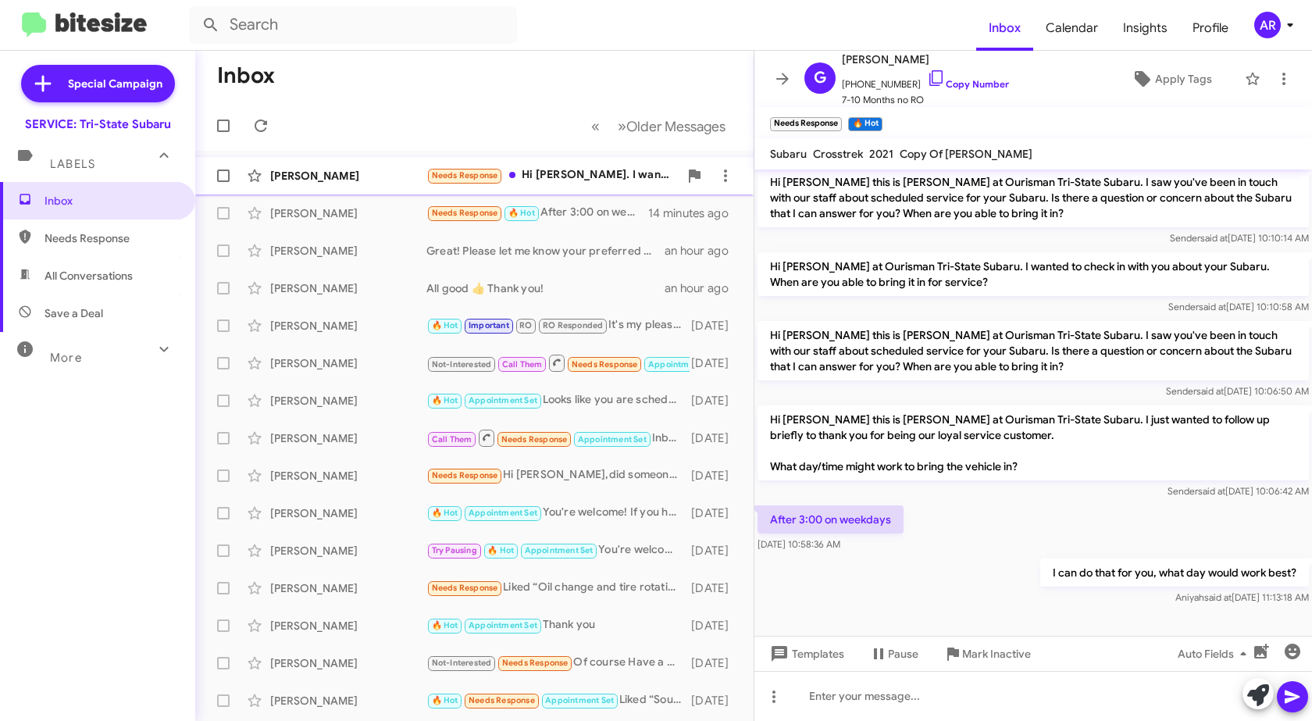
click at [365, 170] on div "Pat Devine" at bounding box center [348, 176] width 156 height 16
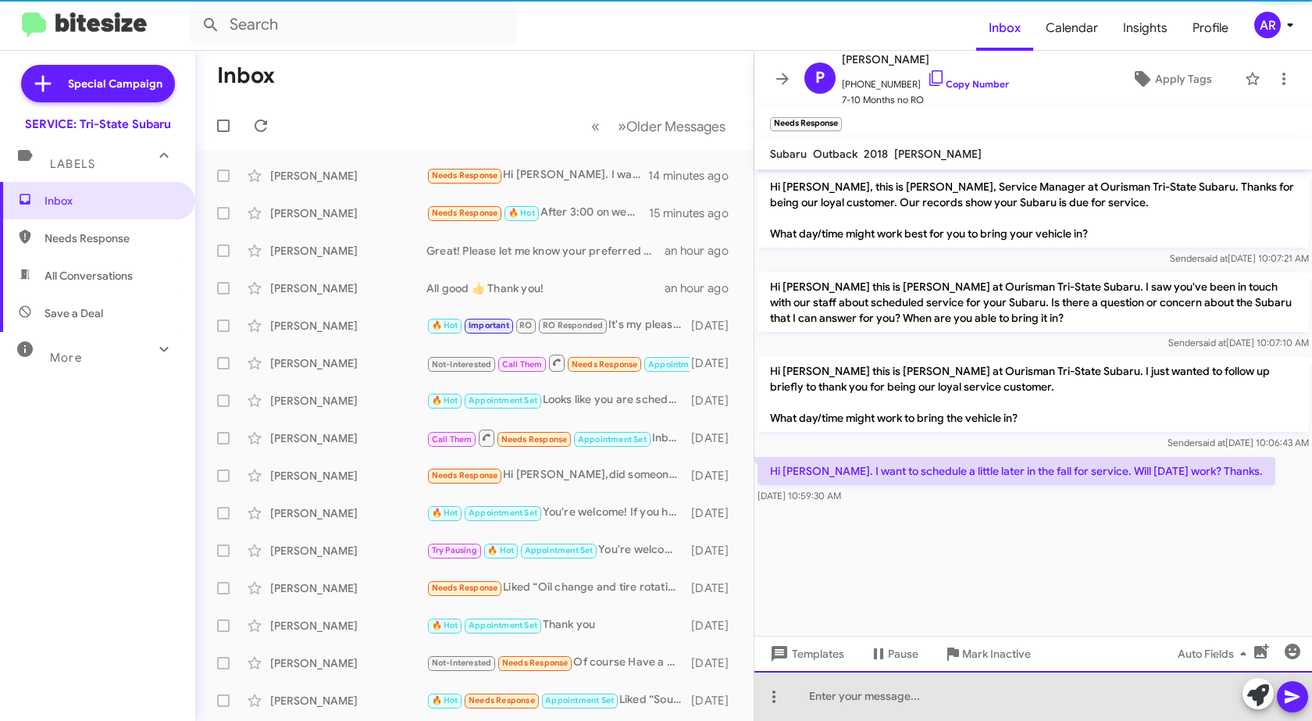
click at [998, 706] on div at bounding box center [1032, 696] width 557 height 50
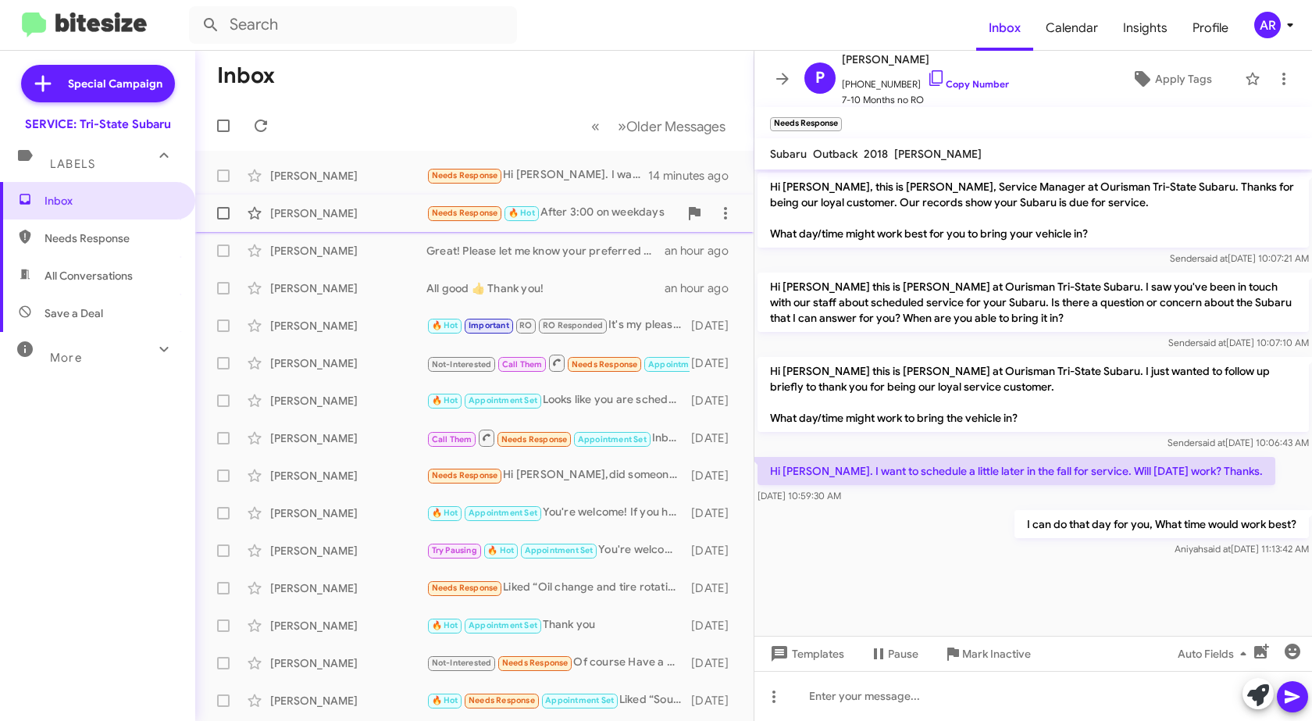
click at [383, 210] on div "Gerri Miranda" at bounding box center [348, 213] width 156 height 16
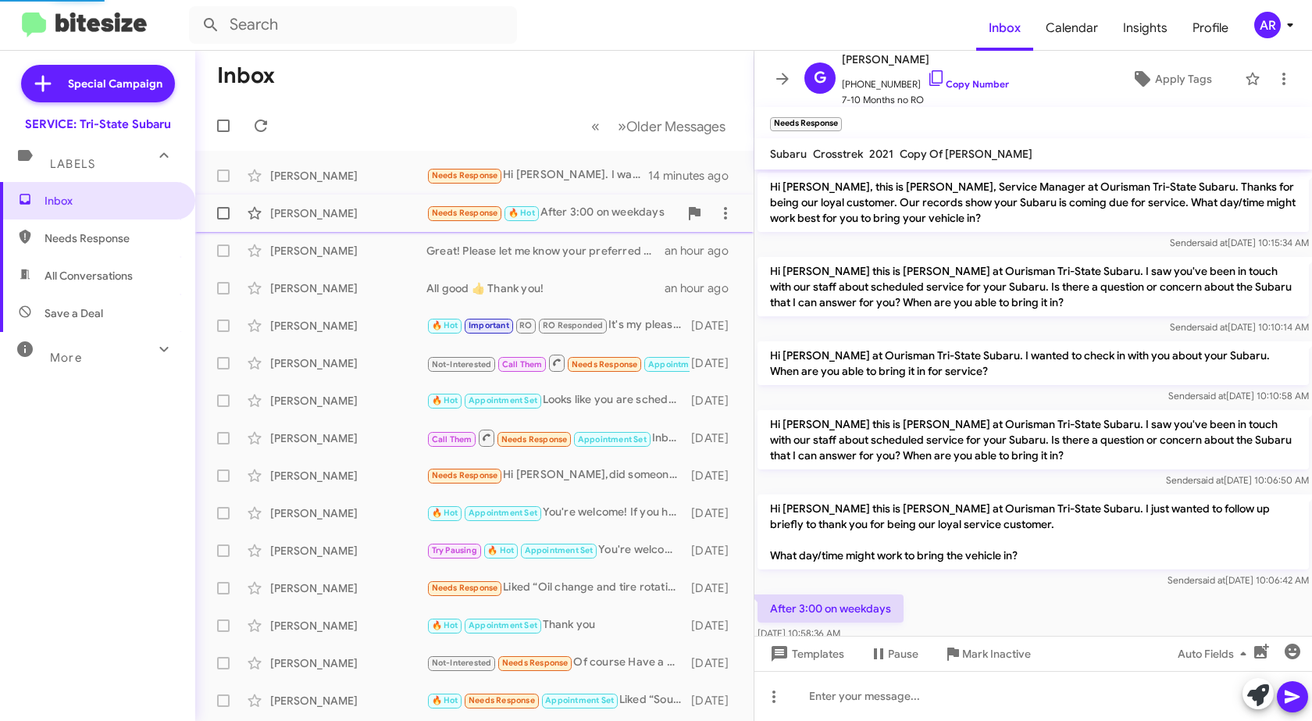
scroll to position [89, 0]
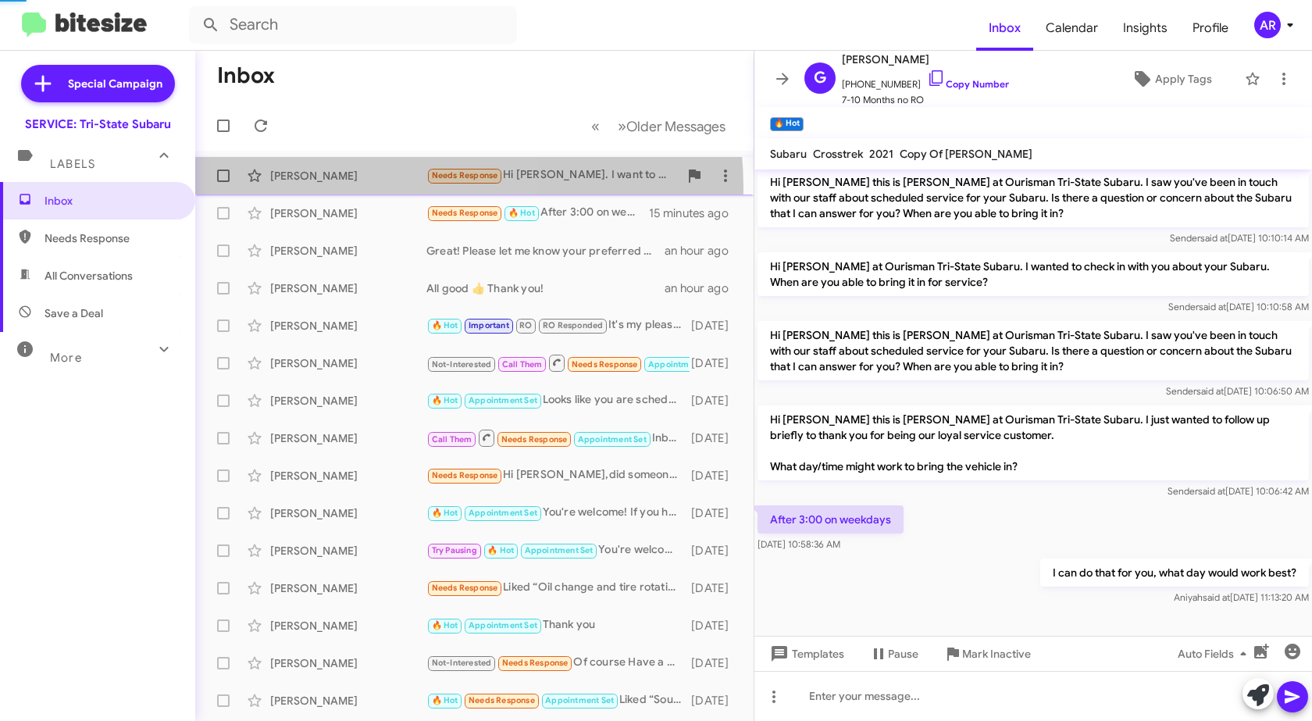
click at [342, 190] on div "Pat Devine Needs Response Hi Dan. I want to schedule a little later in the fall…" at bounding box center [474, 175] width 533 height 31
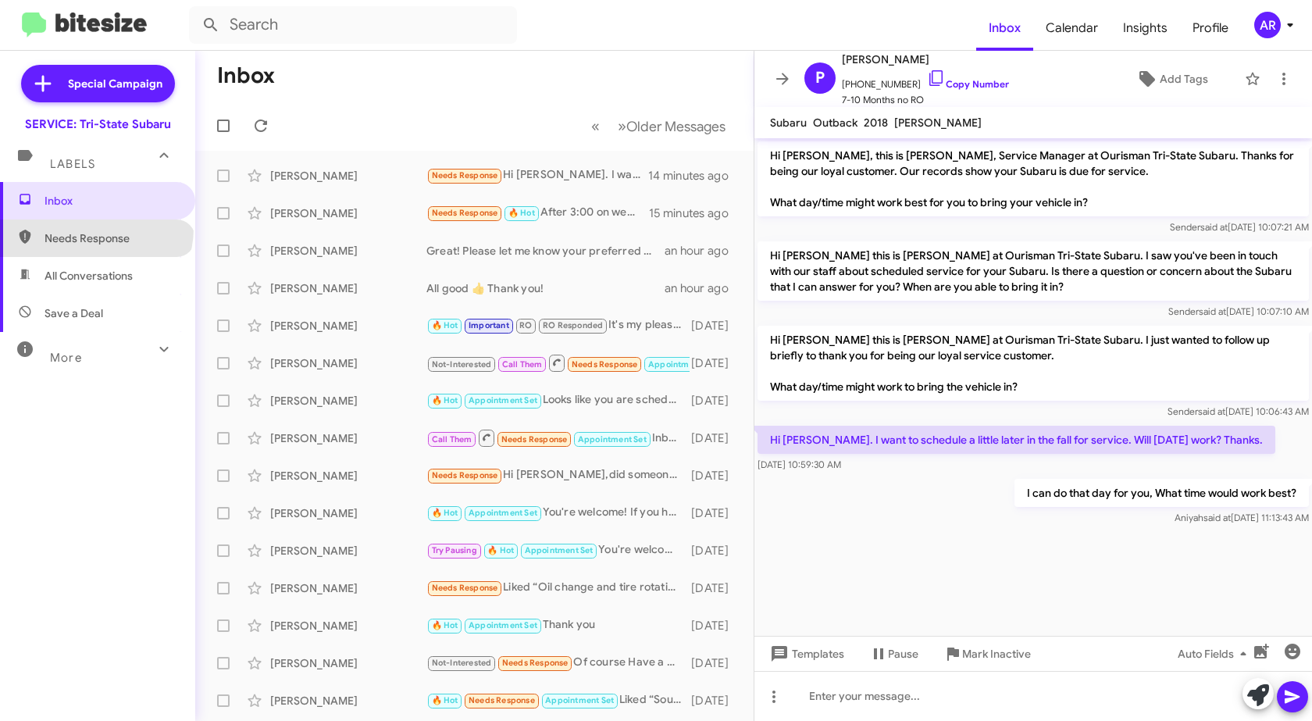
click at [94, 228] on span "Needs Response" at bounding box center [97, 237] width 195 height 37
type input "in:needs-response"
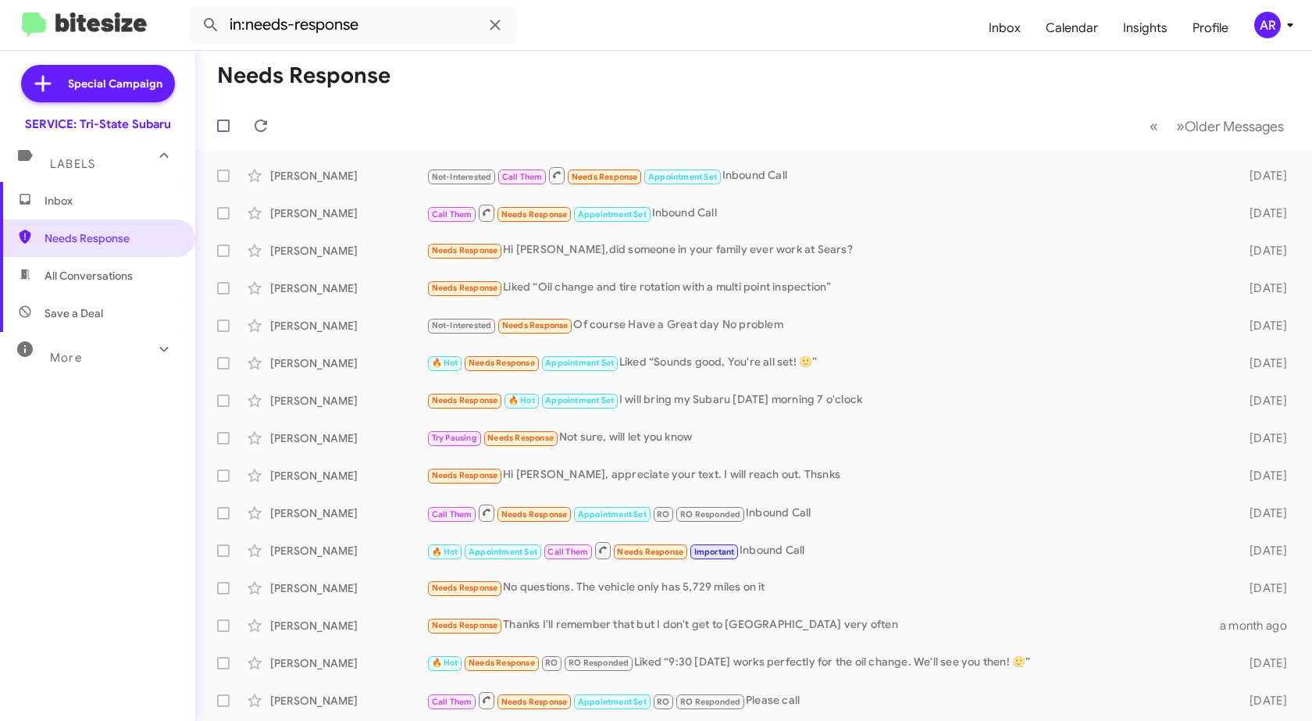
click at [112, 190] on span "Inbox" at bounding box center [97, 200] width 195 height 37
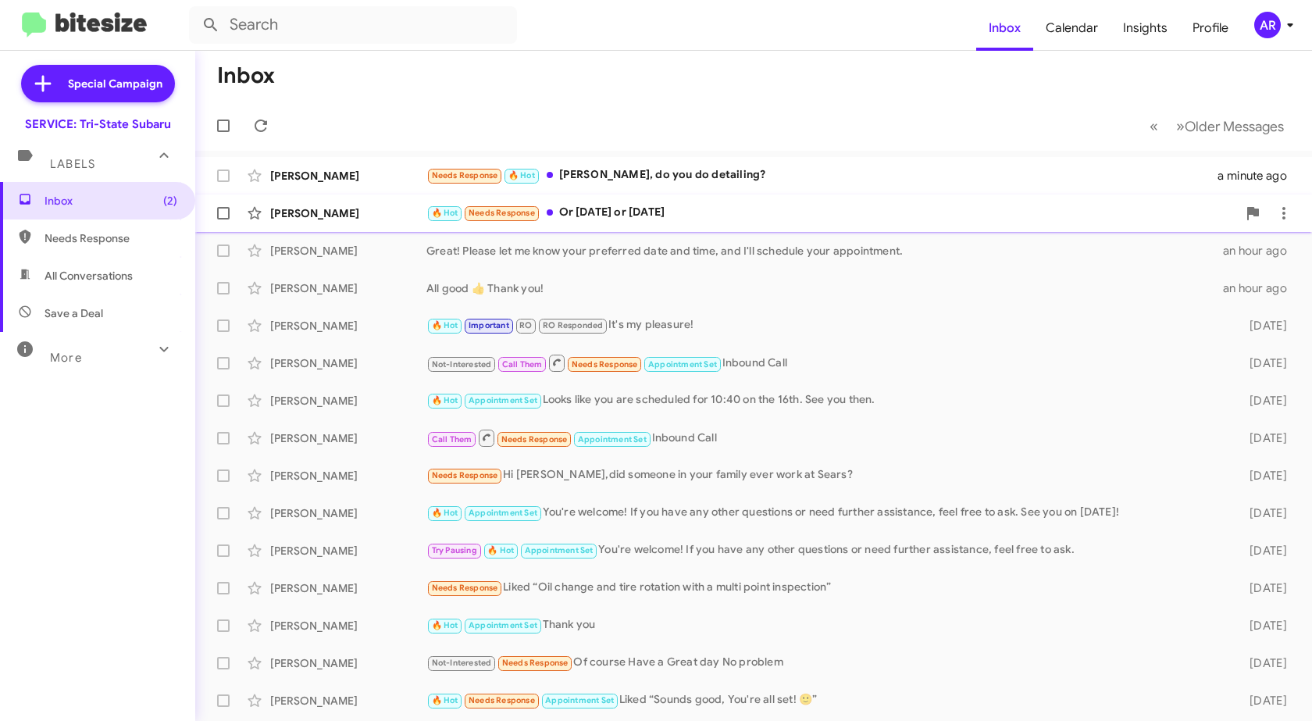
click at [352, 224] on div "Gerri Miranda 🔥 Hot Needs Response Or Tuesday or Thursday 3 minutes ago" at bounding box center [754, 213] width 1092 height 31
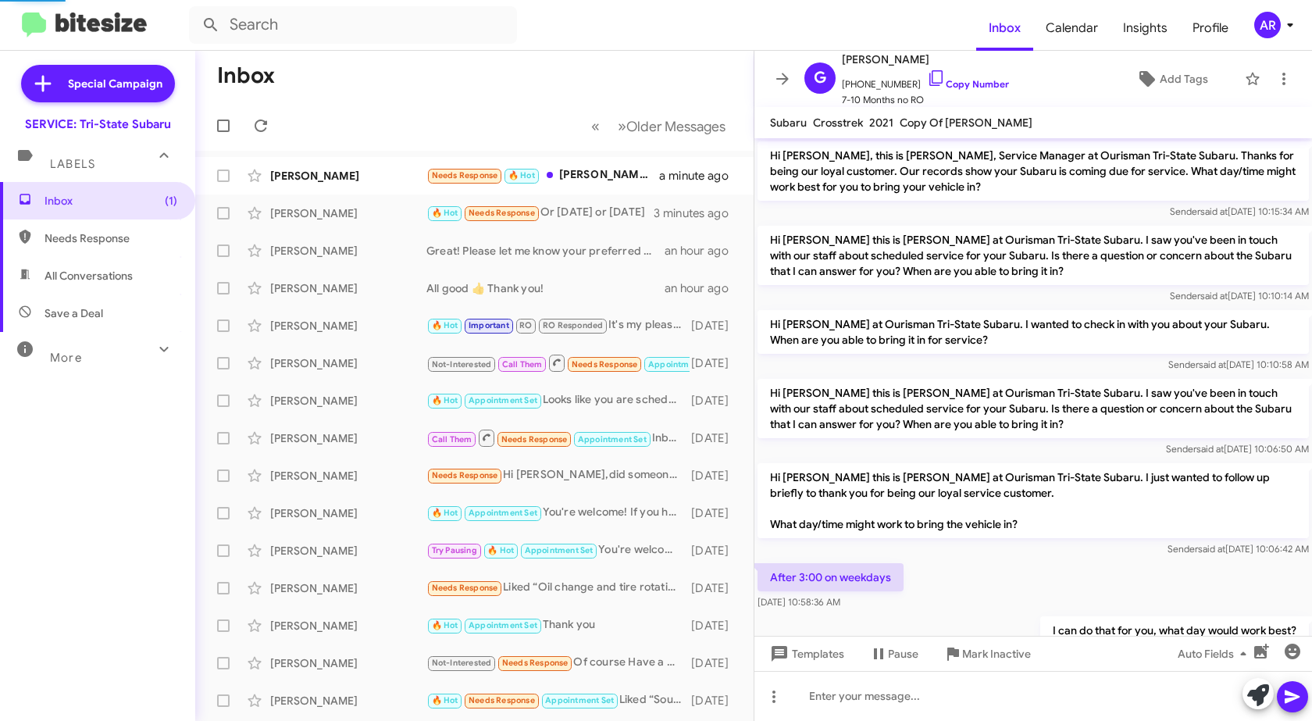
scroll to position [229, 0]
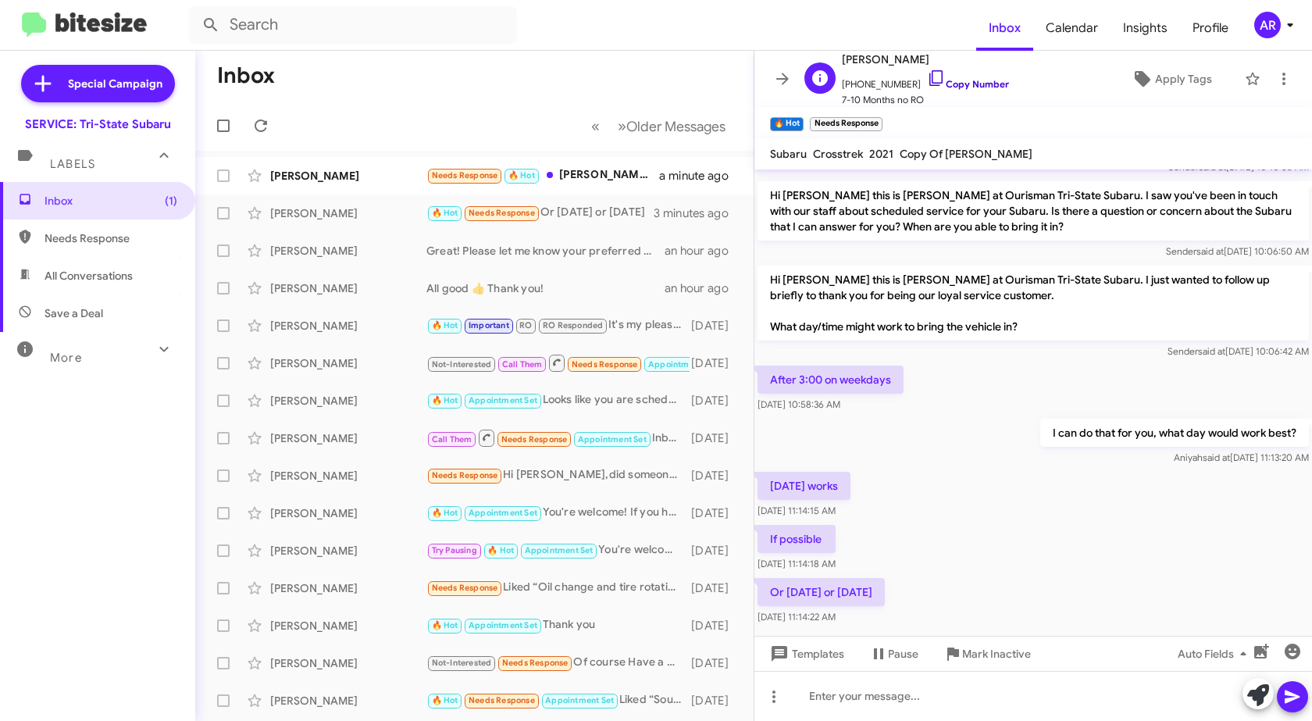
click at [930, 73] on icon at bounding box center [936, 78] width 19 height 19
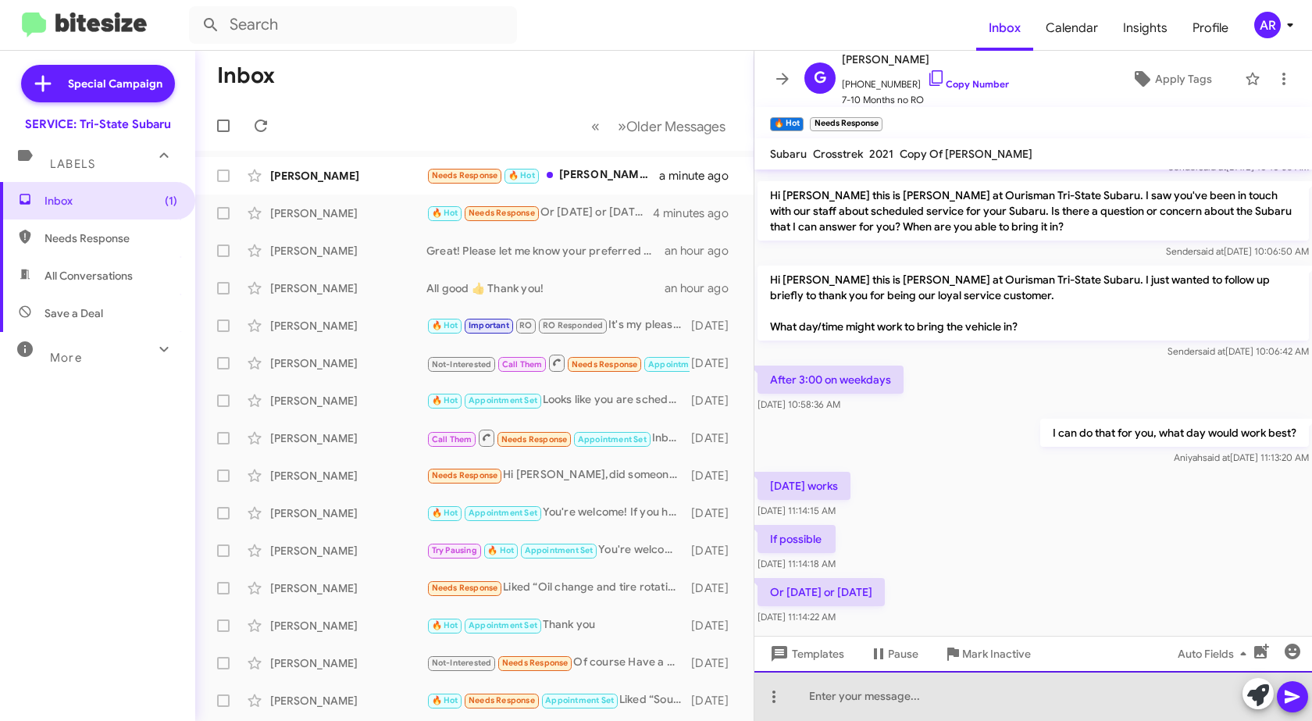
drag, startPoint x: 930, startPoint y: 690, endPoint x: 915, endPoint y: 695, distance: 15.6
click at [925, 692] on div at bounding box center [1032, 696] width 557 height 50
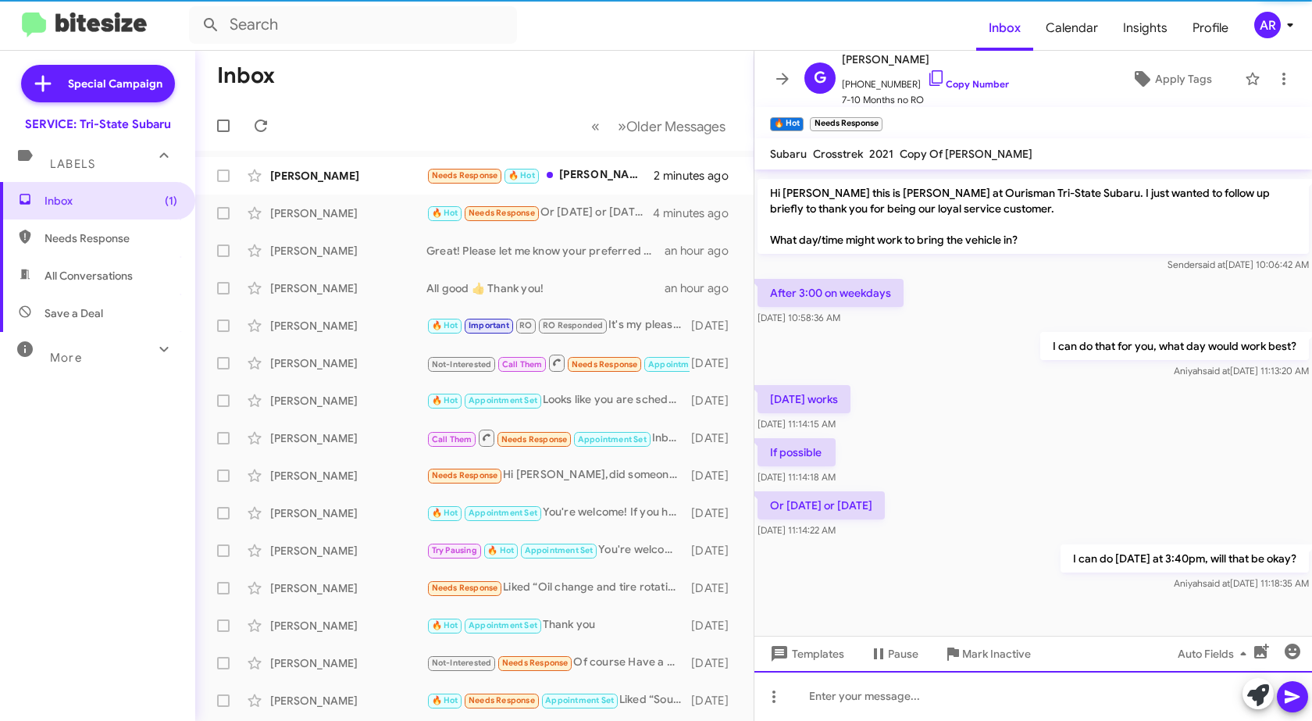
scroll to position [317, 0]
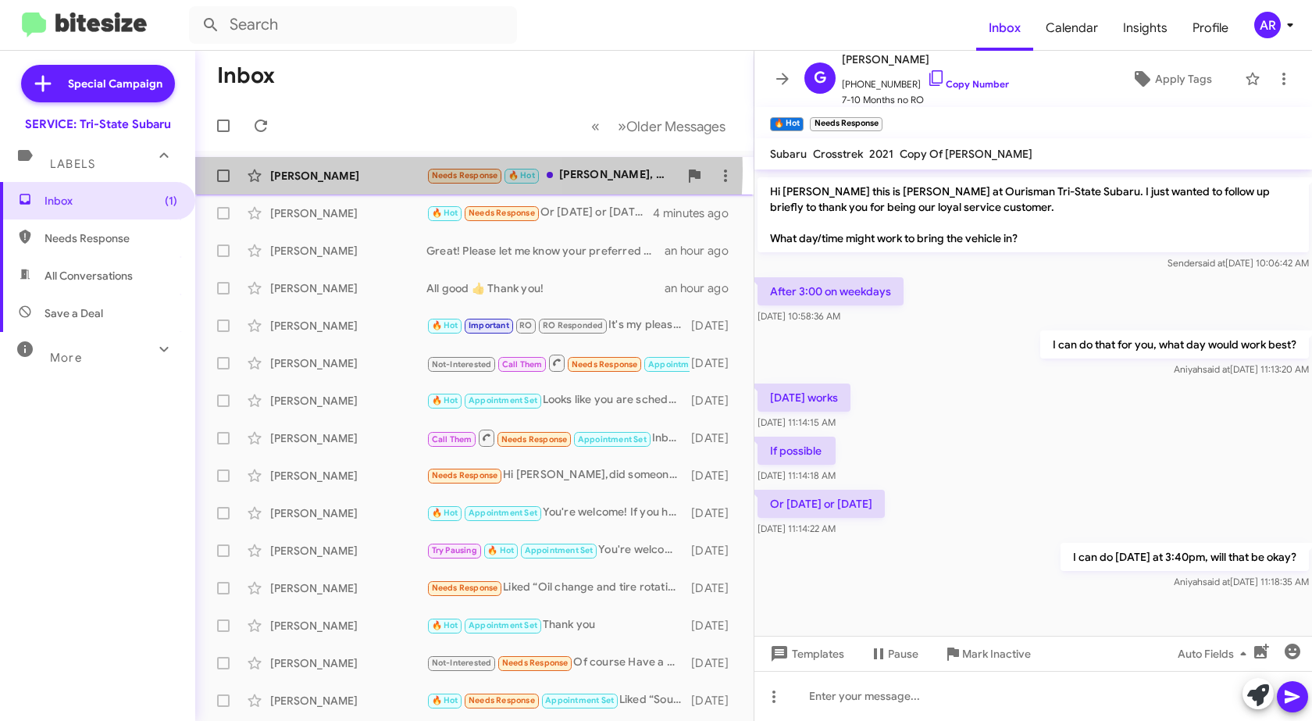
click at [354, 169] on div "Pat Devine" at bounding box center [348, 176] width 156 height 16
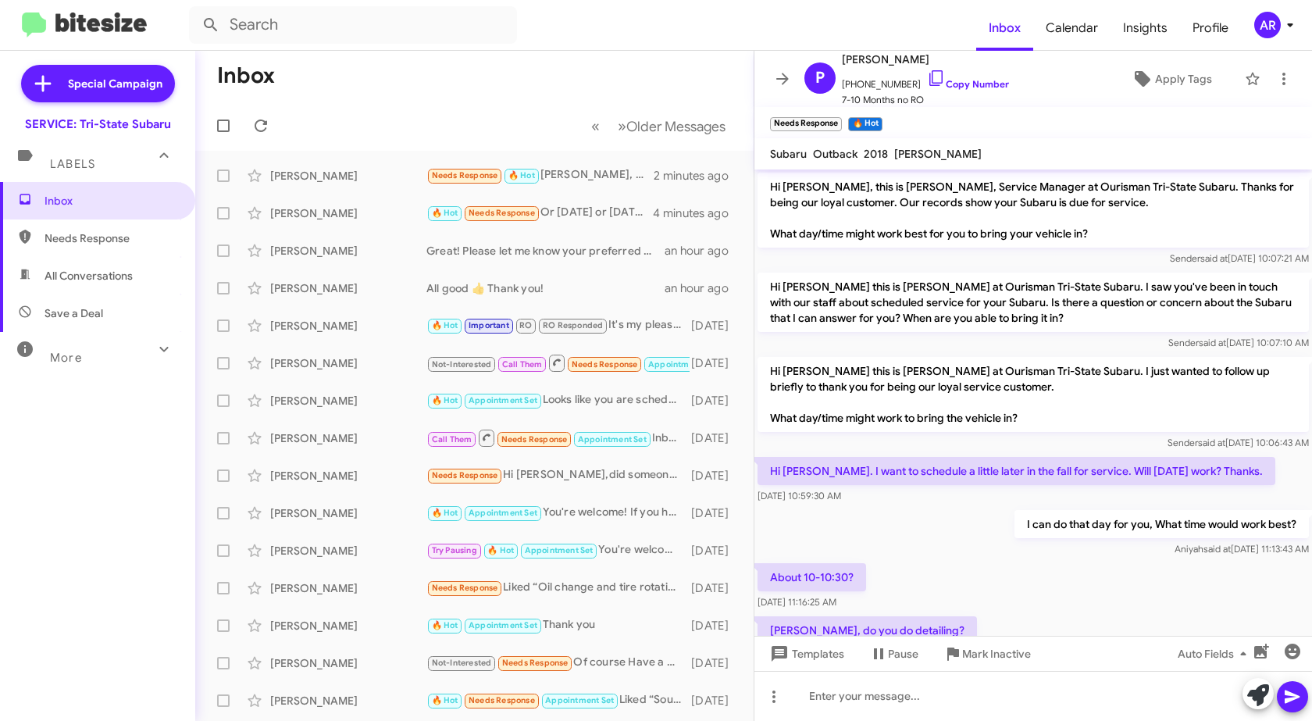
scroll to position [58, 0]
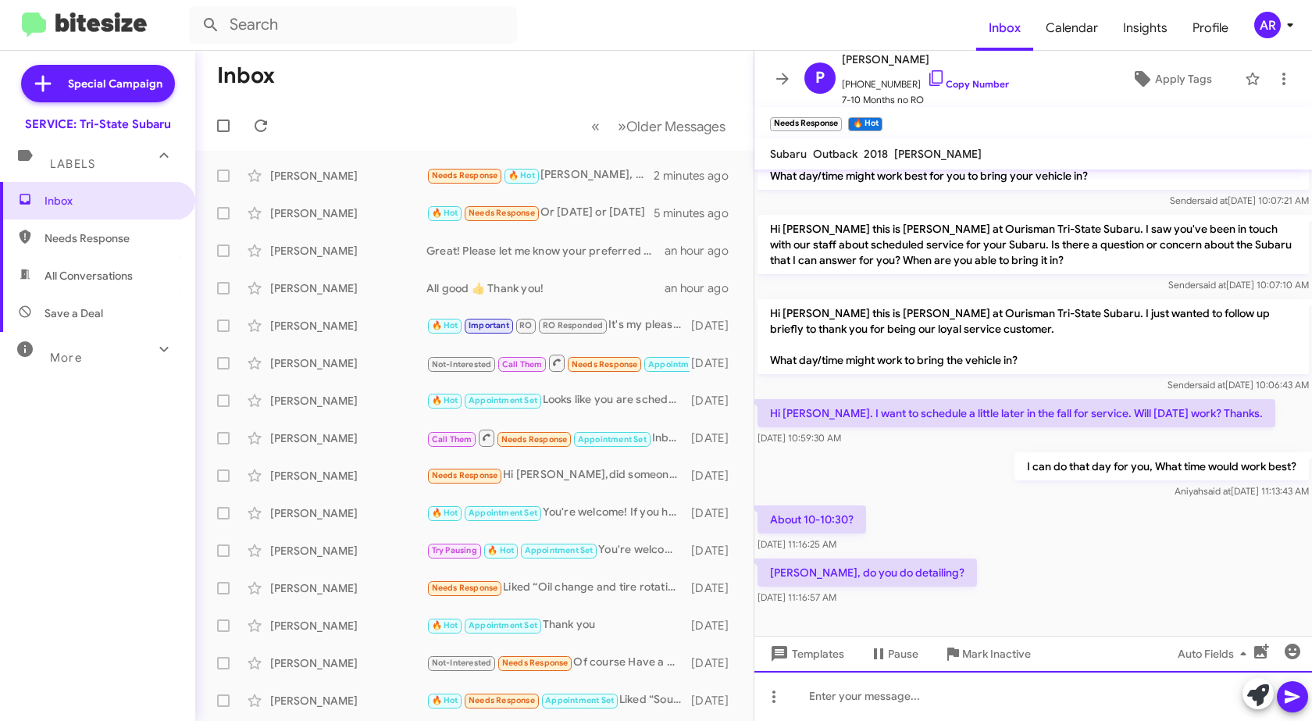
click at [907, 689] on div at bounding box center [1032, 696] width 557 height 50
click at [1049, 698] on div "You're all set for October 28th @ 10:00am" at bounding box center [1032, 696] width 557 height 50
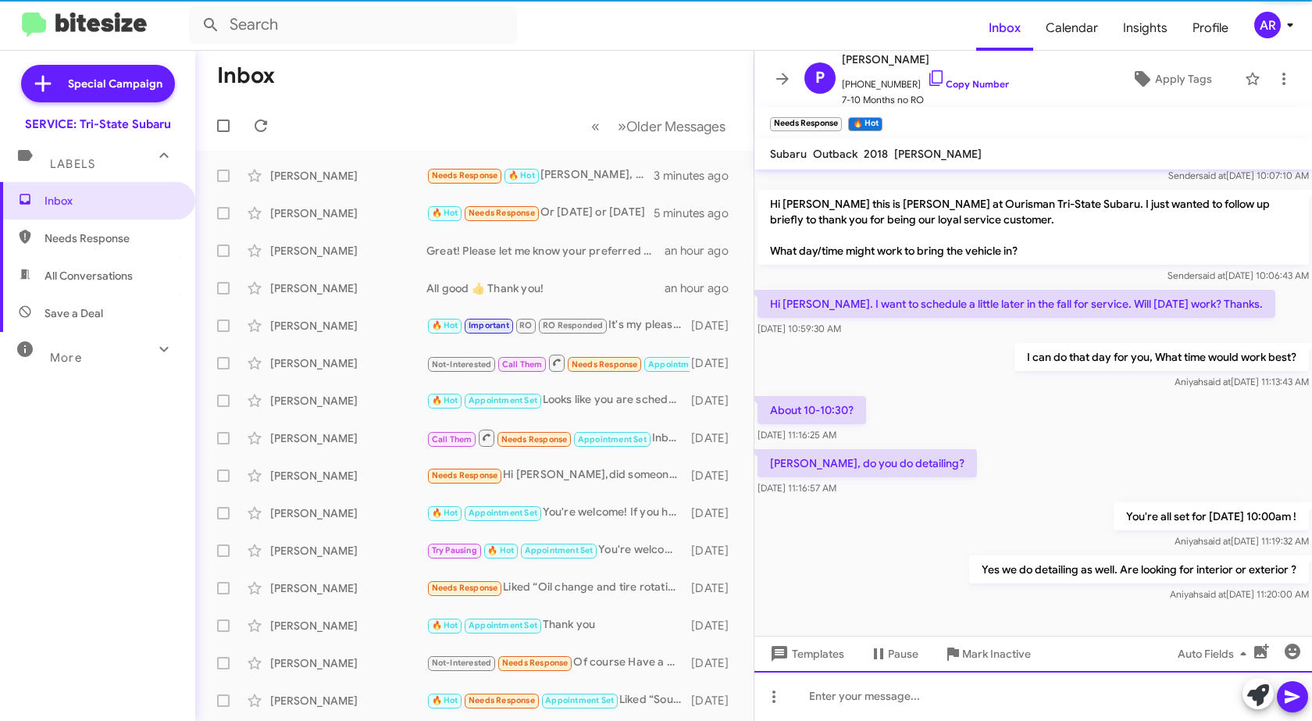
scroll to position [172, 0]
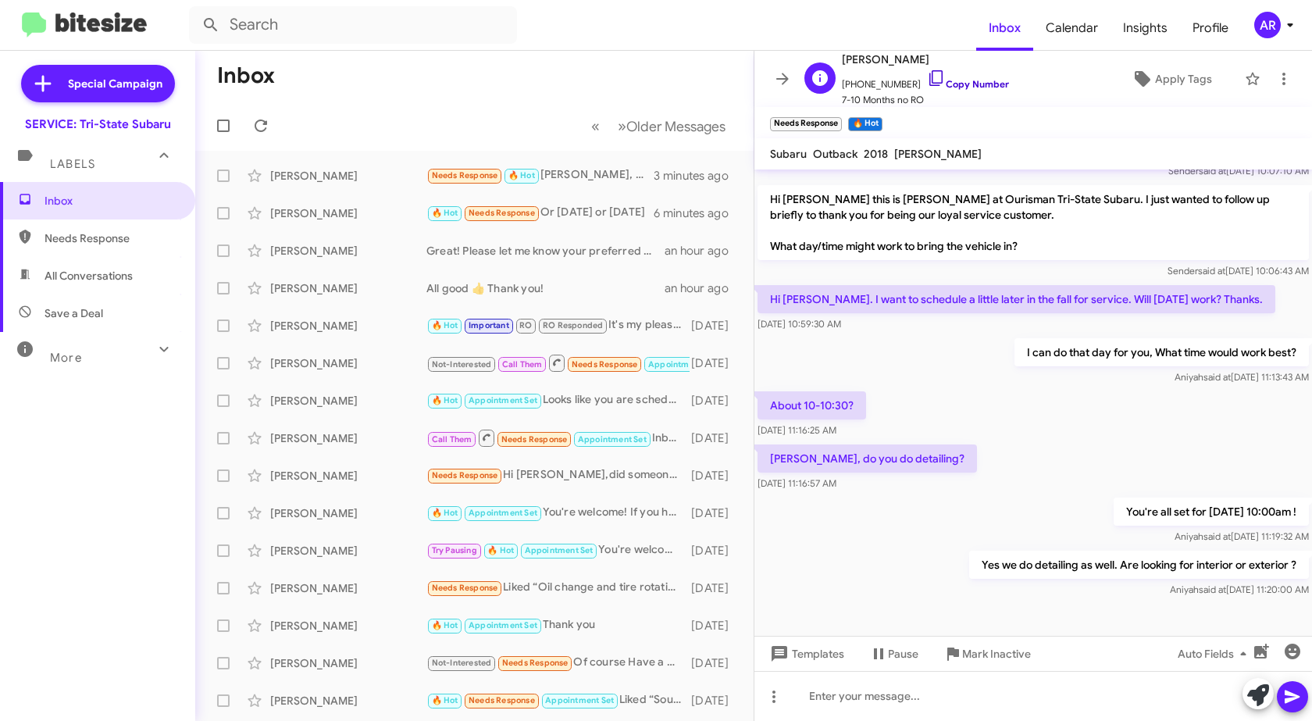
click at [927, 80] on icon at bounding box center [936, 78] width 19 height 19
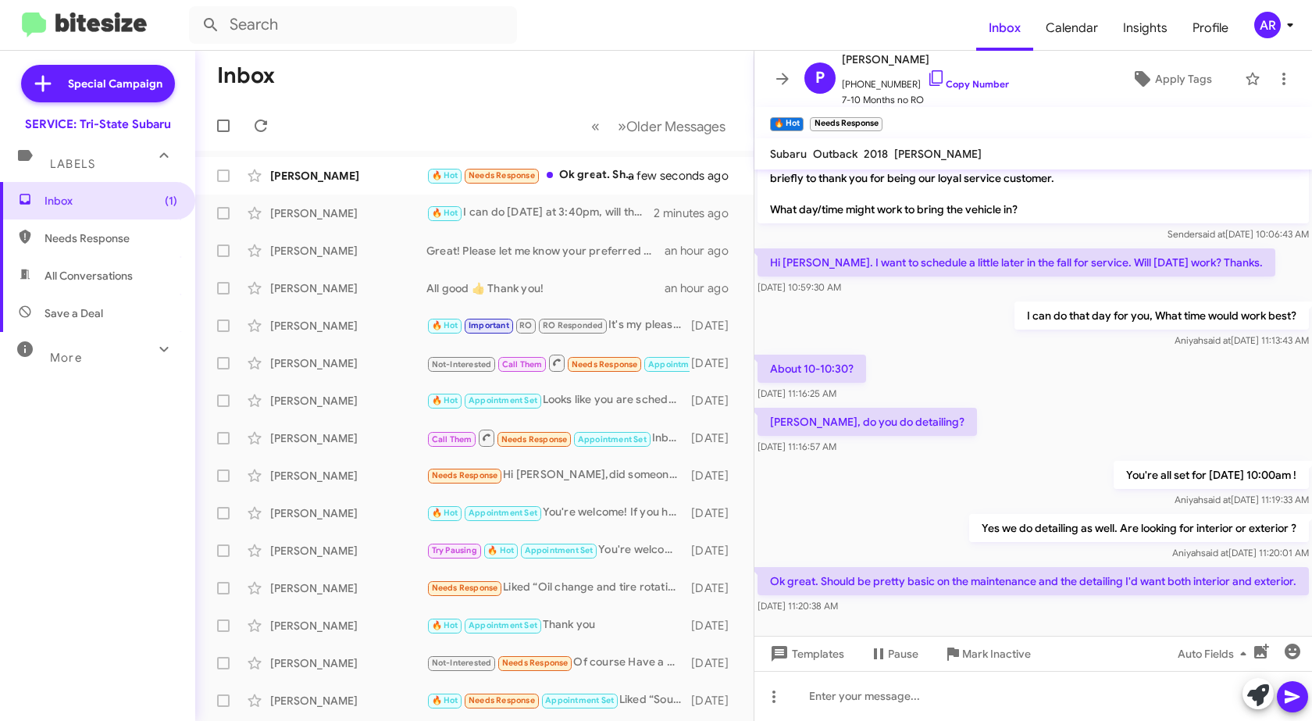
scroll to position [244, 0]
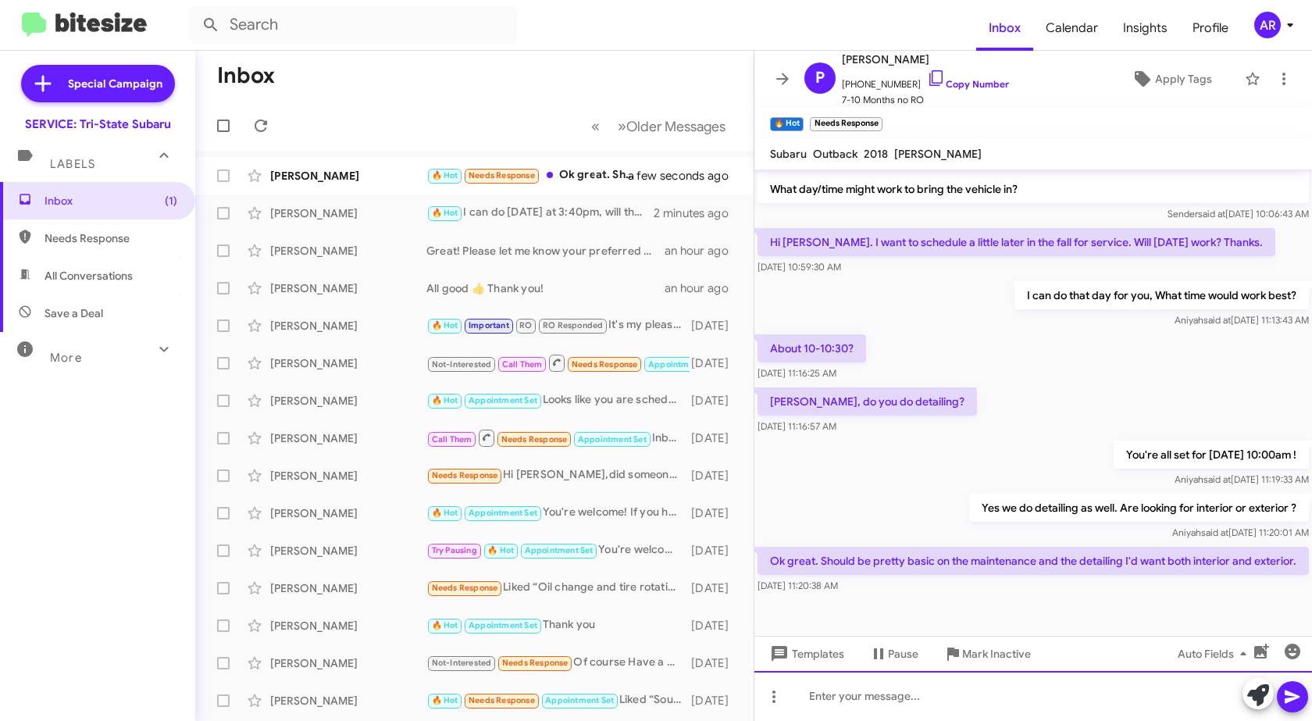
click at [1074, 708] on div at bounding box center [1032, 696] width 557 height 50
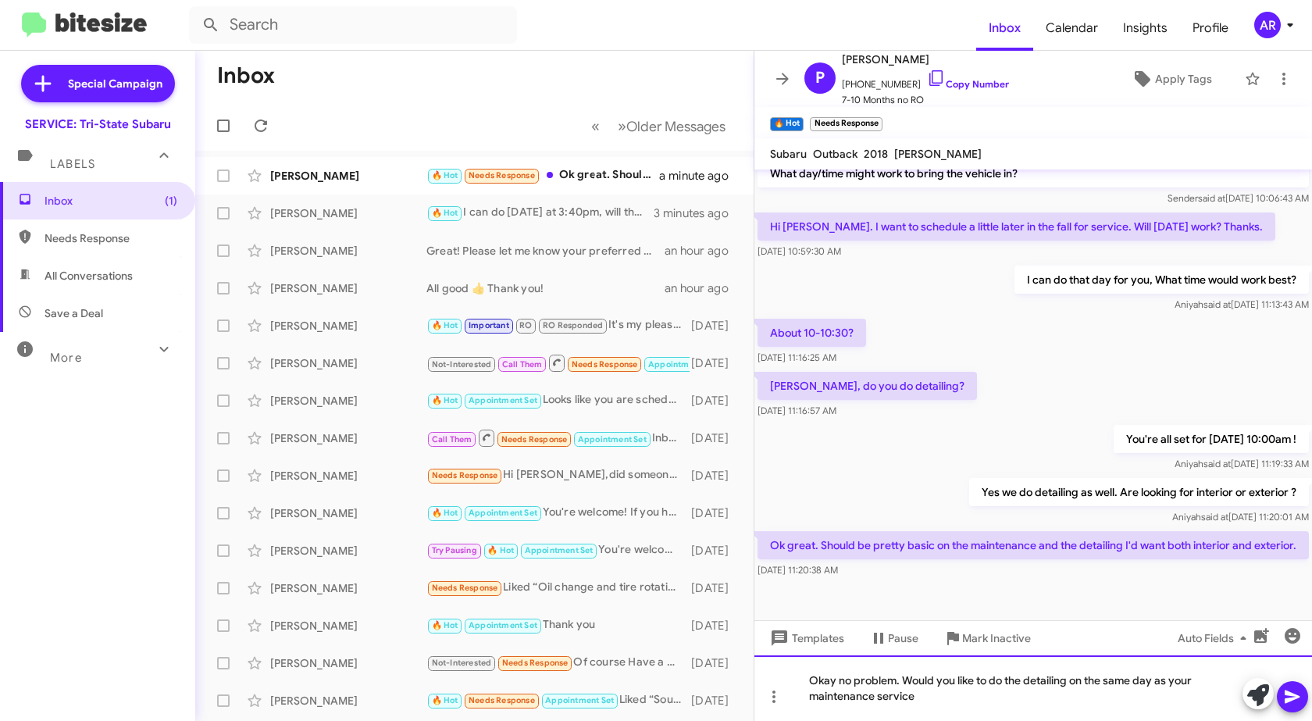
click at [982, 703] on div "Okay no problem. Would you like to do the detailing on the same day as your mai…" at bounding box center [1032, 688] width 557 height 66
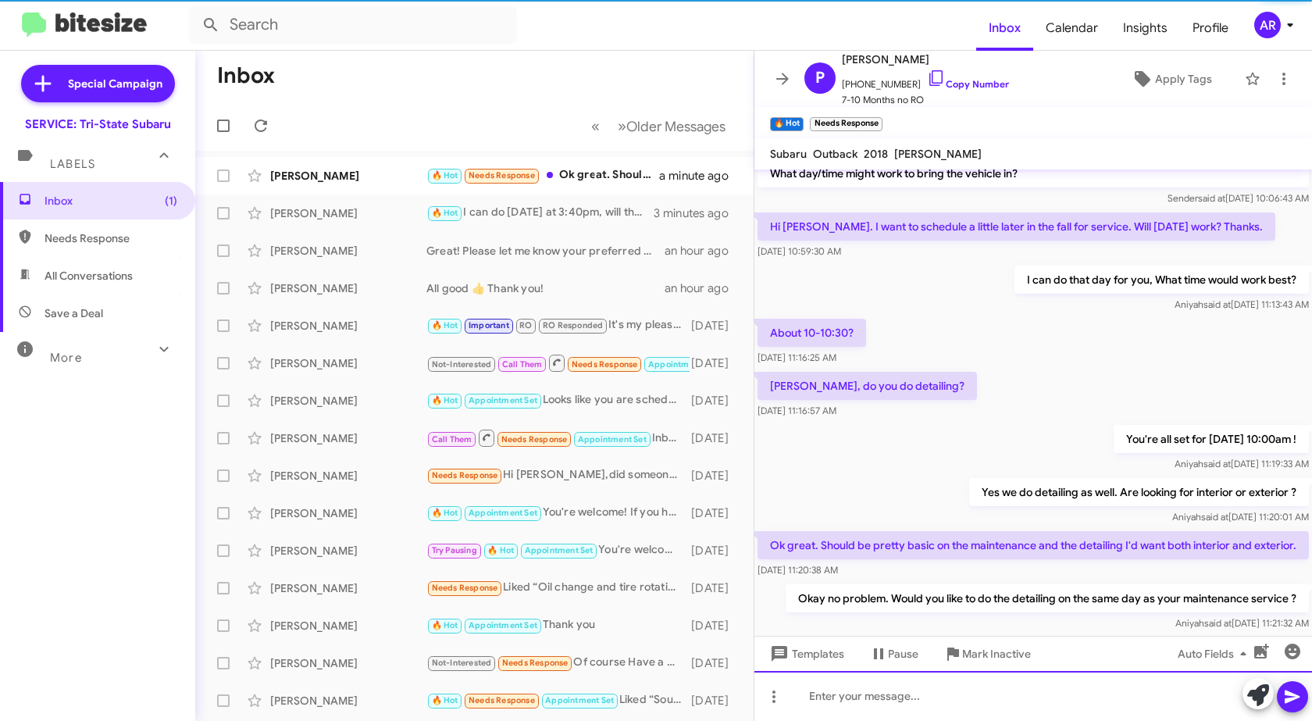
scroll to position [0, 0]
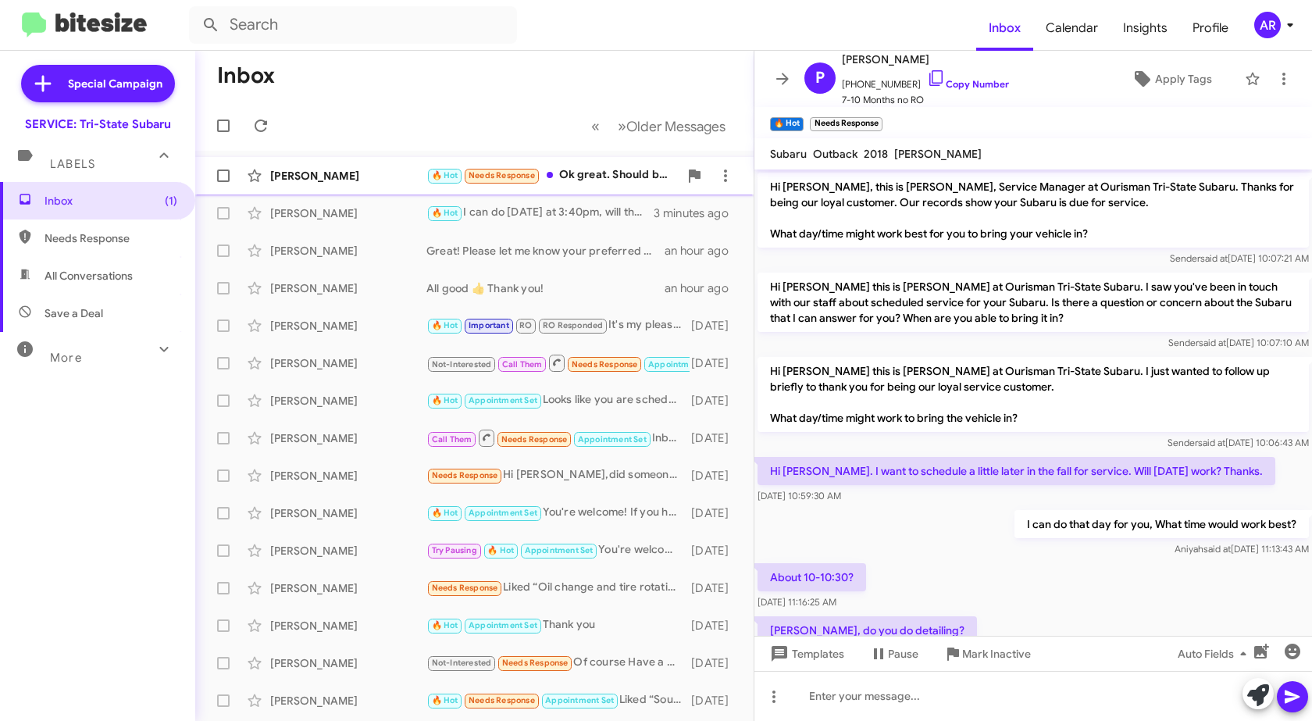
click at [311, 169] on div "Pat Devine" at bounding box center [348, 176] width 156 height 16
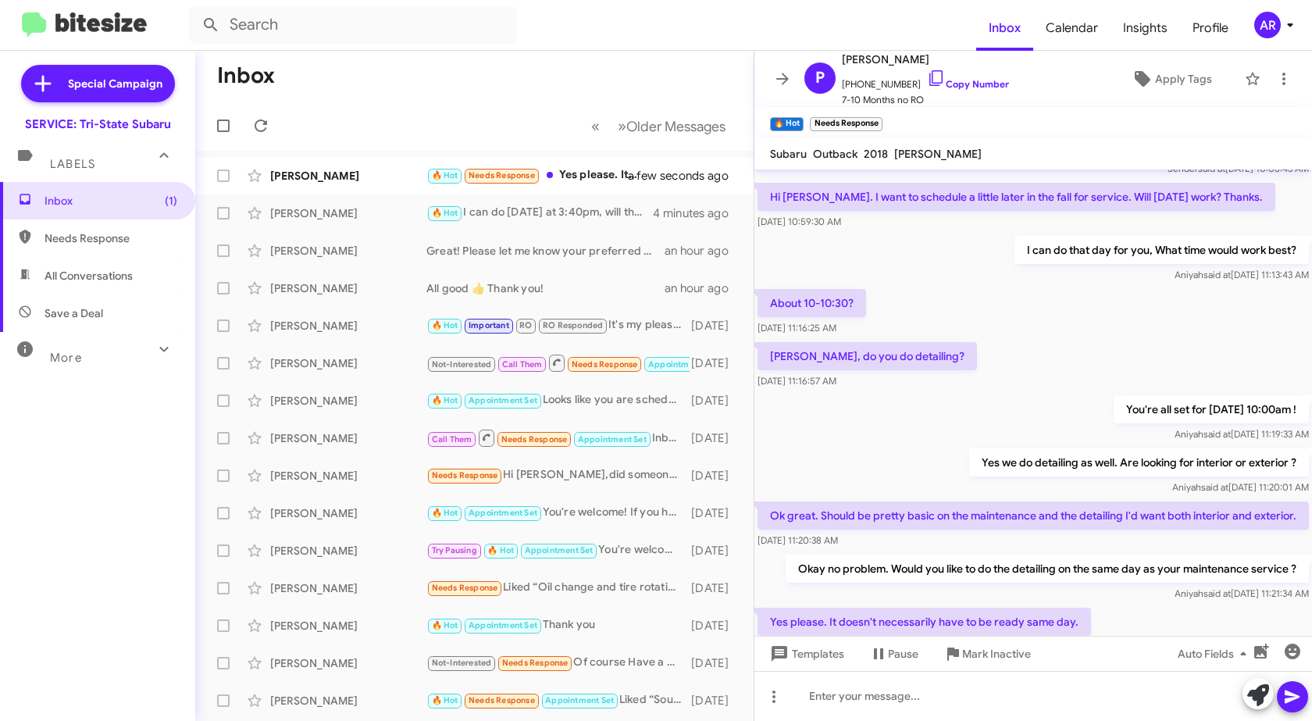
scroll to position [358, 0]
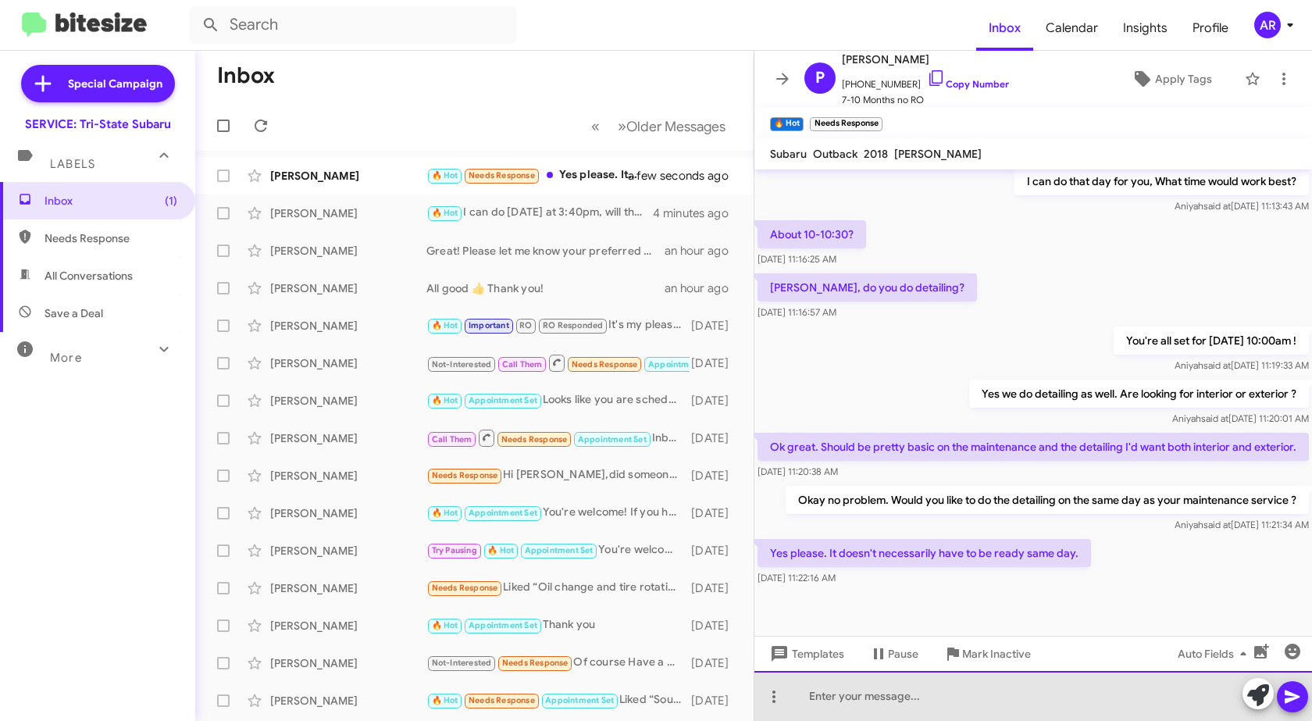
click at [893, 682] on div at bounding box center [1032, 696] width 557 height 50
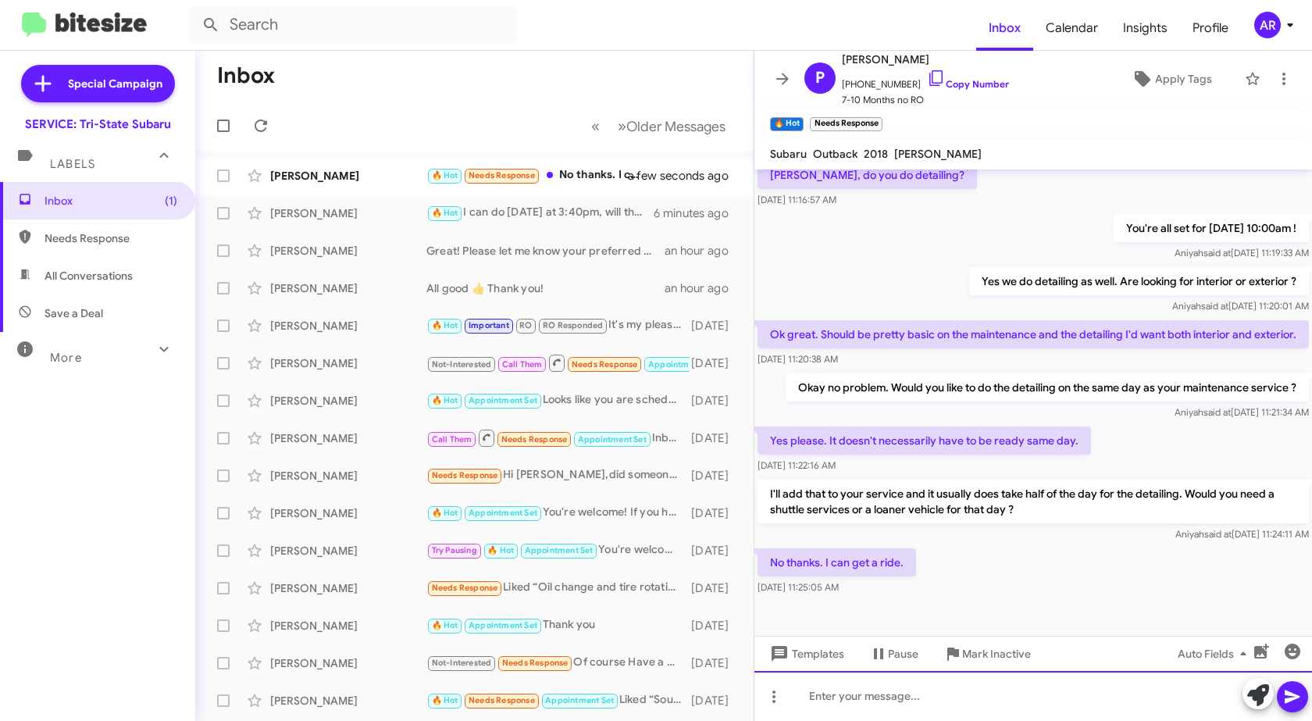
scroll to position [488, 0]
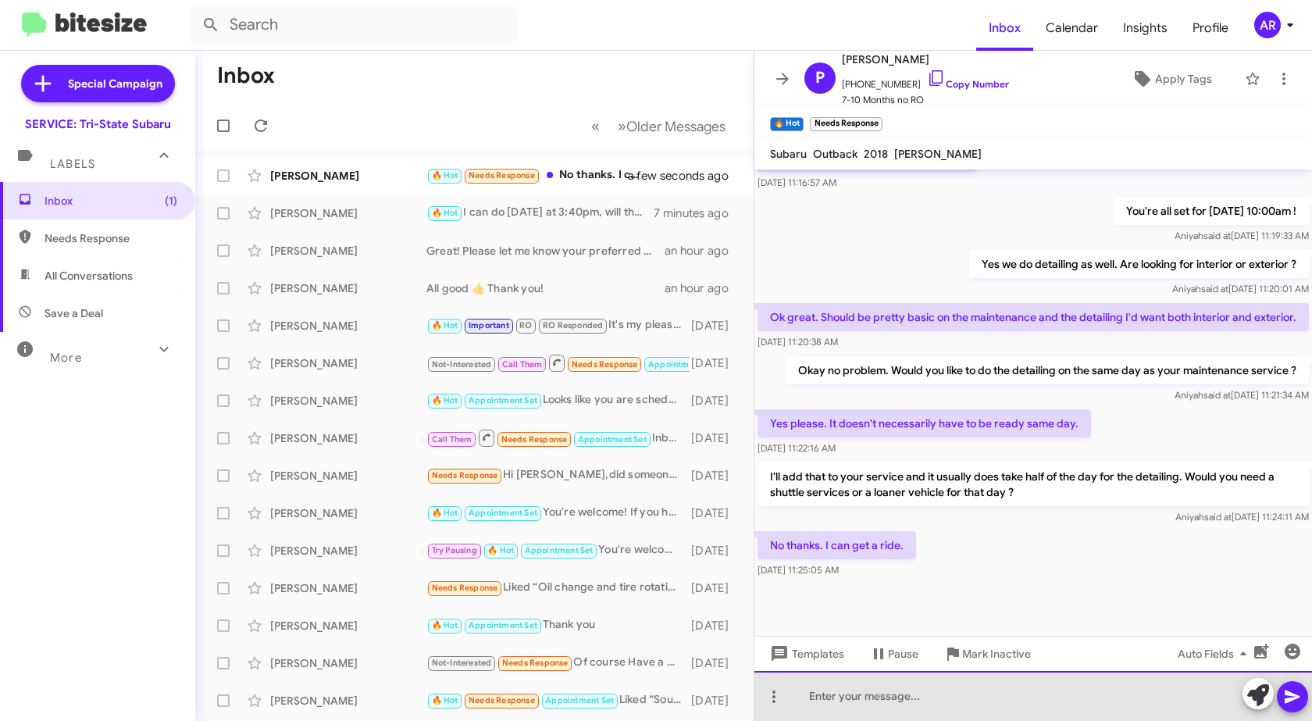
click at [974, 682] on div at bounding box center [1032, 696] width 557 height 50
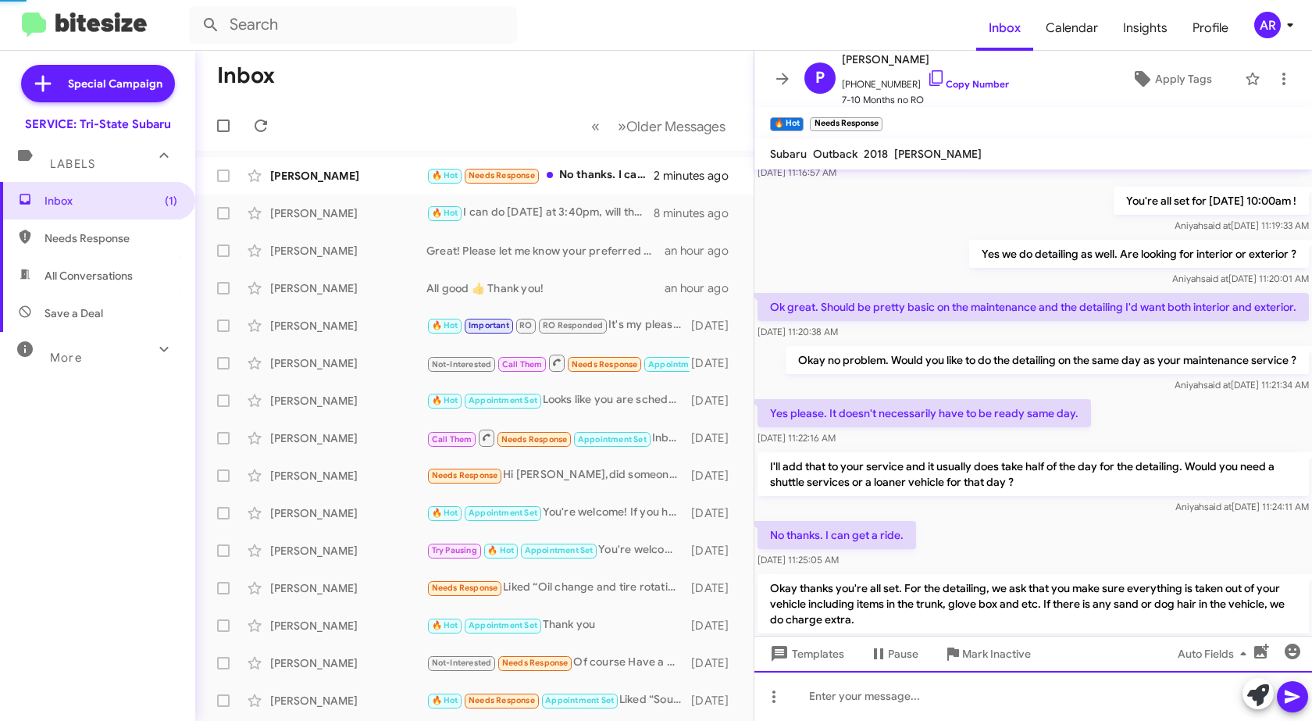
scroll to position [446, 0]
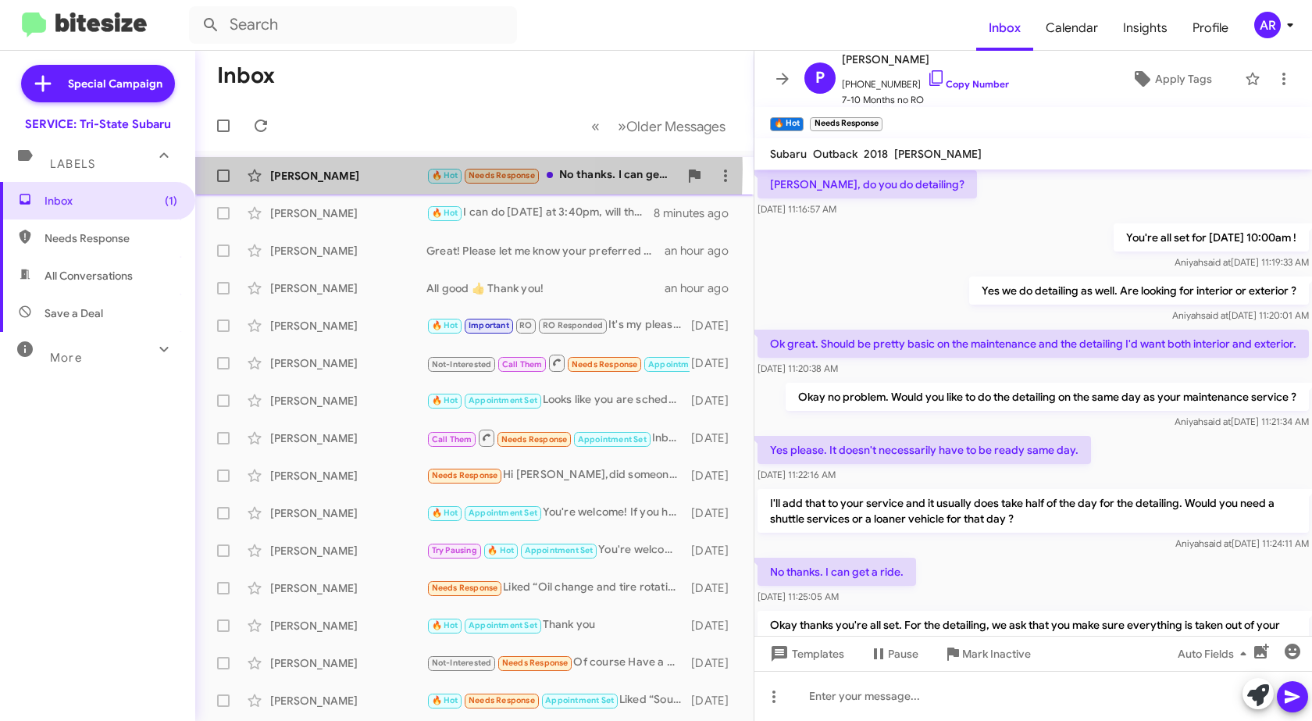
click at [272, 169] on div "Pat Devine" at bounding box center [348, 176] width 156 height 16
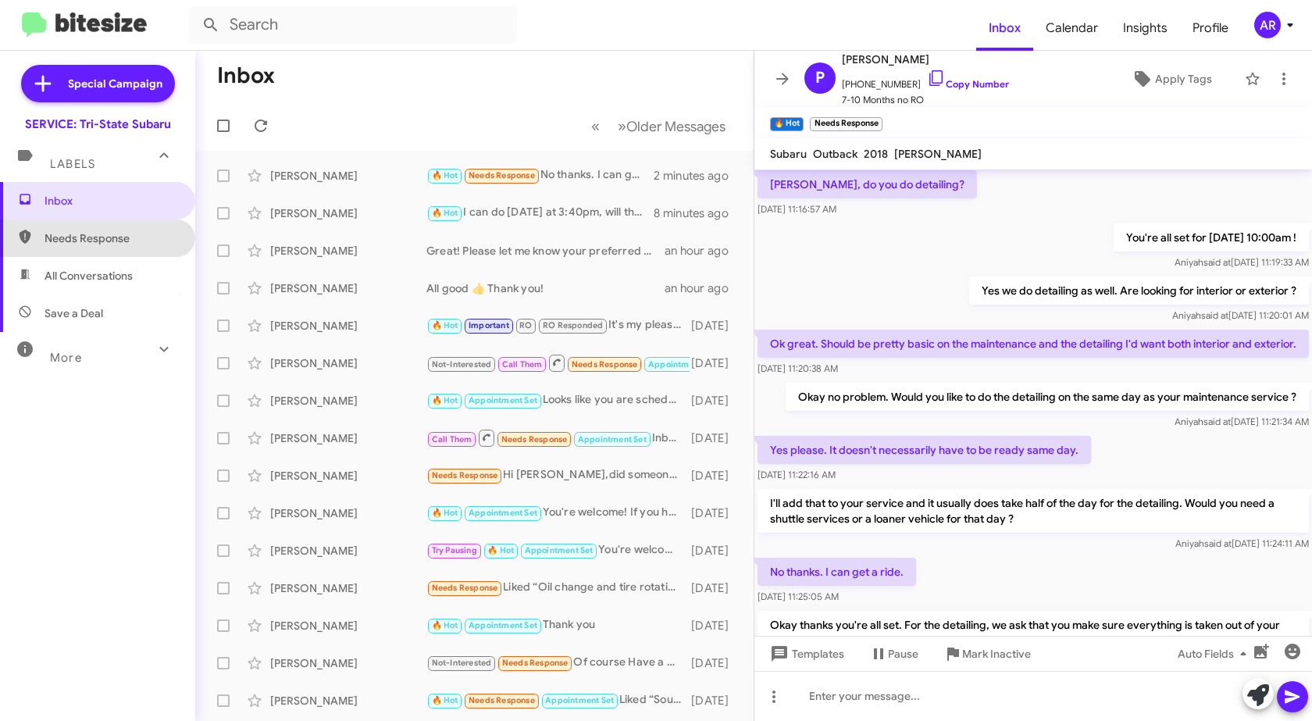
click at [128, 236] on span "Needs Response" at bounding box center [111, 238] width 133 height 16
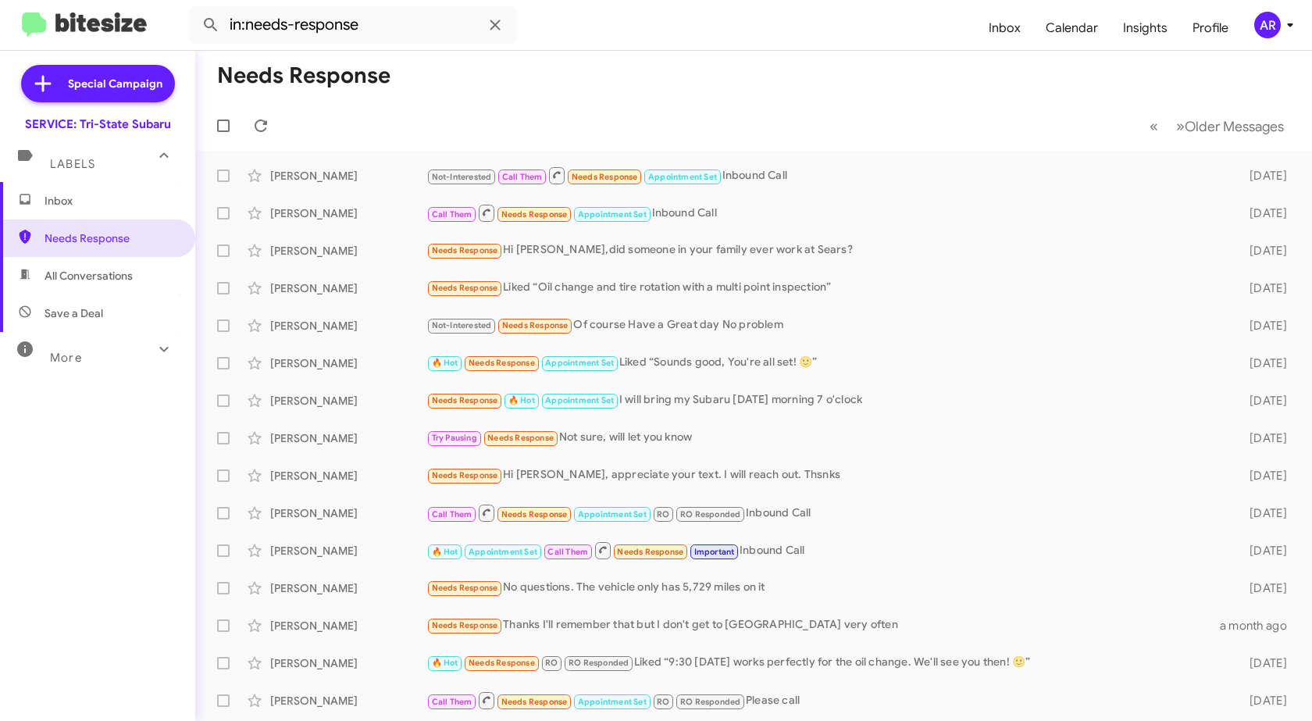
click at [115, 265] on span "All Conversations" at bounding box center [97, 275] width 195 height 37
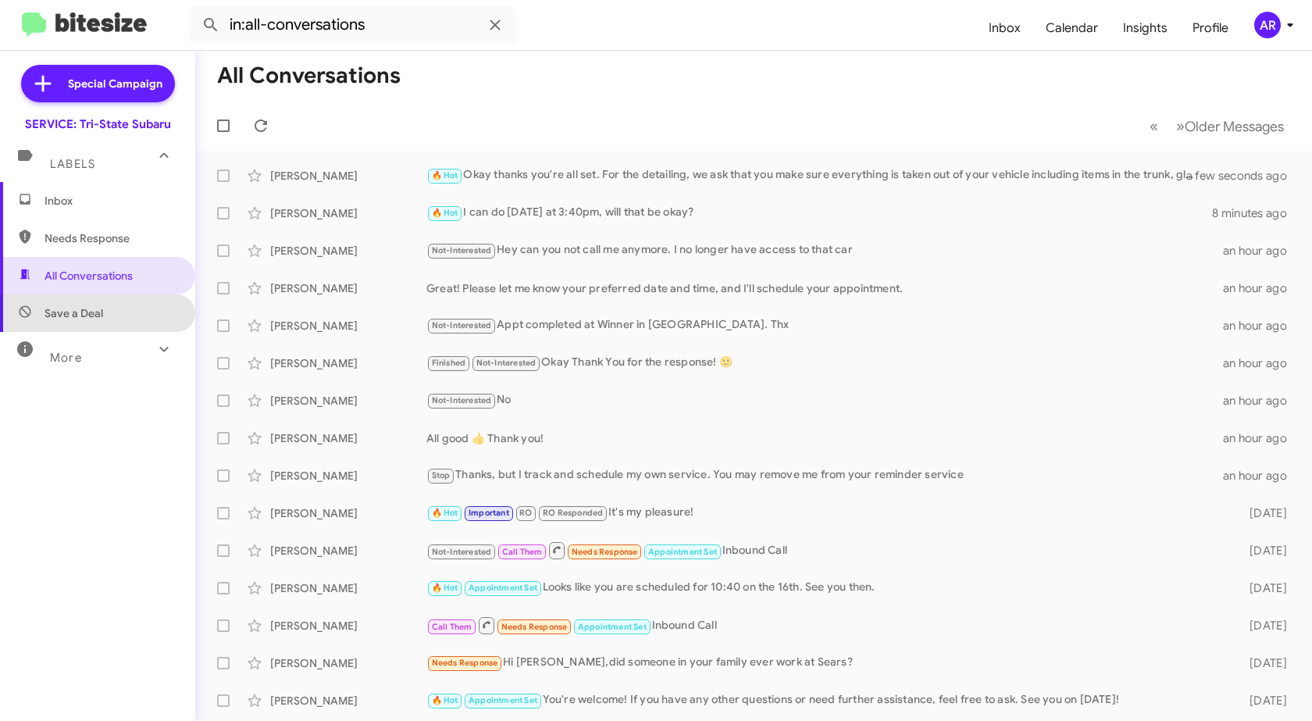
click at [114, 305] on span "Save a Deal" at bounding box center [97, 312] width 195 height 37
type input "in:not-interested"
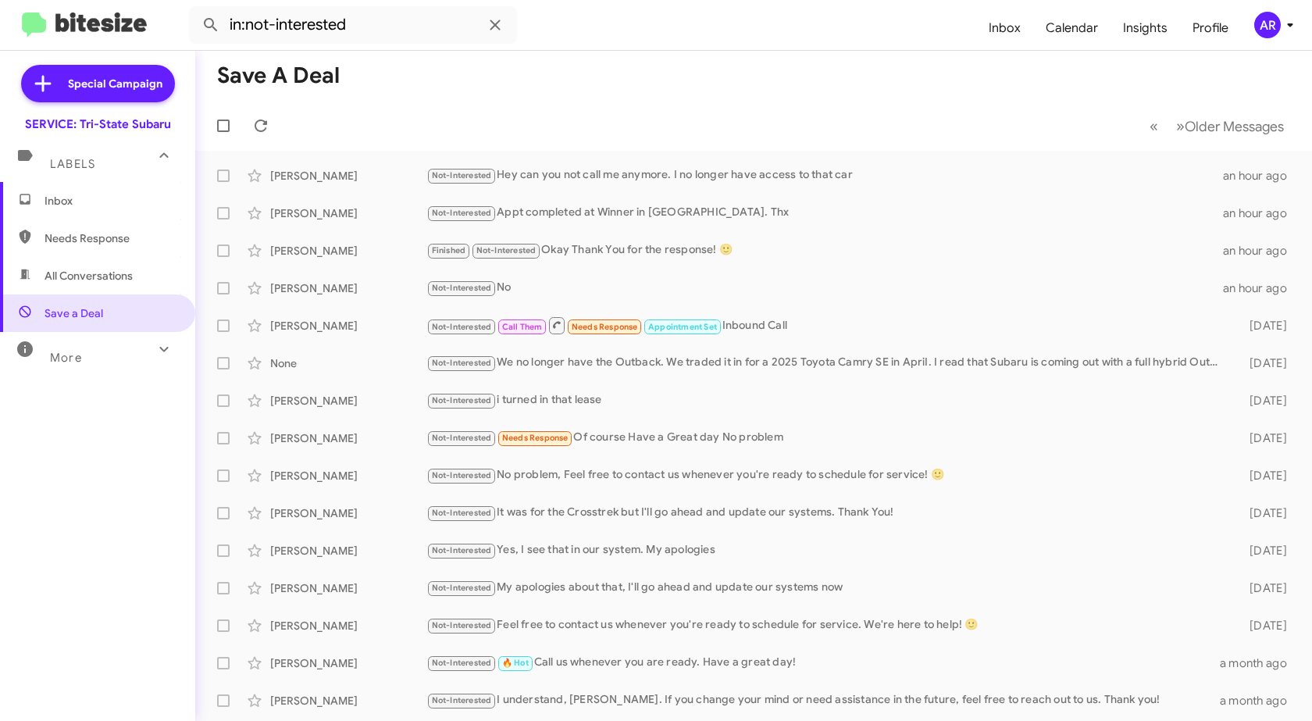
click at [143, 192] on span "Inbox" at bounding box center [97, 200] width 195 height 37
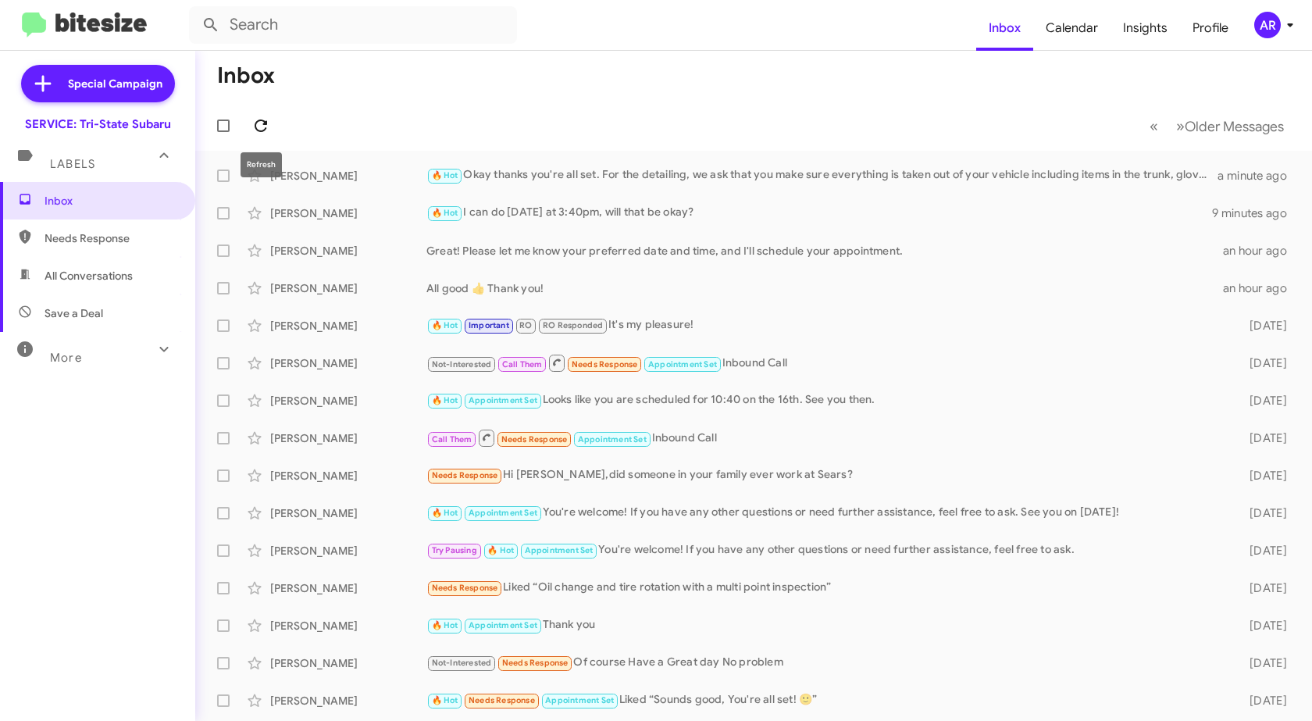
click at [262, 130] on icon at bounding box center [261, 125] width 12 height 12
click at [330, 174] on div "Pat Devine" at bounding box center [348, 176] width 156 height 16
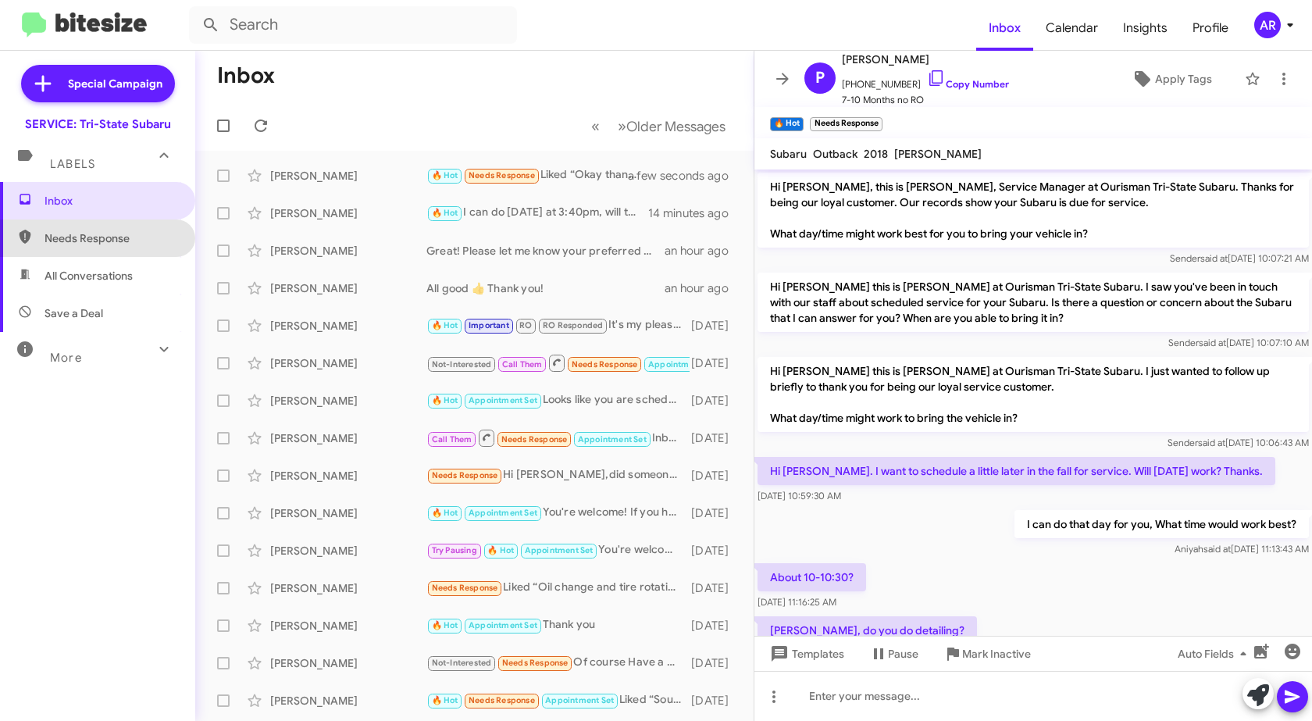
click at [124, 223] on span "Needs Response" at bounding box center [97, 237] width 195 height 37
type input "in:needs-response"
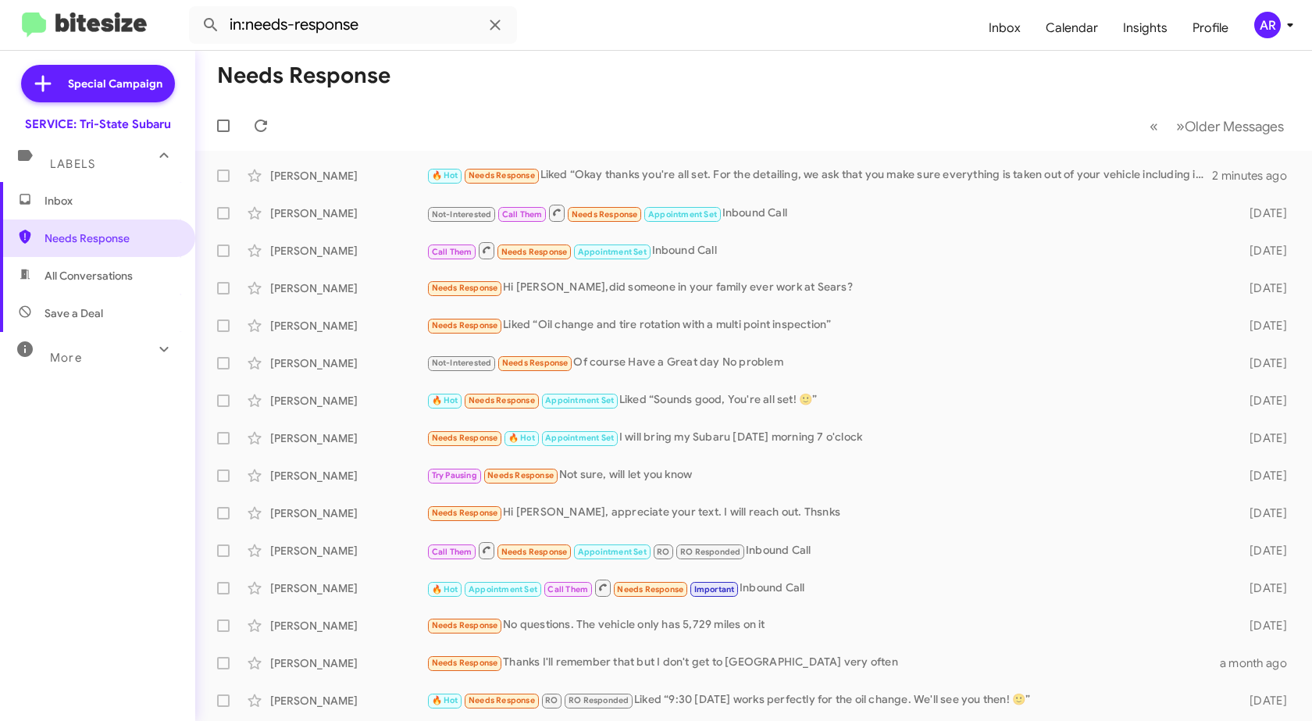
click at [88, 206] on span "Inbox" at bounding box center [111, 201] width 133 height 16
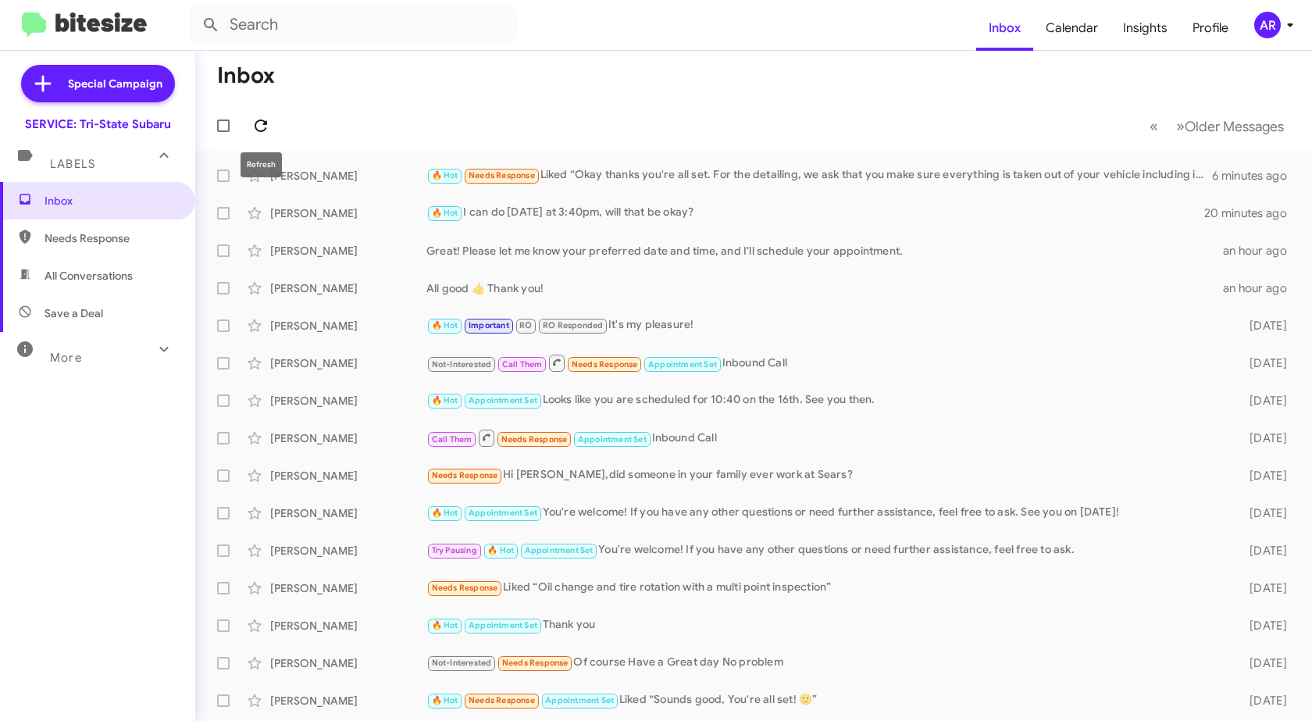
click at [251, 123] on span at bounding box center [260, 125] width 31 height 19
click at [265, 122] on icon at bounding box center [261, 125] width 12 height 12
click at [102, 253] on span "Needs Response" at bounding box center [97, 237] width 195 height 37
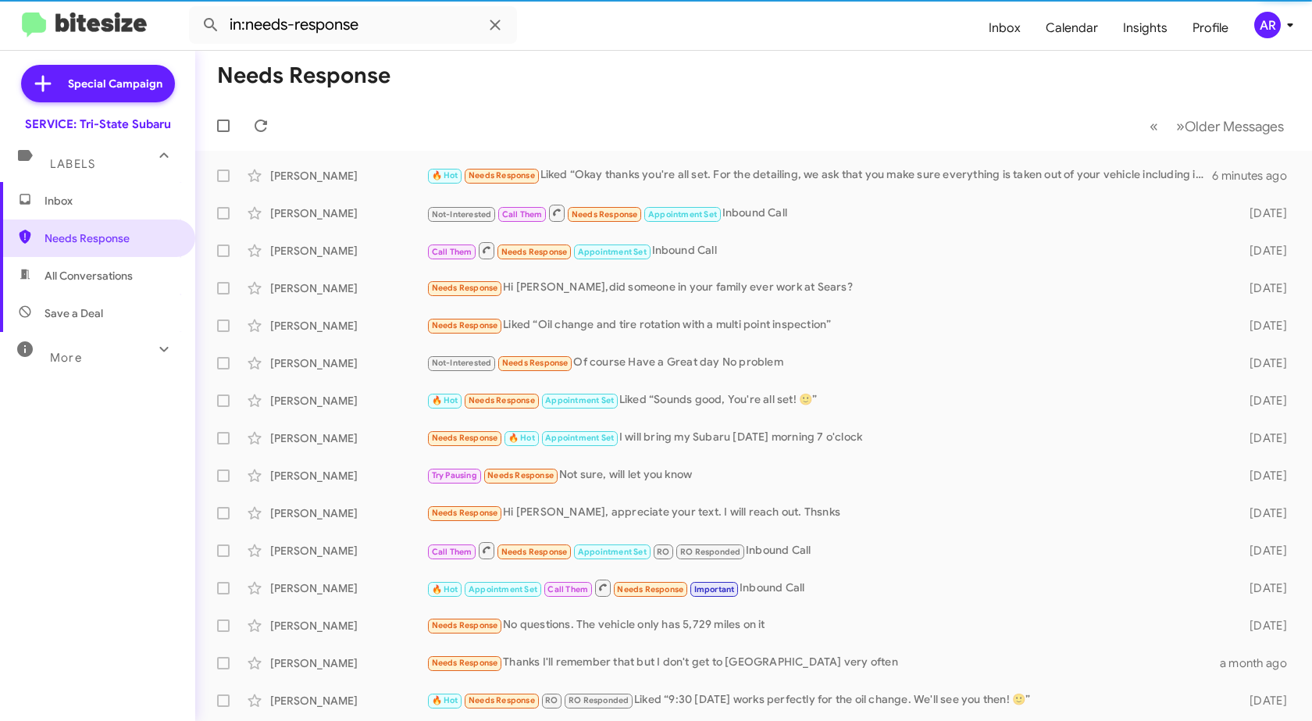
click at [108, 276] on span "All Conversations" at bounding box center [89, 276] width 88 height 16
type input "in:all-conversations"
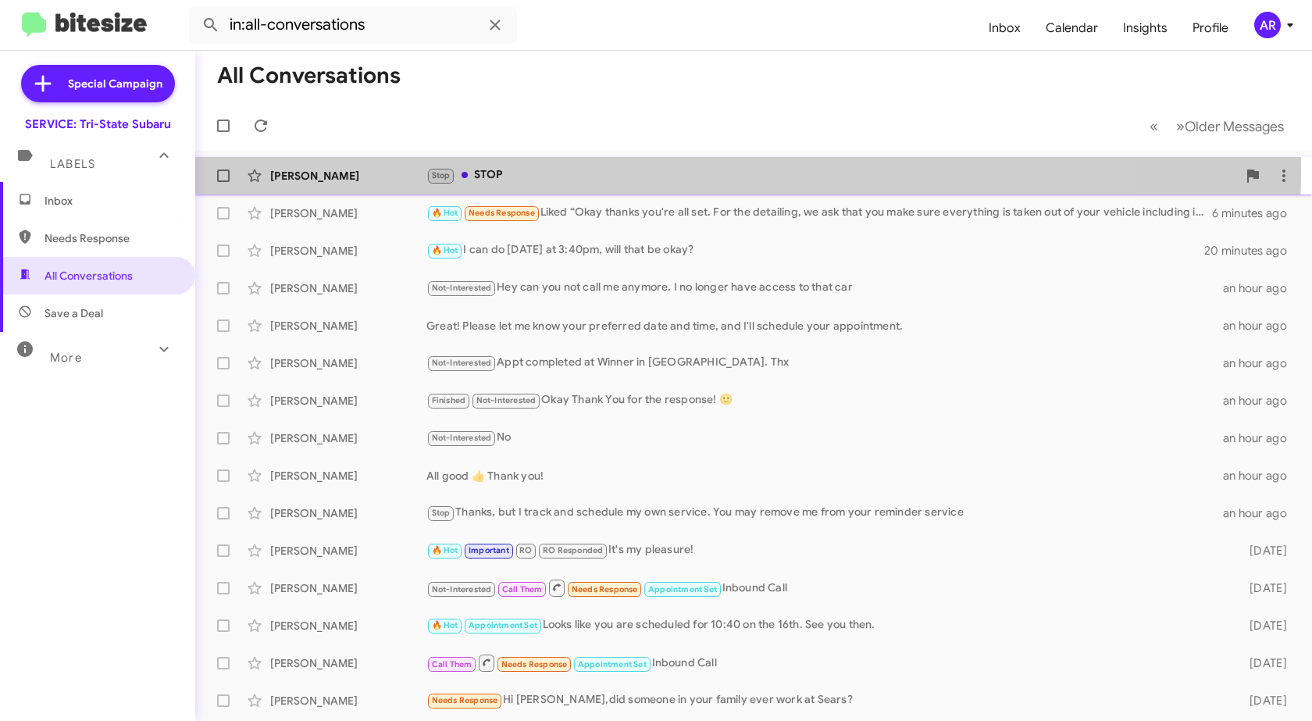
click at [325, 166] on div "Vishal Saxena Stop STOP a few seconds ago" at bounding box center [754, 175] width 1092 height 31
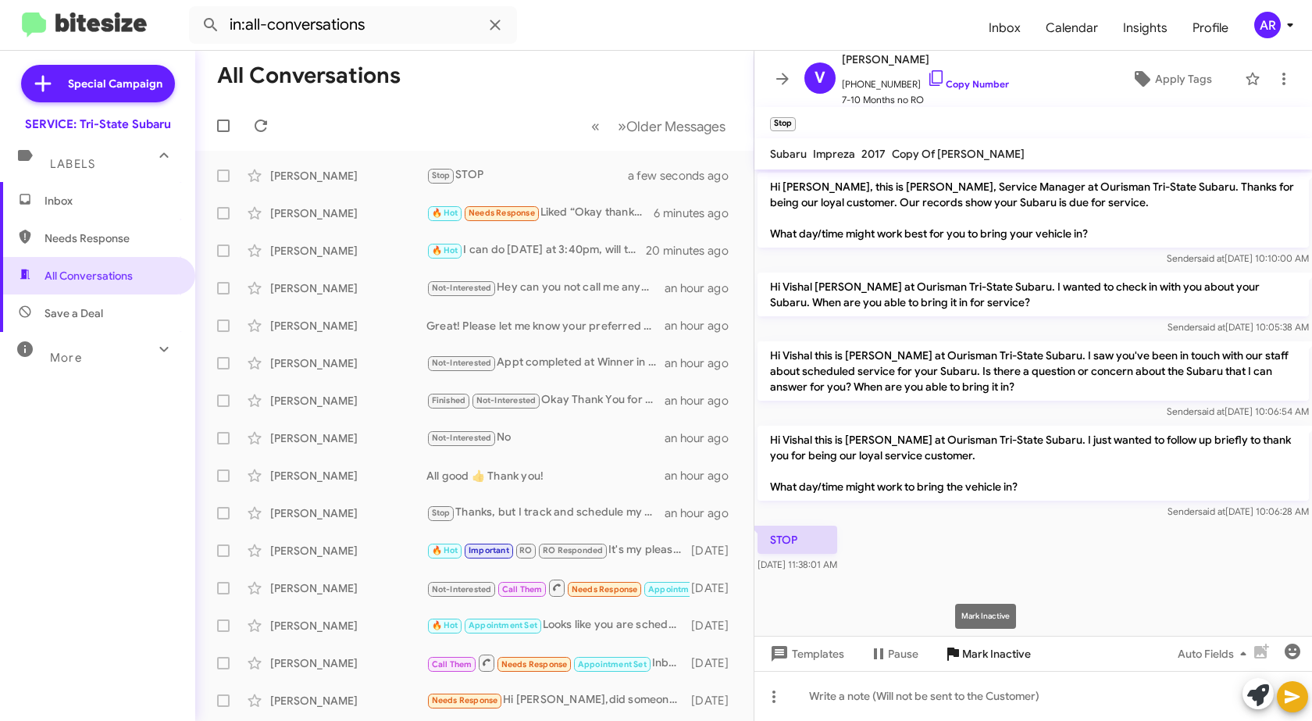
click at [986, 656] on span "Mark Inactive" at bounding box center [996, 653] width 69 height 28
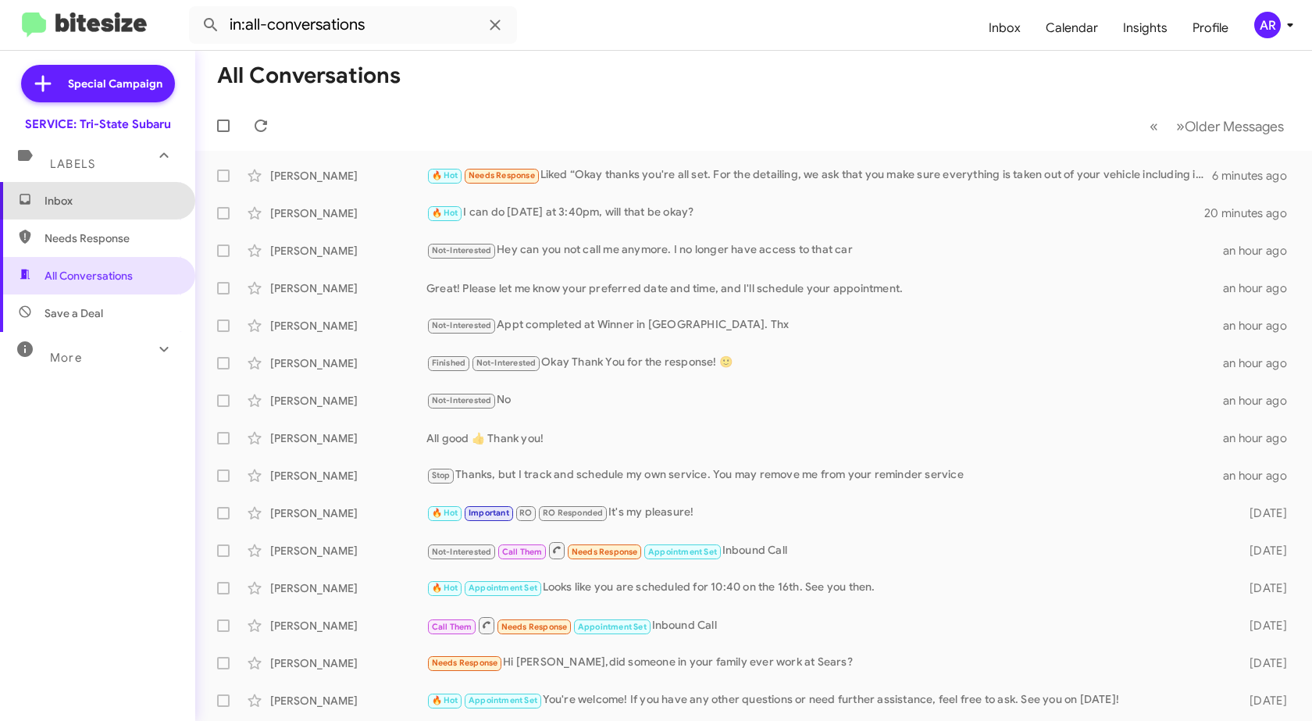
click at [98, 205] on span "Inbox" at bounding box center [111, 201] width 133 height 16
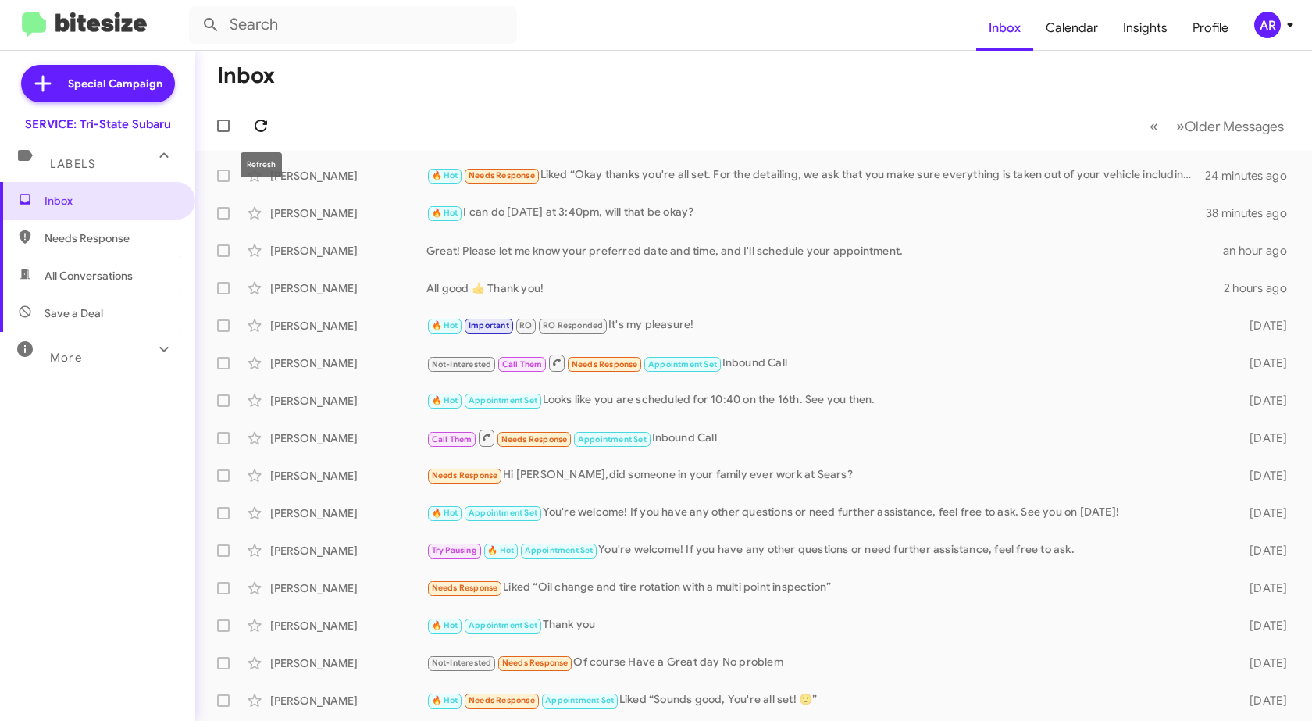
click at [265, 126] on icon at bounding box center [260, 125] width 19 height 19
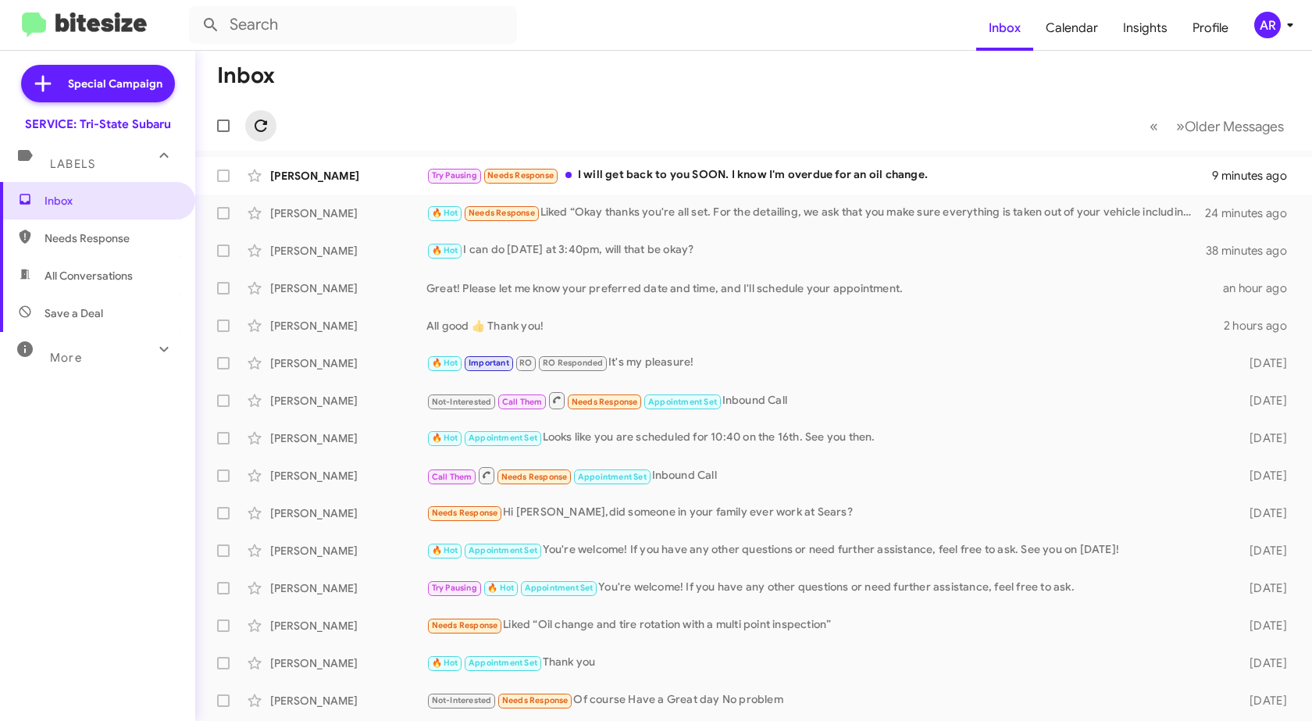
click at [265, 126] on icon at bounding box center [260, 125] width 19 height 19
click at [332, 173] on div "Kristopher Jensen" at bounding box center [348, 176] width 156 height 16
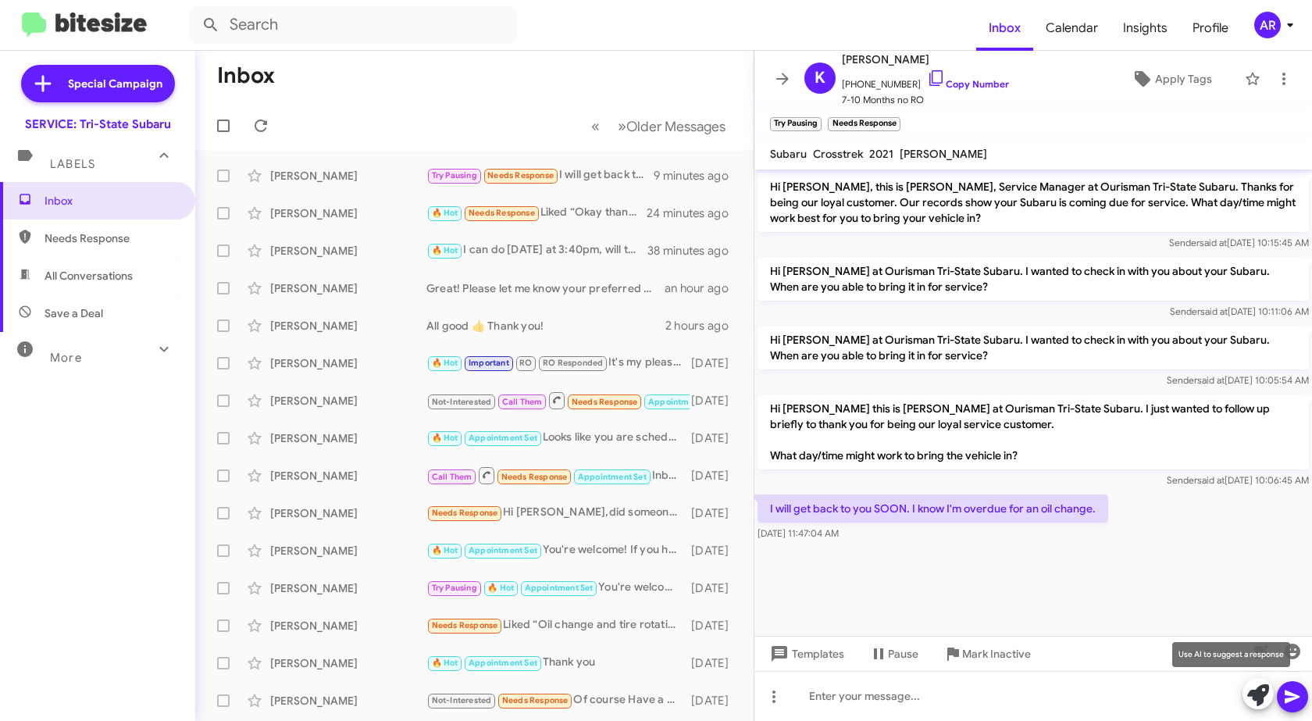
click at [1254, 690] on icon at bounding box center [1258, 695] width 22 height 22
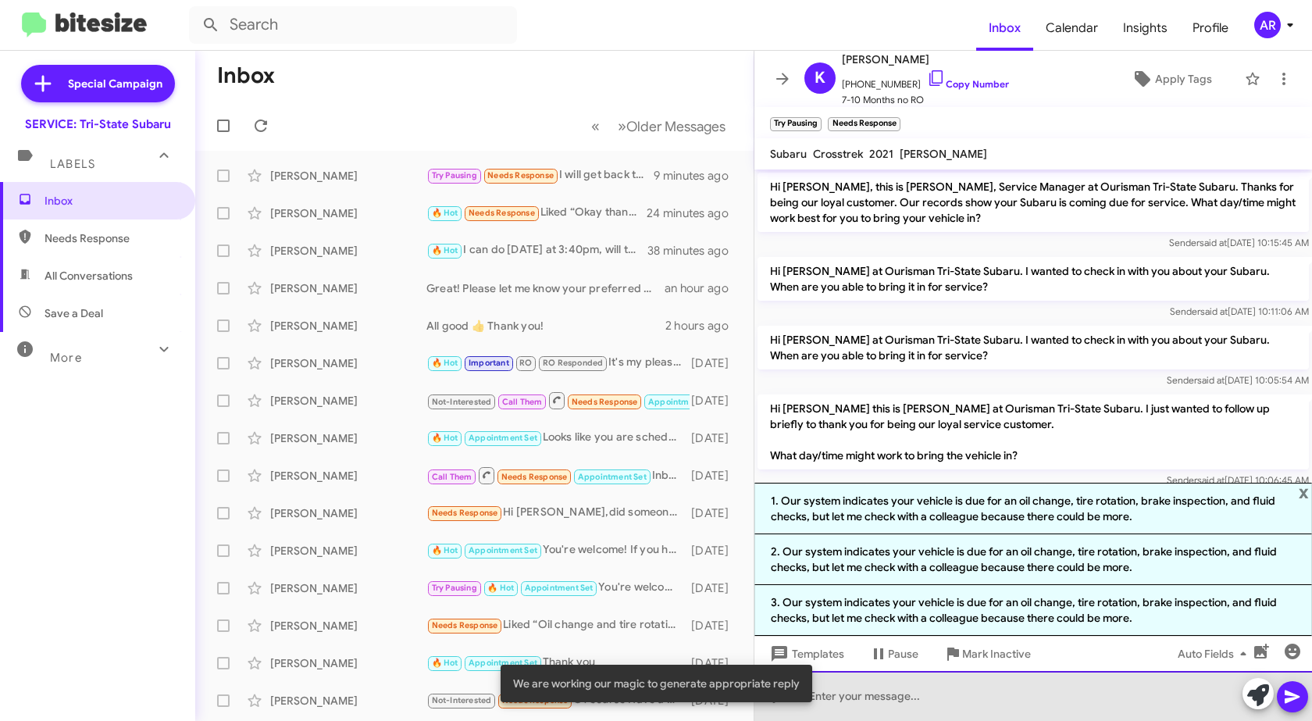
click at [899, 699] on div at bounding box center [1032, 696] width 557 height 50
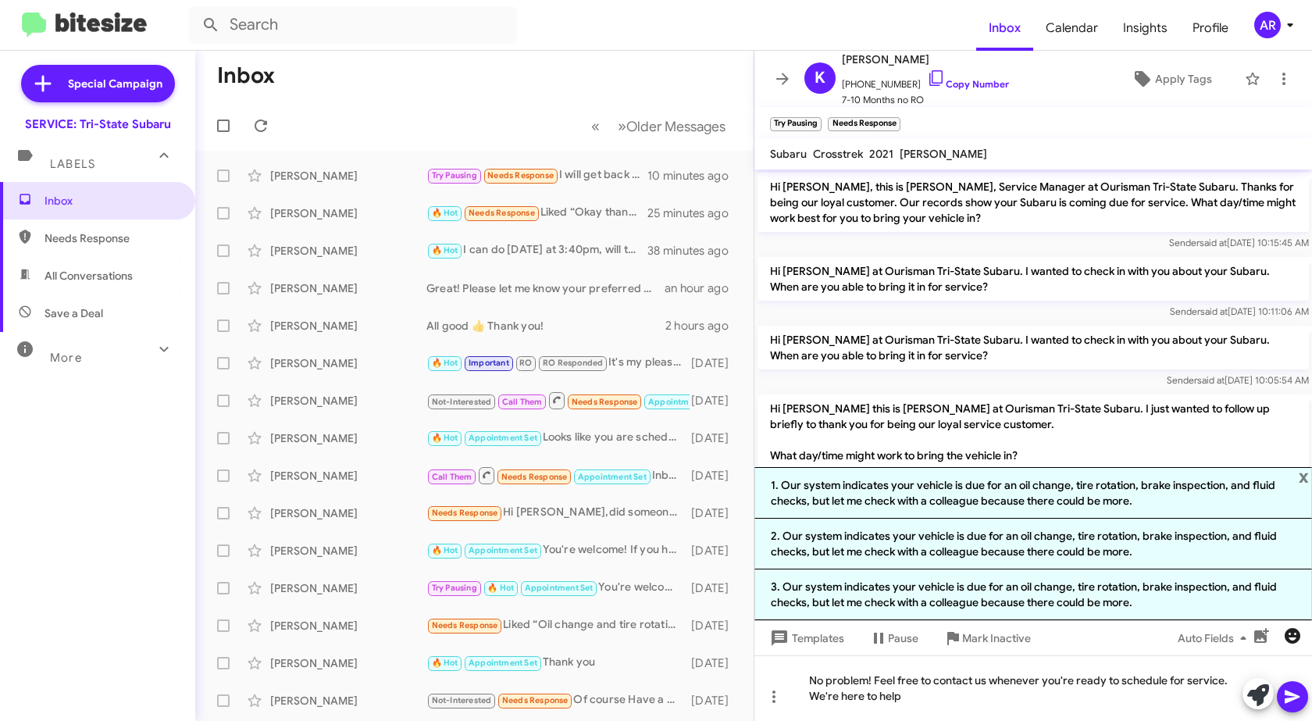
click at [1291, 625] on button "button" at bounding box center [1292, 635] width 31 height 31
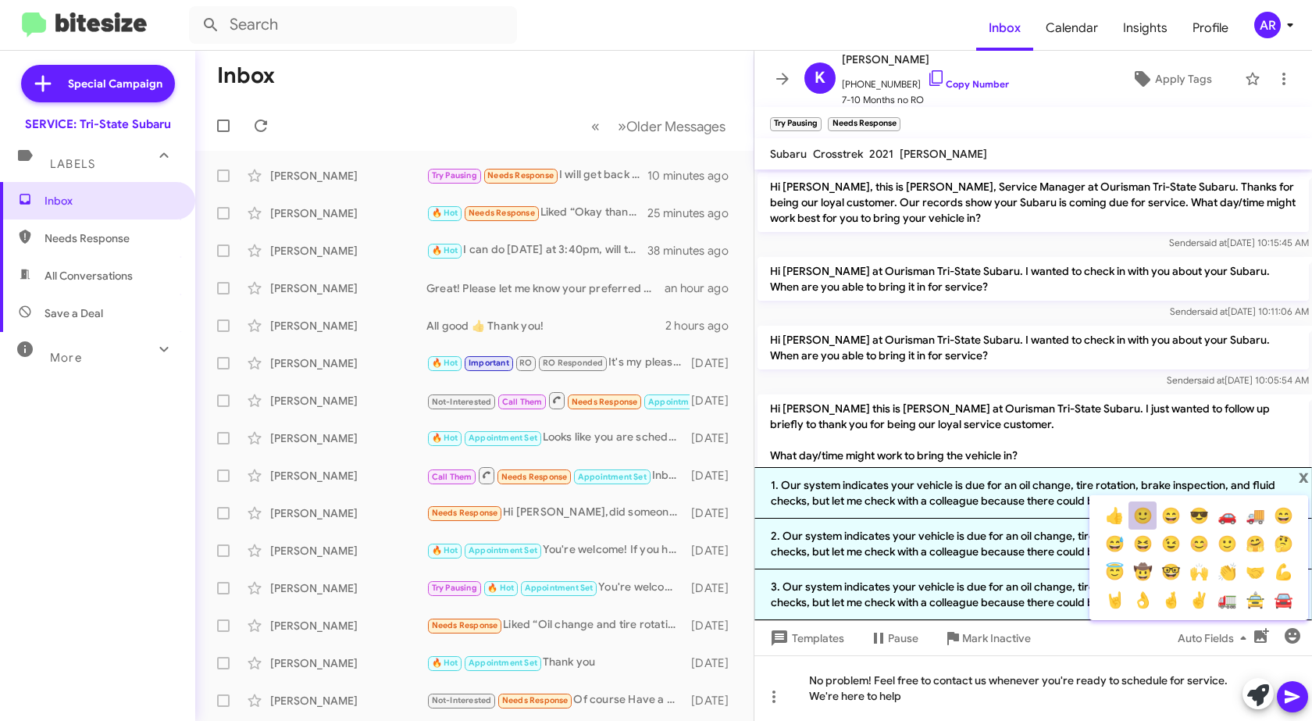
click at [1136, 516] on button "🙂" at bounding box center [1142, 515] width 28 height 28
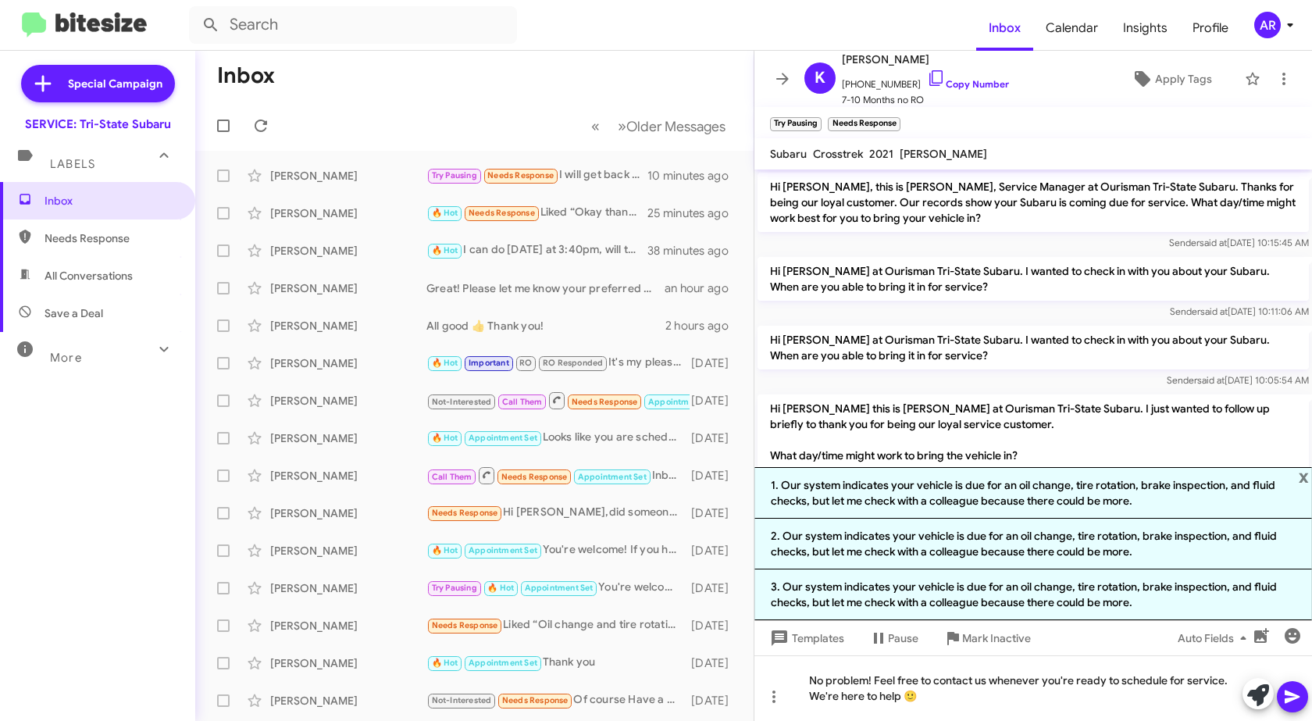
click at [1295, 694] on icon at bounding box center [1292, 696] width 19 height 19
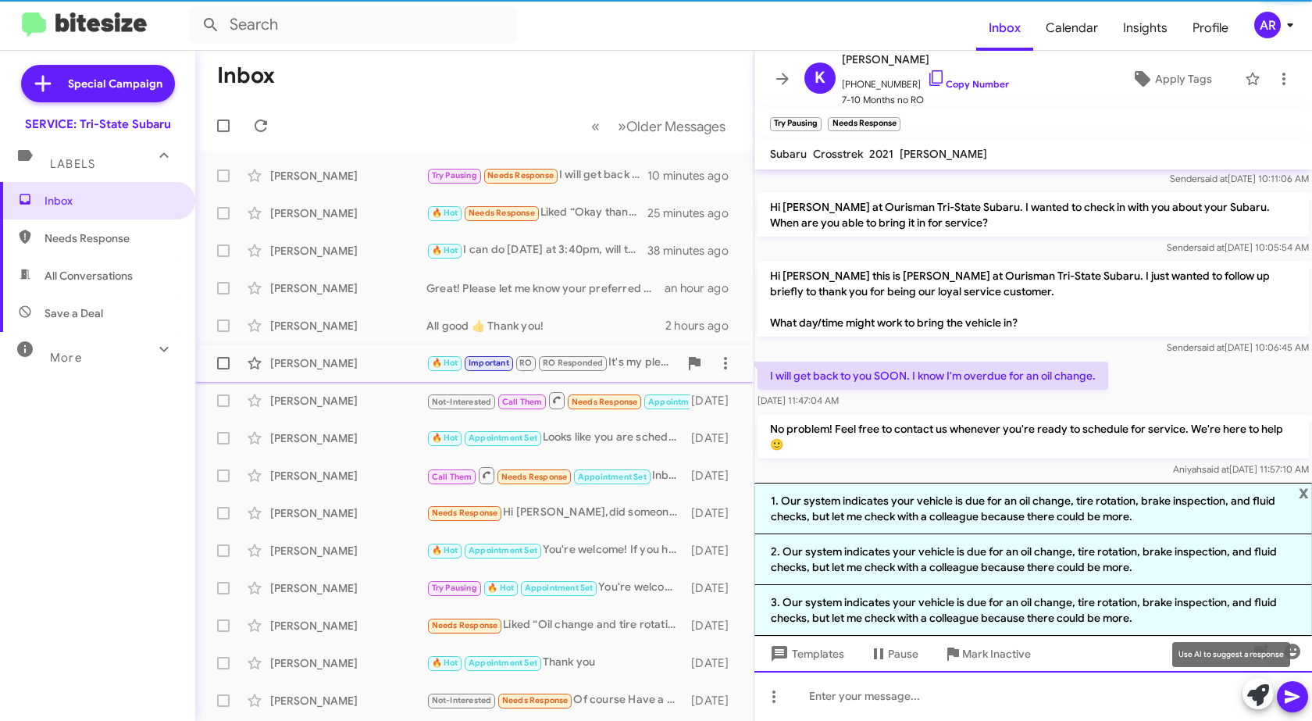
scroll to position [154, 0]
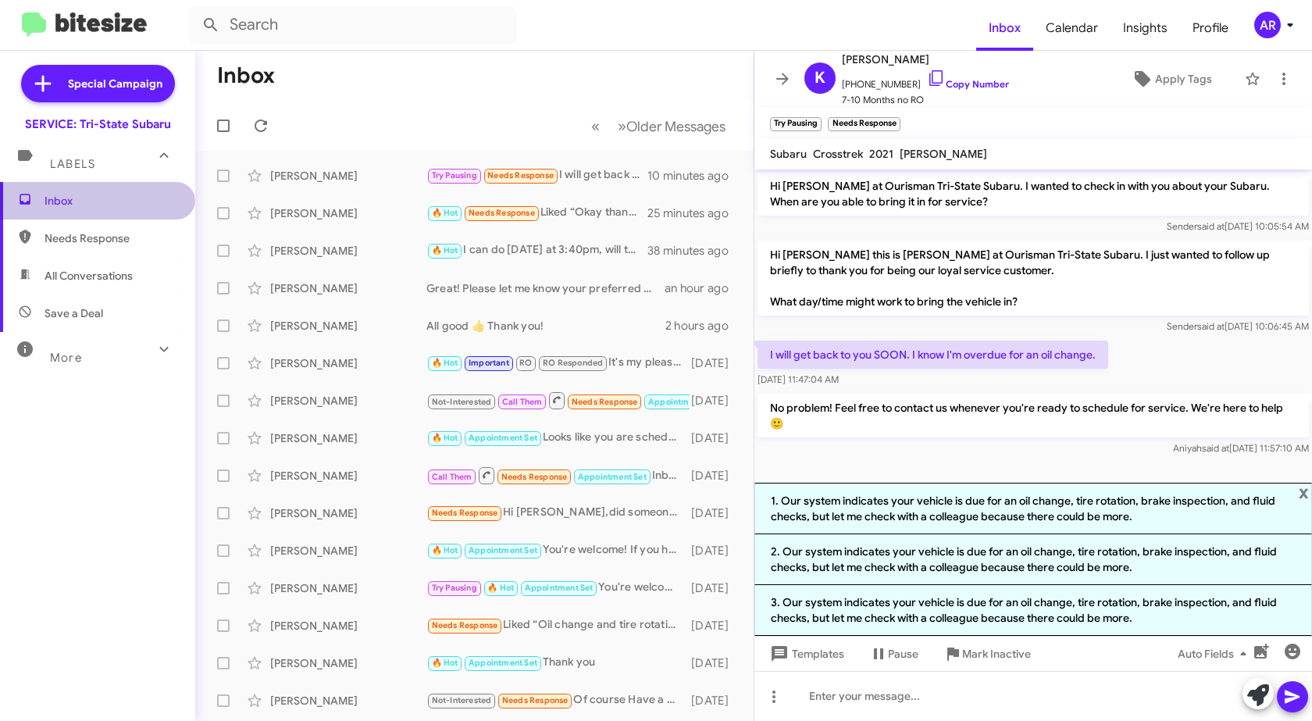
click at [137, 198] on span "Inbox" at bounding box center [111, 201] width 133 height 16
